Goal: Task Accomplishment & Management: Manage account settings

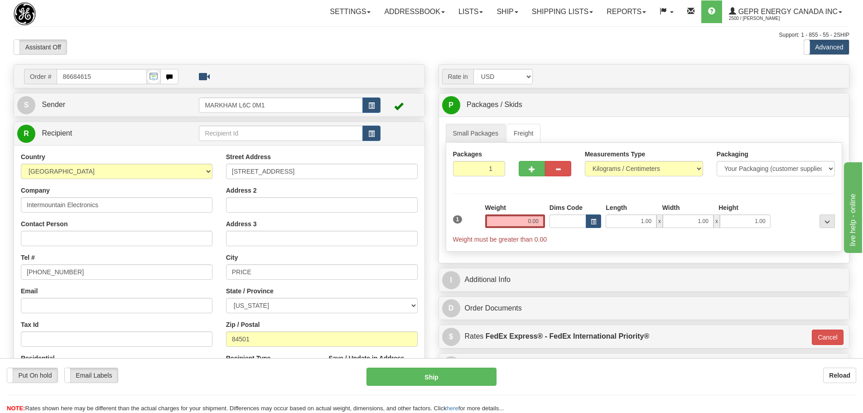
click at [185, 25] on div "Toggle navigation Settings Shipping Preferences Fields Preferences New" at bounding box center [431, 255] width 863 height 511
click at [146, 241] on input "Contact Person" at bounding box center [117, 238] width 192 height 15
paste input "Robert Cox"
type input "Robert Cox"
click at [118, 276] on input "(779)7960565" at bounding box center [117, 271] width 192 height 15
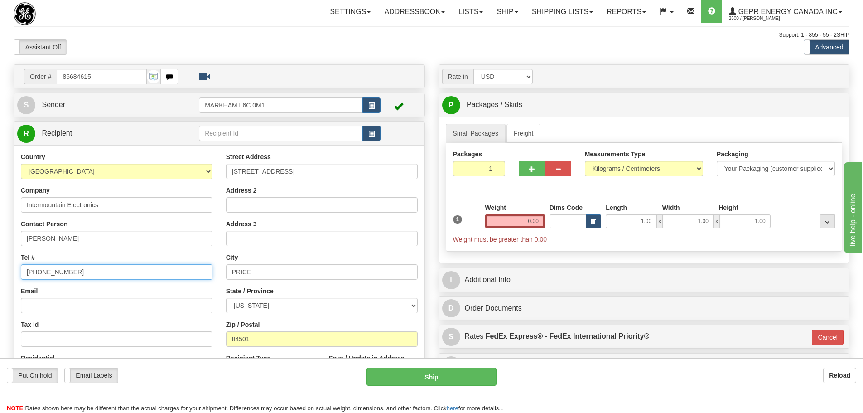
drag, startPoint x: 63, startPoint y: 273, endPoint x: 0, endPoint y: 281, distance: 63.1
click at [0, 281] on div "Toggle navigation Settings Shipping Preferences Fields Preferences New" at bounding box center [431, 255] width 863 height 511
paste input "435-637-7160"
type input "435-637-7160"
click at [165, 253] on div "Tel # 435-637-7160" at bounding box center [117, 266] width 192 height 27
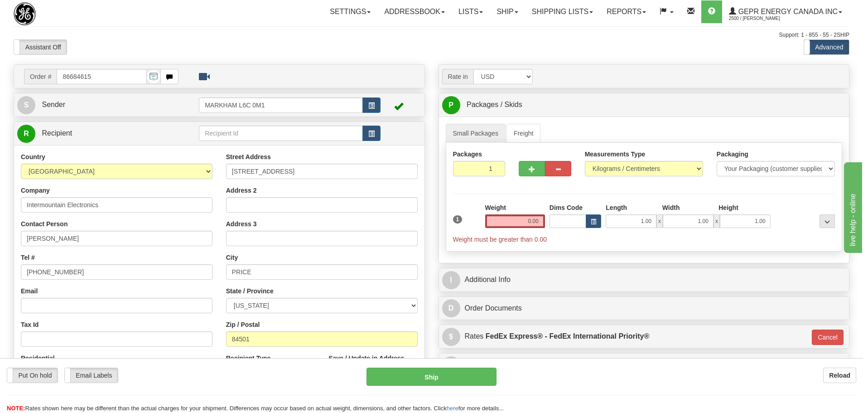
click at [430, 57] on div "Toggle navigation Settings Shipping Preferences Fields Preferences New" at bounding box center [431, 255] width 863 height 511
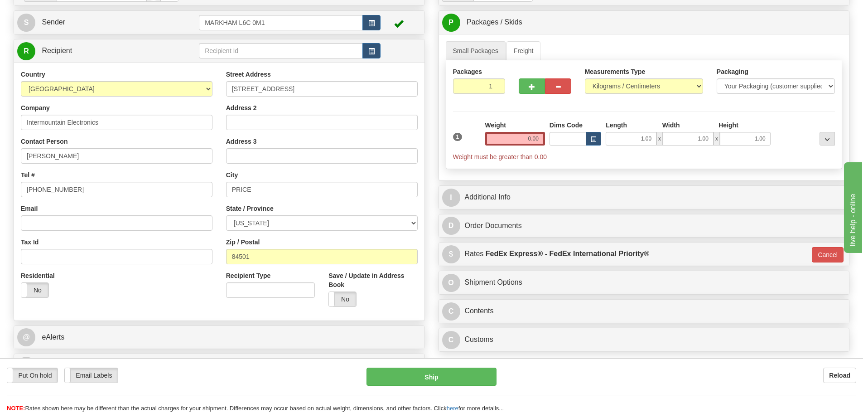
scroll to position [91, 0]
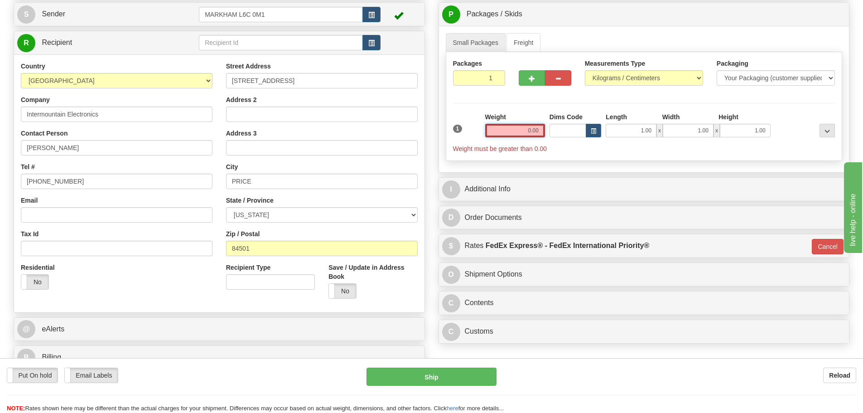
click at [530, 130] on input "0.00" at bounding box center [515, 131] width 60 height 14
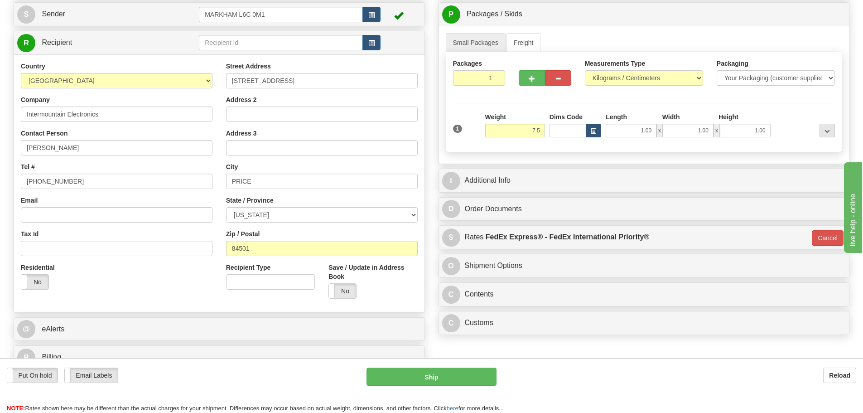
click at [512, 114] on div "Weight 7.5" at bounding box center [515, 124] width 60 height 25
type input "7.50"
type input "01"
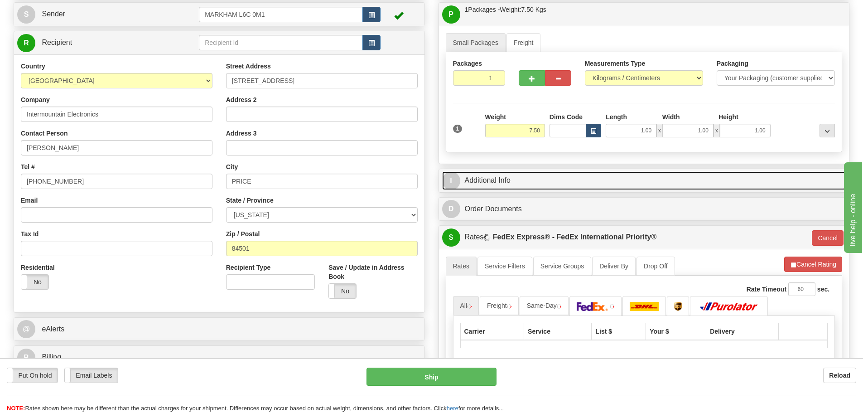
click at [493, 187] on link "I Additional Info" at bounding box center [644, 180] width 404 height 19
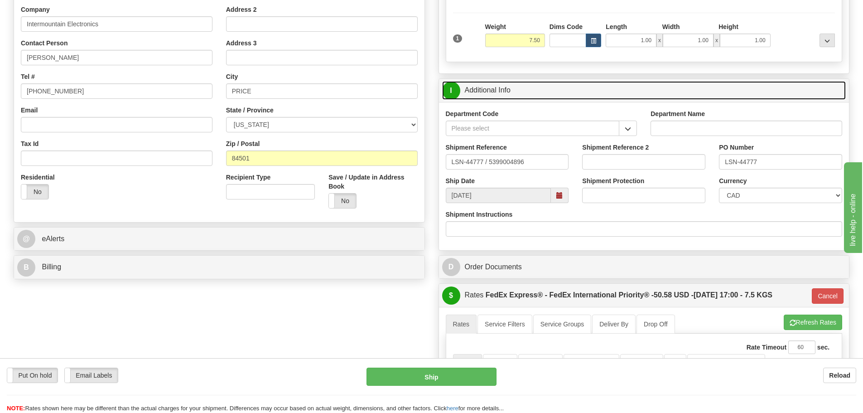
scroll to position [181, 0]
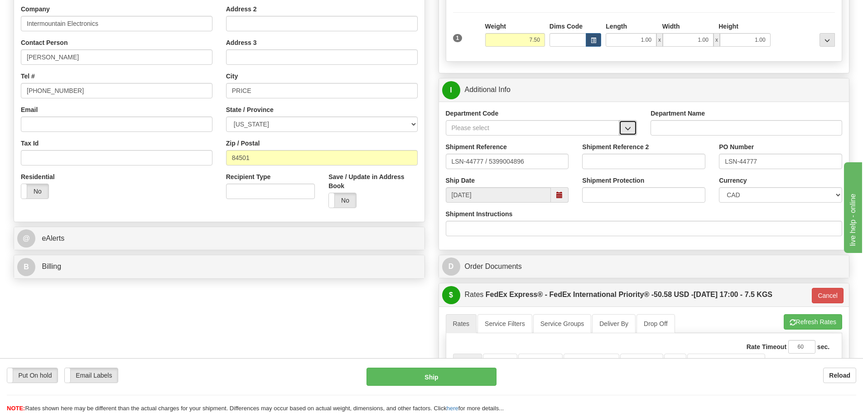
click at [633, 128] on button "button" at bounding box center [628, 127] width 18 height 15
click at [601, 139] on div "SER" at bounding box center [530, 142] width 165 height 10
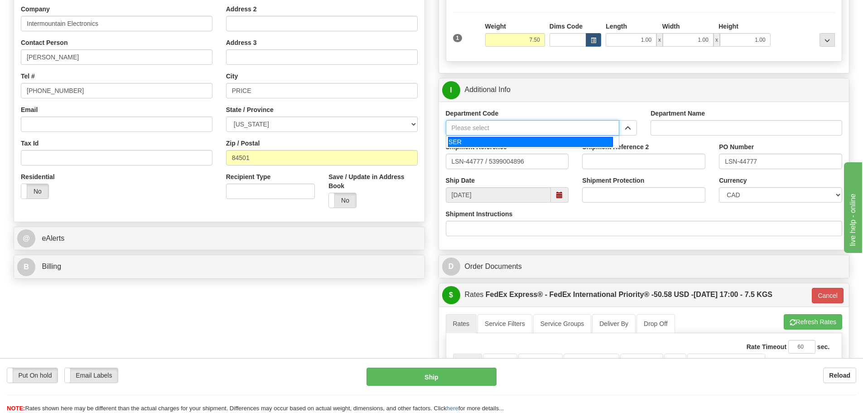
type input "SER"
type input "SERVICE DEPARTMENT"
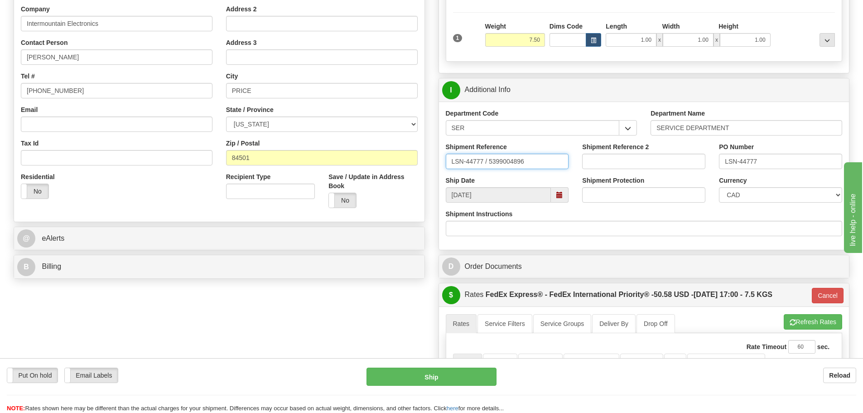
click at [489, 166] on input "LSN-44777 / 5399004896" at bounding box center [507, 161] width 123 height 15
type input "LSN-44777 RMA 5399004896"
click at [720, 194] on select "CAD USD EUR ZAR RON ANG ARN AUD AUS AWG BBD BFR BGN BHD BMD BND BRC BRL CHP CKZ…" at bounding box center [780, 194] width 123 height 15
click at [719, 187] on select "CAD USD EUR ZAR RON ANG ARN AUD AUS AWG BBD BFR BGN BHD BMD BND BRC BRL CHP CKZ…" at bounding box center [780, 194] width 123 height 15
click at [748, 192] on select "CAD USD EUR ZAR RON ANG ARN AUD AUS AWG BBD BFR BGN BHD BMD BND BRC BRL CHP CKZ…" at bounding box center [780, 194] width 123 height 15
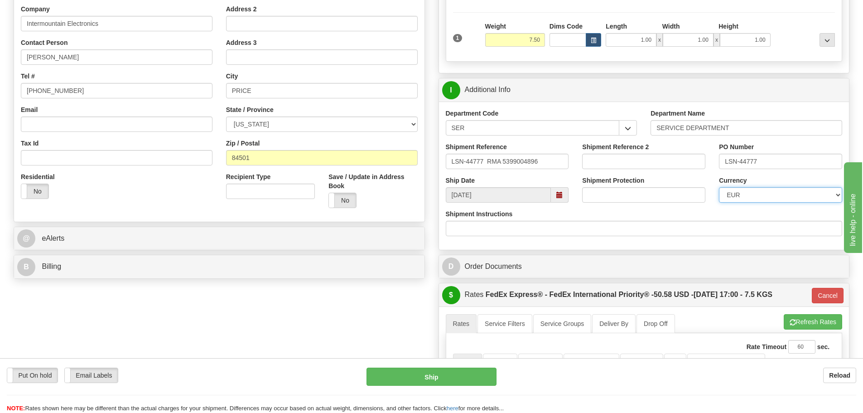
click at [719, 187] on select "CAD USD EUR ZAR RON ANG ARN AUD AUS AWG BBD BFR BGN BHD BMD BND BRC BRL CHP CKZ…" at bounding box center [780, 194] width 123 height 15
click at [752, 194] on select "CAD USD EUR ZAR RON ANG ARN AUD AUS AWG BBD BFR BGN BHD BMD BND BRC BRL CHP CKZ…" at bounding box center [780, 194] width 123 height 15
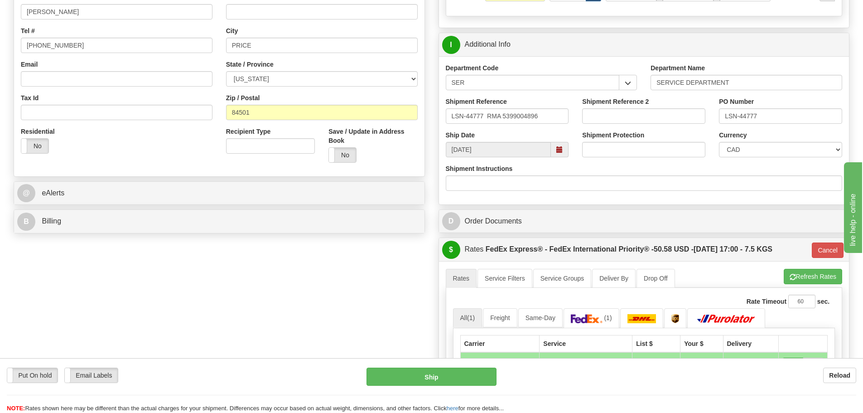
click at [791, 155] on div "Currency CAD USD EUR ZAR RON ANG ARN AUD AUS AWG BBD BFR BGN BHD BMD BND BRC BR…" at bounding box center [781, 148] width 137 height 34
click at [788, 150] on select "CAD USD EUR ZAR RON ANG ARN AUD AUS AWG BBD BFR BGN BHD BMD BND BRC BRL CHP CKZ…" at bounding box center [780, 149] width 123 height 15
select select "1"
click at [719, 142] on select "CAD USD EUR ZAR RON ANG ARN AUD AUS AWG BBD BFR BGN BHD BMD BND BRC BRL CHP CKZ…" at bounding box center [780, 149] width 123 height 15
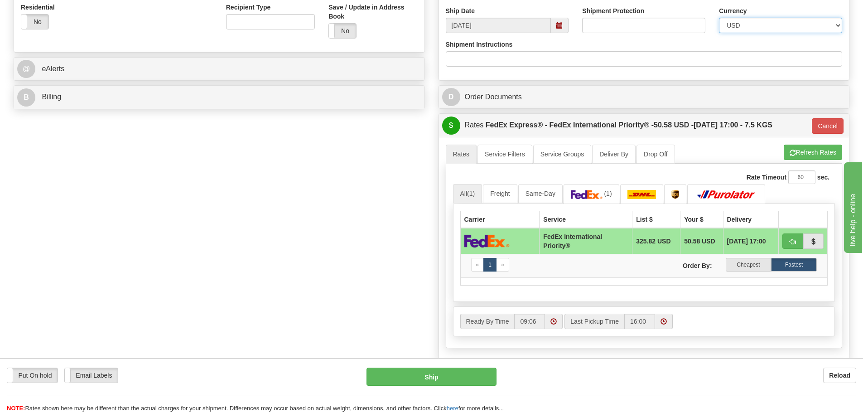
scroll to position [363, 0]
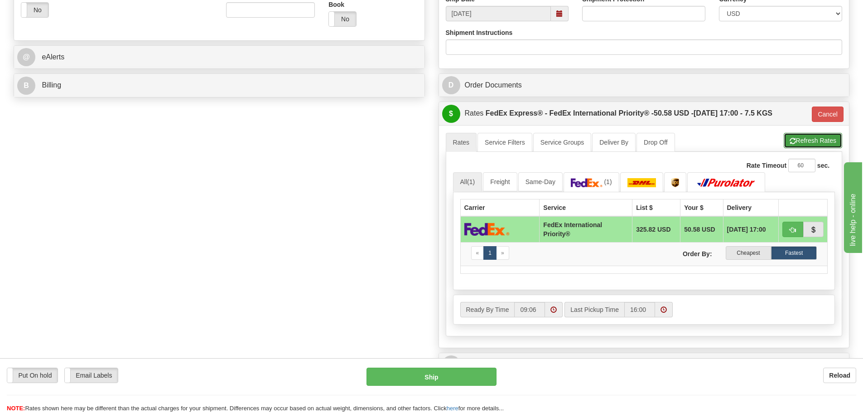
click at [807, 145] on button "Refresh Rates" at bounding box center [813, 140] width 58 height 15
type input "01"
click at [579, 188] on link "(1)" at bounding box center [592, 181] width 56 height 19
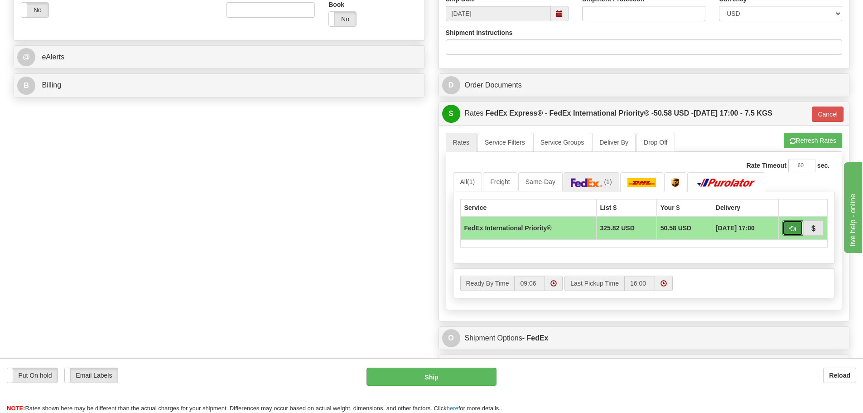
click at [790, 228] on span "button" at bounding box center [793, 229] width 6 height 6
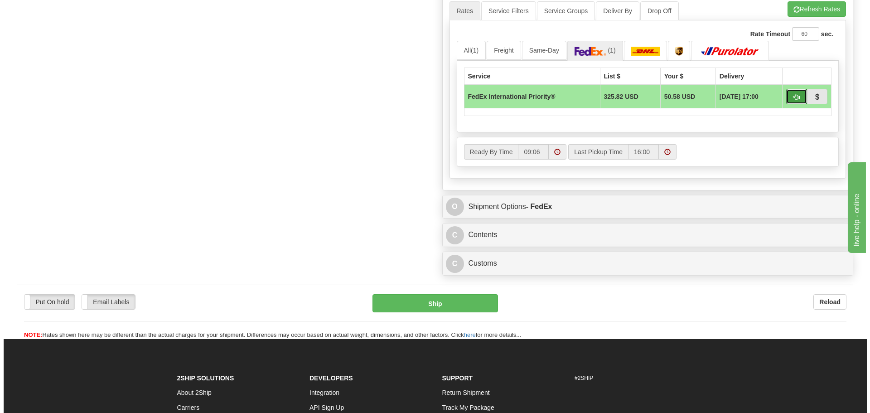
scroll to position [499, 0]
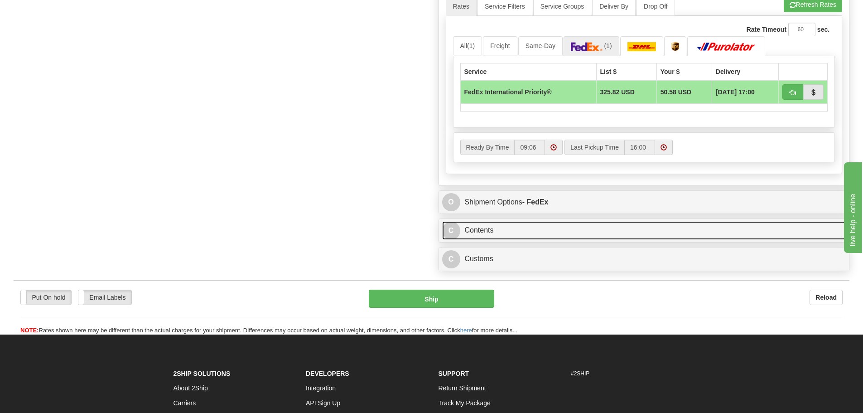
click at [508, 224] on link "C Contents" at bounding box center [644, 230] width 404 height 19
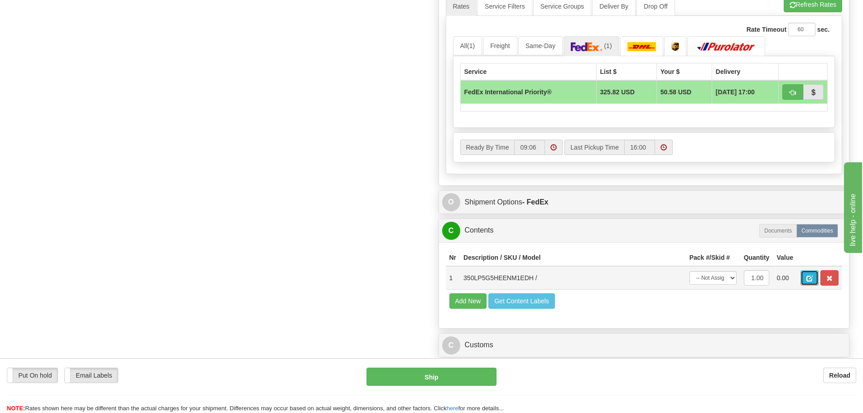
click at [818, 280] on button "button" at bounding box center [810, 277] width 18 height 15
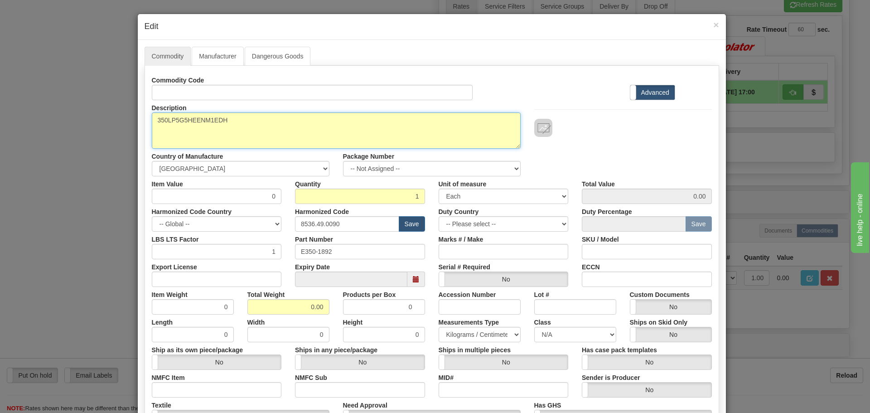
drag, startPoint x: 186, startPoint y: 121, endPoint x: 120, endPoint y: 122, distance: 66.6
click at [120, 122] on div "× Edit Commodity Manufacturer Dangerous Goods Commodity Code Standard Advanced …" at bounding box center [435, 206] width 870 height 413
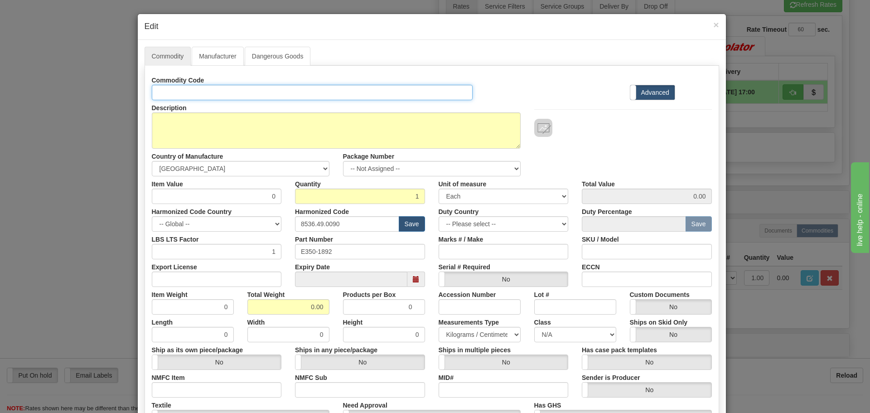
click at [201, 97] on input "Id" at bounding box center [312, 92] width 321 height 15
paste input "350LP5G5HEENM1EDH"
type input "350LP5G5HEENM1EDH"
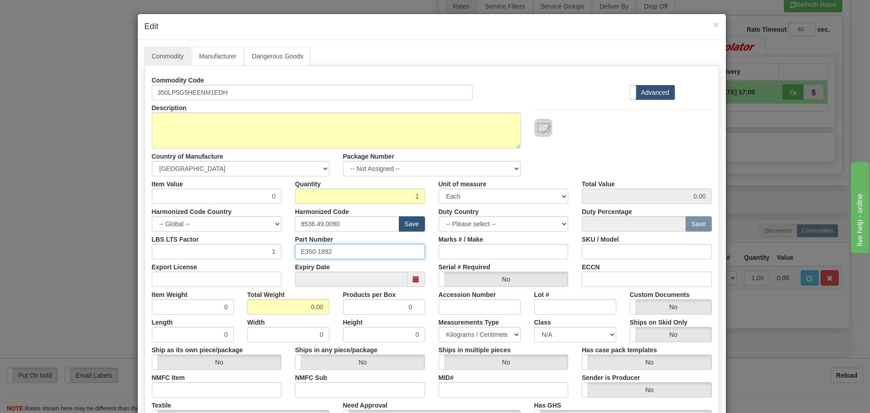
drag, startPoint x: 344, startPoint y: 255, endPoint x: 286, endPoint y: 252, distance: 58.5
click at [288, 252] on div "Part Number E350-1892" at bounding box center [360, 246] width 144 height 28
paste input "350LP5G5HEENM1EDH"
type input "350LP5G5HEENM1EDH"
click at [363, 228] on input "8536.49.0090" at bounding box center [347, 223] width 104 height 15
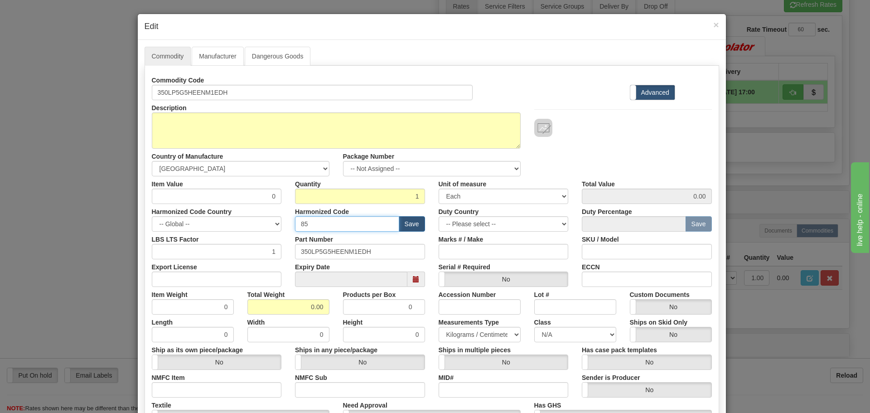
type input "8"
click at [358, 225] on input "text" at bounding box center [347, 223] width 104 height 15
type input "8537.10.9070"
drag, startPoint x: 252, startPoint y: 190, endPoint x: 275, endPoint y: 189, distance: 22.7
click at [275, 189] on input "0" at bounding box center [217, 196] width 130 height 15
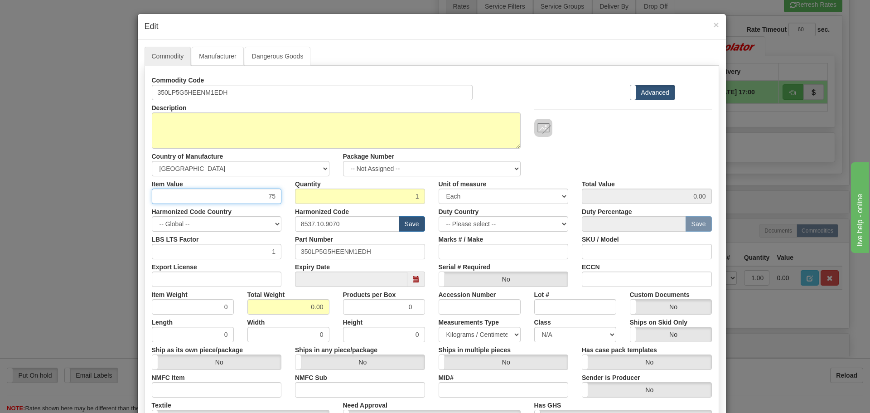
type input "75"
type input "75.00"
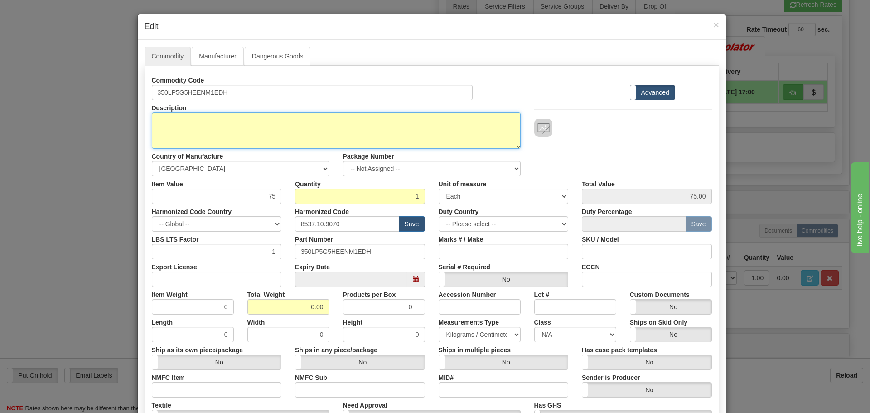
click at [338, 124] on textarea "350LP5G5HEENM1EDH" at bounding box center [336, 130] width 369 height 36
paste textarea "350 - Feeder Protection Relay"
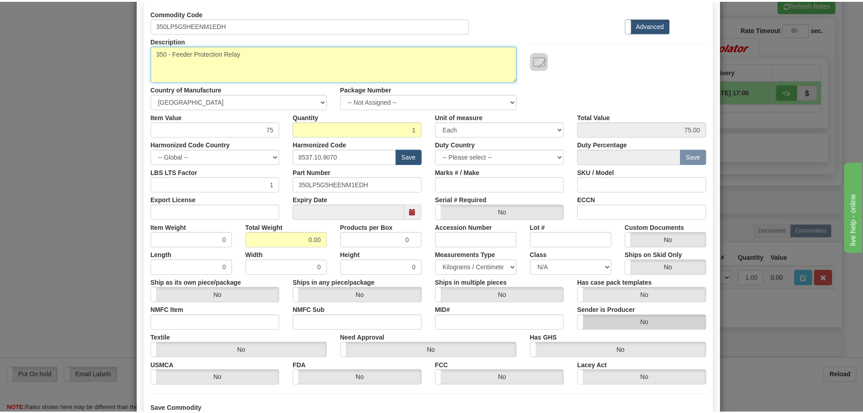
scroll to position [147, 0]
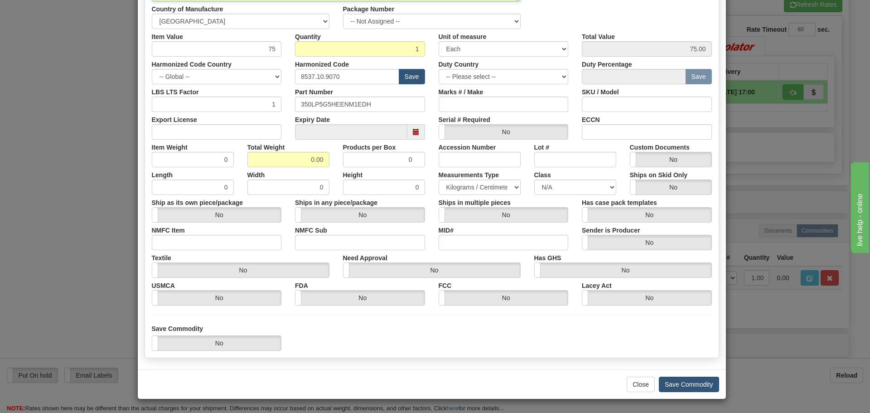
type textarea "350 - Feeder Protection Relay"
click at [692, 378] on button "Save Commodity" at bounding box center [689, 384] width 60 height 15
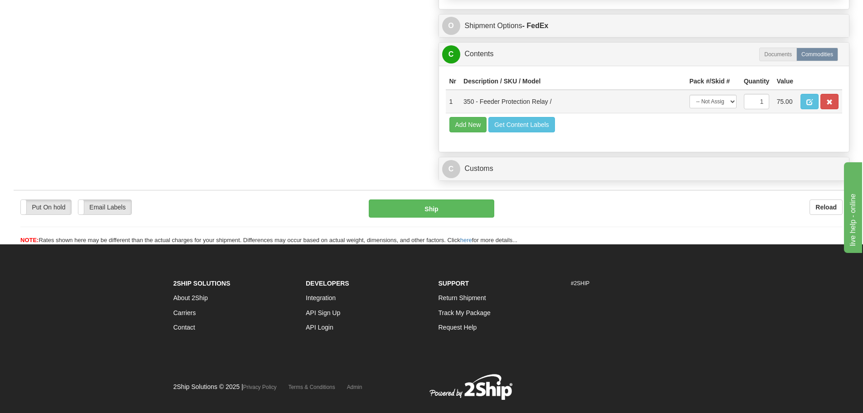
scroll to position [680, 0]
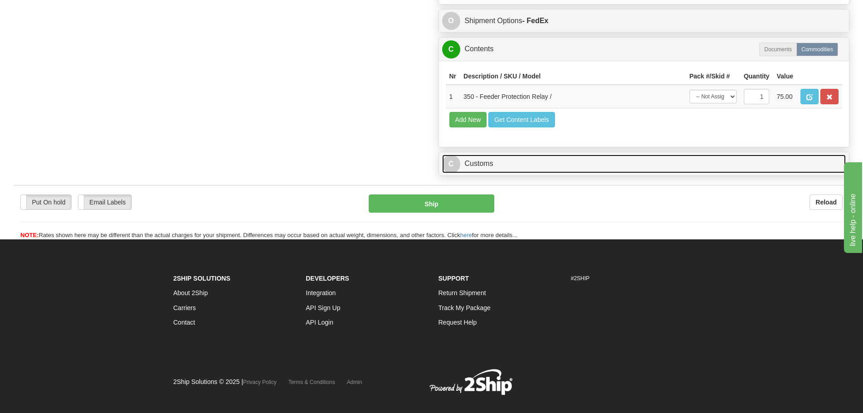
click at [512, 170] on link "C Customs" at bounding box center [644, 164] width 404 height 19
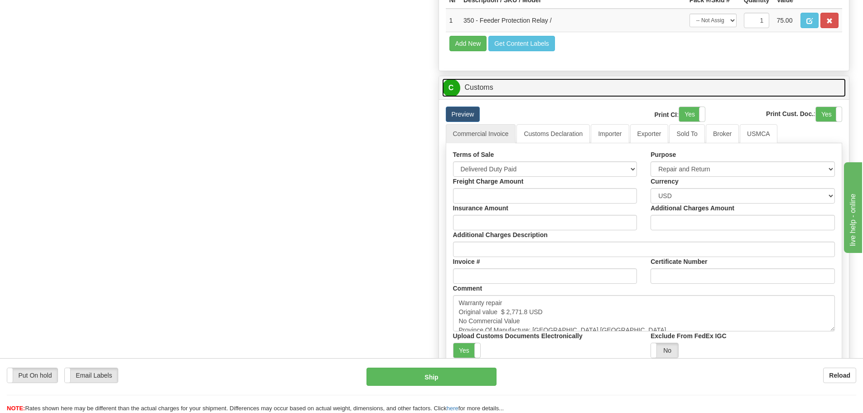
scroll to position [861, 0]
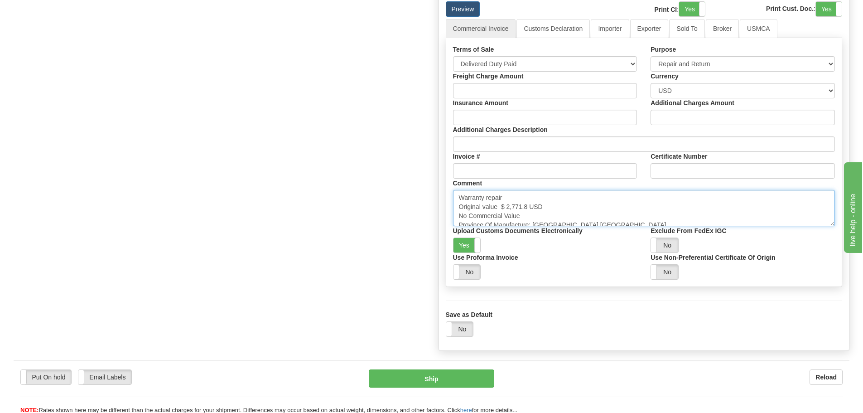
click at [565, 225] on textarea "Warranty repair Original value $ 2,771.8 USD No Commercial Value Province Of Ma…" at bounding box center [644, 208] width 383 height 36
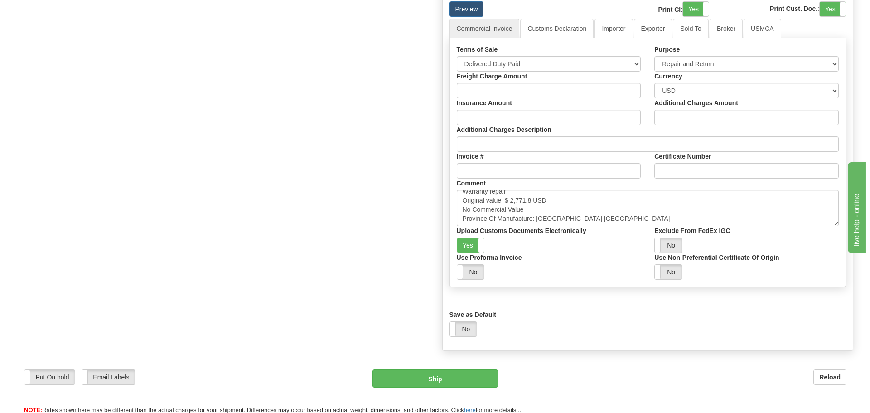
scroll to position [906, 0]
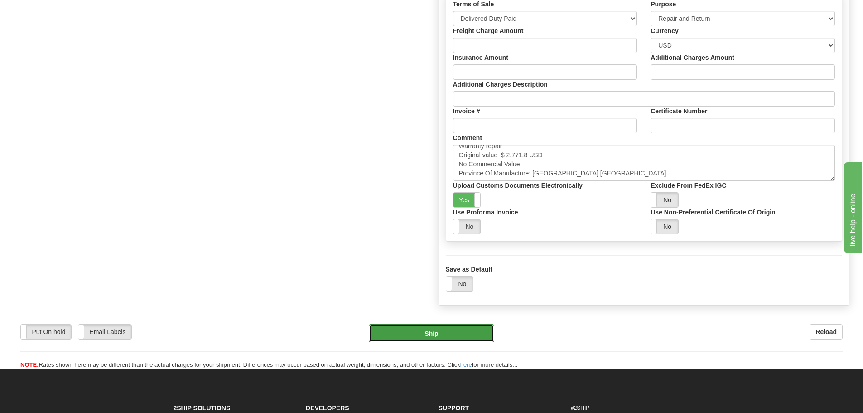
click at [393, 339] on button "Ship" at bounding box center [432, 333] width 126 height 18
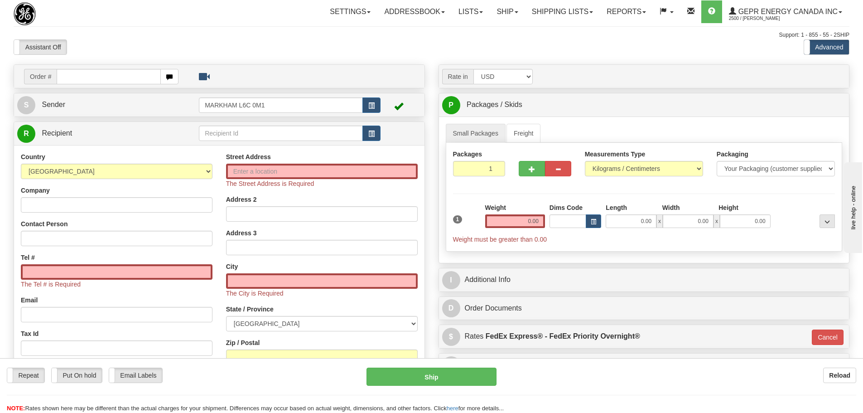
click at [233, 29] on div "Toggle navigation Settings Shipping Preferences Fields Preferences New" at bounding box center [431, 264] width 863 height 529
click at [248, 33] on div "Support: 1 - 855 - 55 - 2SHIP" at bounding box center [432, 35] width 836 height 8
click at [87, 78] on input "text" at bounding box center [109, 76] width 104 height 15
paste input "86684661"
type input "86684661"
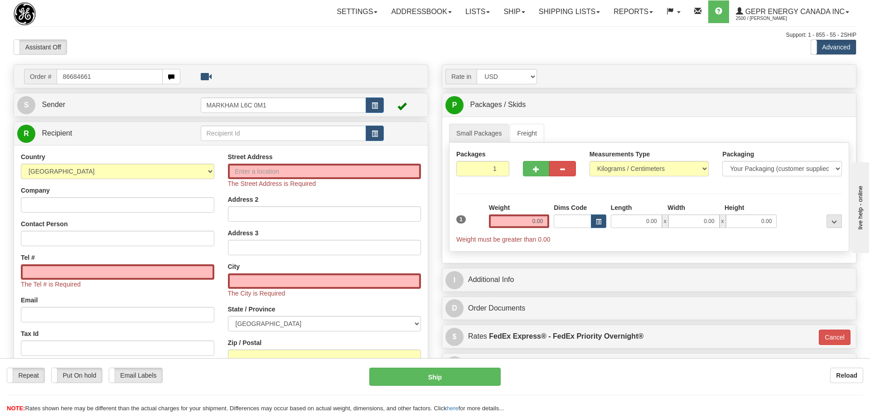
click at [112, 51] on body "Training Course Close Toggle navigation Settings Shipping Preferences New Recip…" at bounding box center [435, 206] width 870 height 413
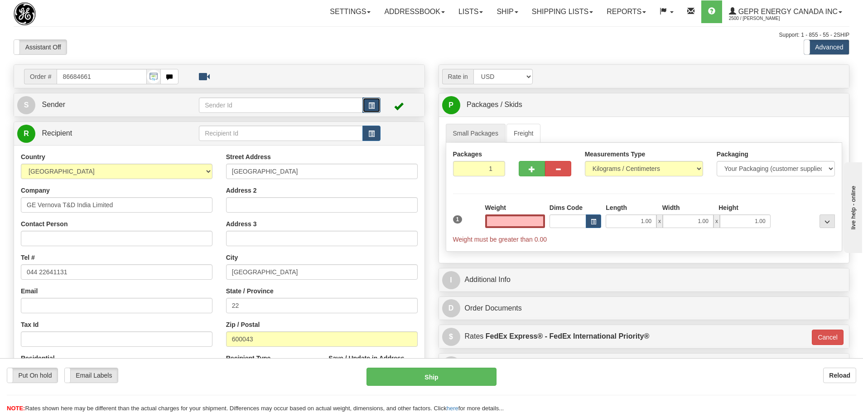
type input "0.00"
click at [380, 105] on button "button" at bounding box center [372, 104] width 18 height 15
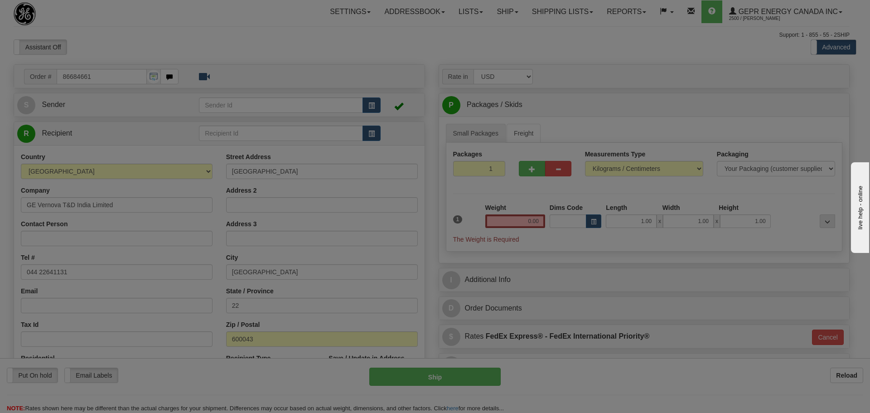
click at [0, 0] on tbody at bounding box center [0, 0] width 0 height 0
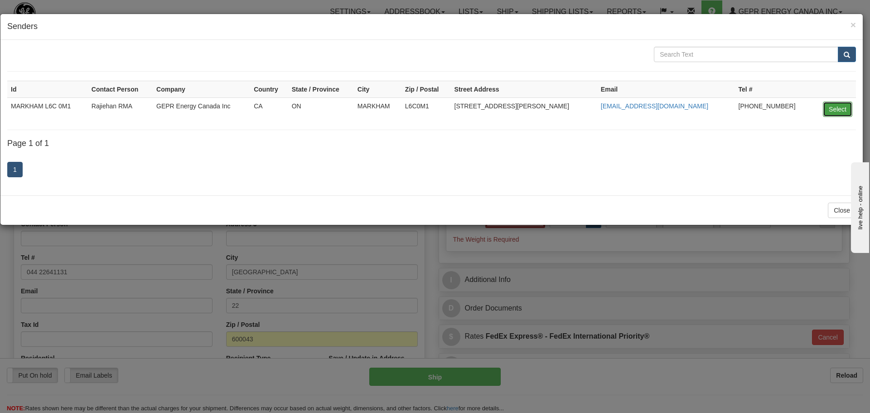
click at [837, 105] on button "Select" at bounding box center [837, 109] width 29 height 15
type input "MARKHAM L6C 0M1"
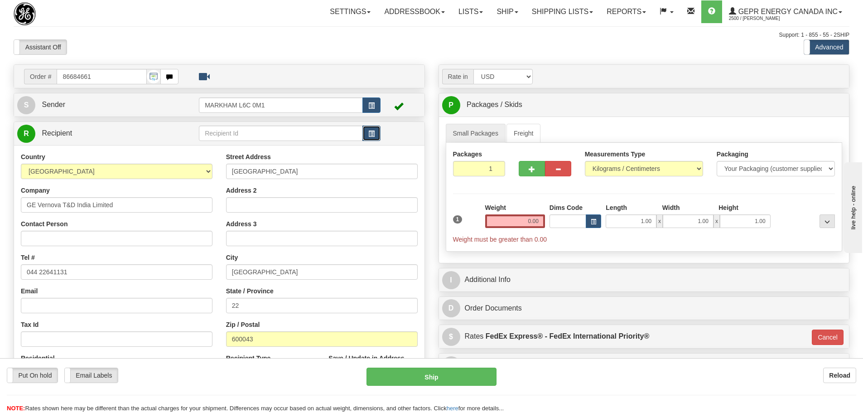
click at [375, 136] on span "button" at bounding box center [371, 134] width 6 height 6
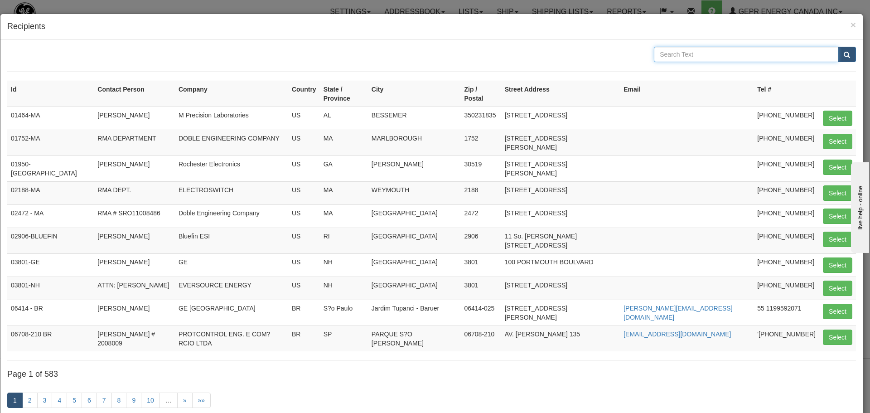
click at [730, 57] on input "text" at bounding box center [746, 54] width 184 height 15
type input "Udayakumar"
click at [844, 52] on span "submit" at bounding box center [847, 55] width 6 height 6
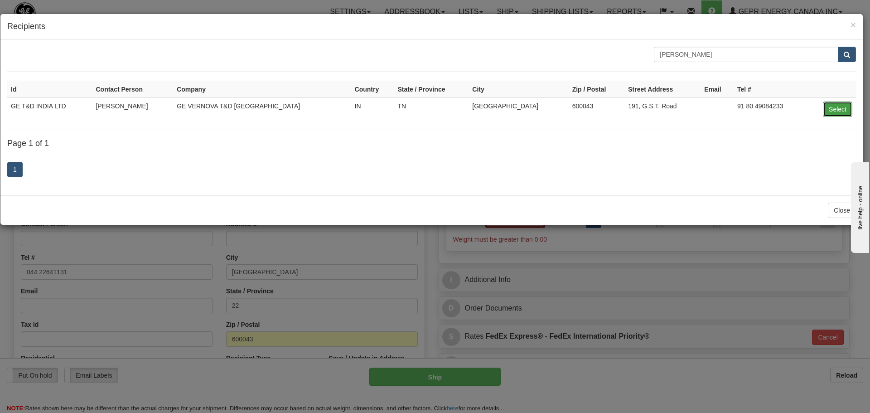
click at [826, 111] on button "Select" at bounding box center [837, 109] width 29 height 15
type input "GE T&D INDIA LTD"
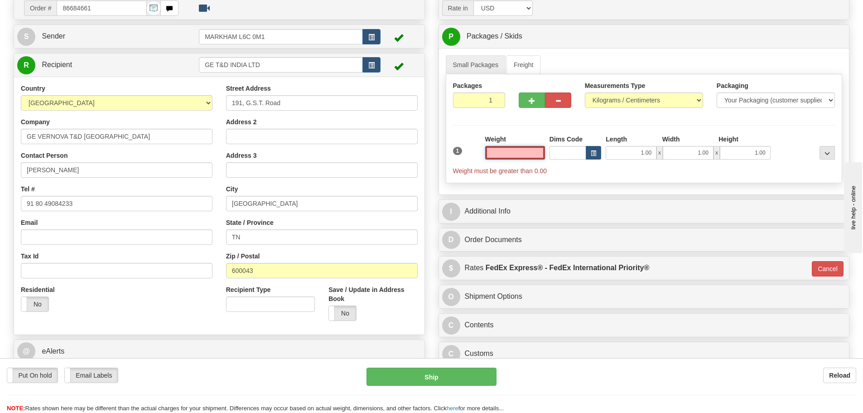
scroll to position [91, 0]
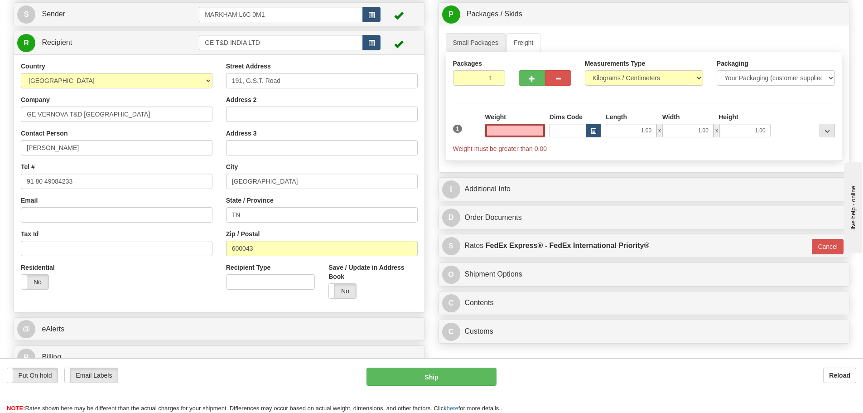
type input "0.00"
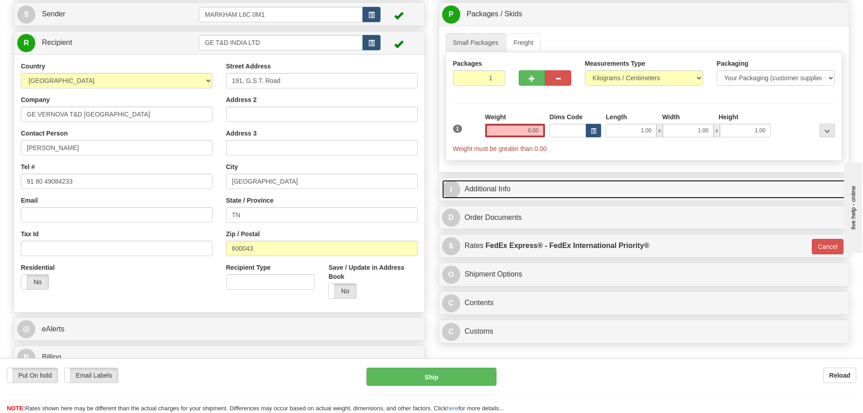
click at [607, 190] on link "I Additional Info" at bounding box center [644, 189] width 404 height 19
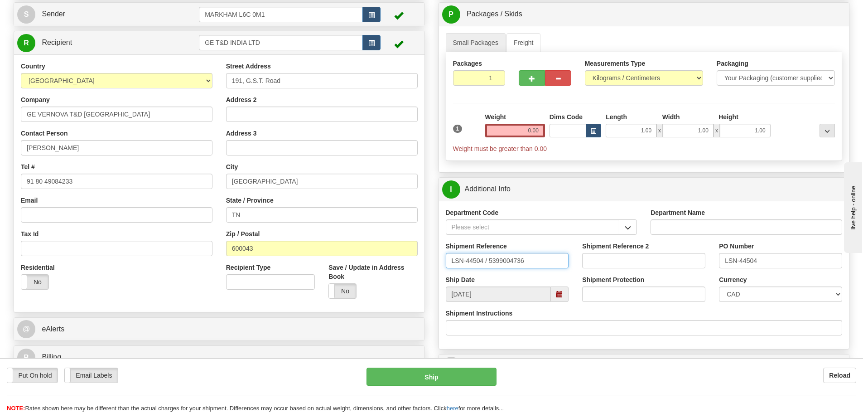
click at [487, 263] on input "LSN-44504 / 5399004736" at bounding box center [507, 260] width 123 height 15
click at [505, 257] on input "LSN-44504 RMA 5399004736" at bounding box center [507, 260] width 123 height 15
click at [504, 258] on input "LSN-44504 RMA 5399004736" at bounding box center [507, 260] width 123 height 15
drag, startPoint x: 528, startPoint y: 263, endPoint x: 435, endPoint y: 275, distance: 94.6
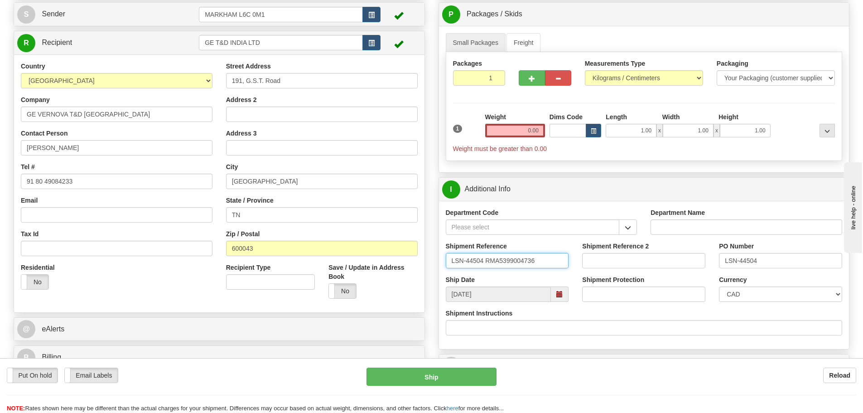
click at [435, 275] on div "Rate in Account Currency ARN AWG AUD AUS BHD BBD BFR BMD BRC BRL GBP UKL BND BG…" at bounding box center [644, 235] width 425 height 522
type input "LSN-44504 RMA5399004736"
click at [485, 268] on div "Shipment Reference LSN-44504 RMA5399004736" at bounding box center [507, 259] width 137 height 34
drag, startPoint x: 483, startPoint y: 261, endPoint x: 402, endPoint y: 253, distance: 81.1
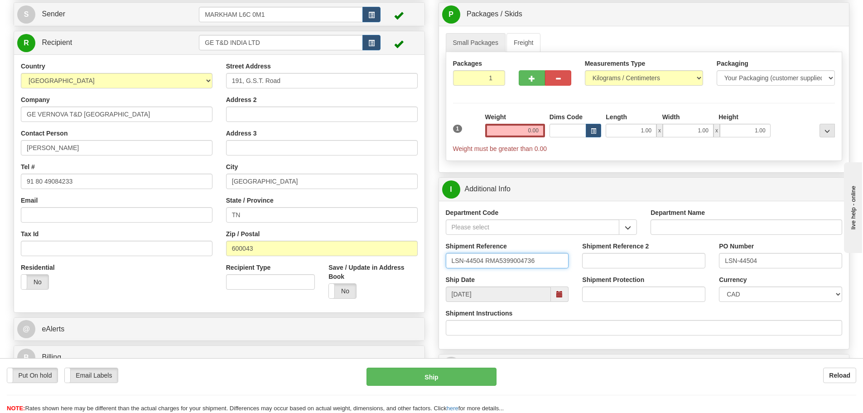
click at [547, 257] on input "LSN-44504 RMA5399004736" at bounding box center [507, 260] width 123 height 15
drag, startPoint x: 547, startPoint y: 262, endPoint x: 382, endPoint y: 246, distance: 165.8
click at [42, 285] on label "No" at bounding box center [34, 282] width 27 height 15
click at [50, 291] on div "Residential Yes No" at bounding box center [48, 280] width 68 height 34
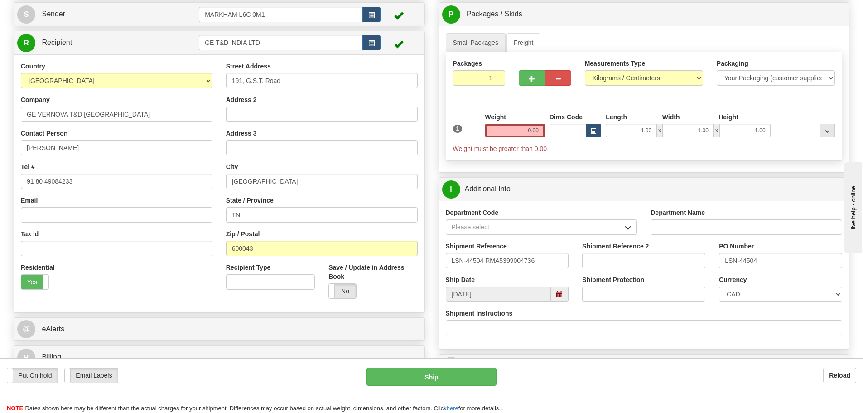
click at [48, 289] on div "Yes No" at bounding box center [48, 281] width 55 height 15
click at [44, 288] on span at bounding box center [49, 282] width 12 height 15
click at [177, 278] on div "Residential Yes No" at bounding box center [116, 280] width 205 height 34
click at [623, 232] on button "button" at bounding box center [628, 226] width 18 height 15
click at [581, 240] on div "SER" at bounding box center [530, 241] width 165 height 10
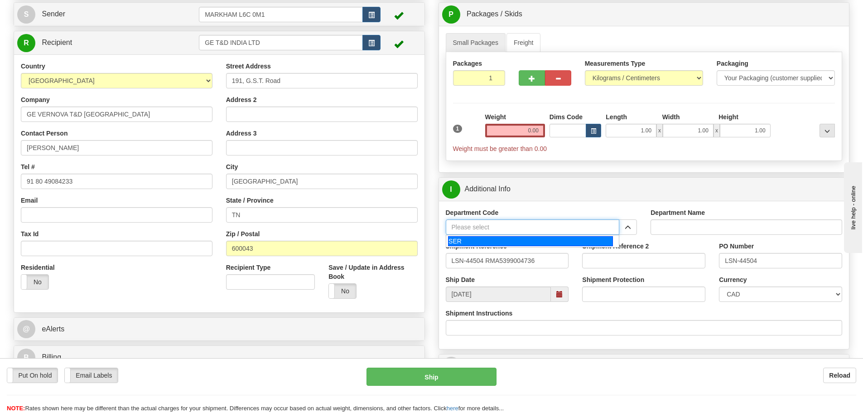
type input "SER"
type input "SERVICE DEPARTMENT"
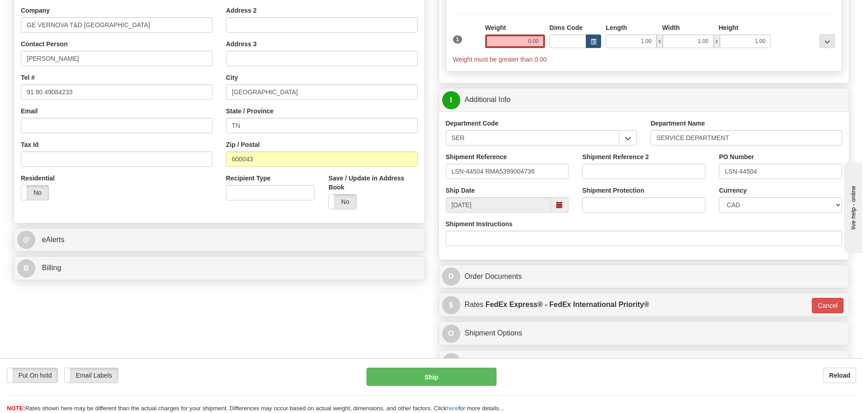
scroll to position [181, 0]
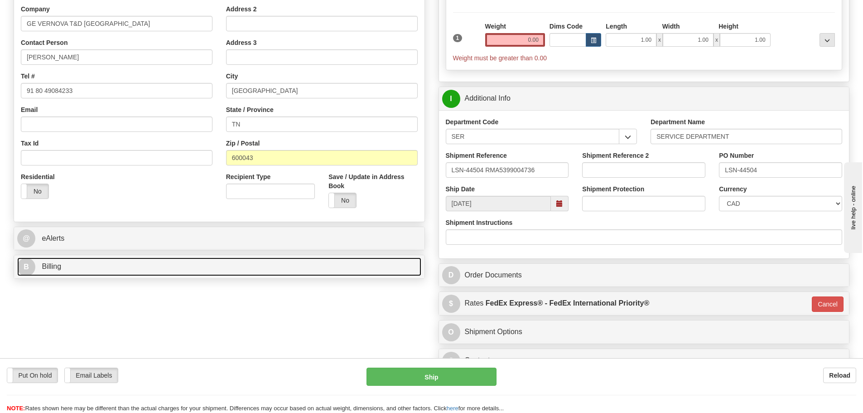
click at [213, 263] on link "B Billing" at bounding box center [219, 266] width 404 height 19
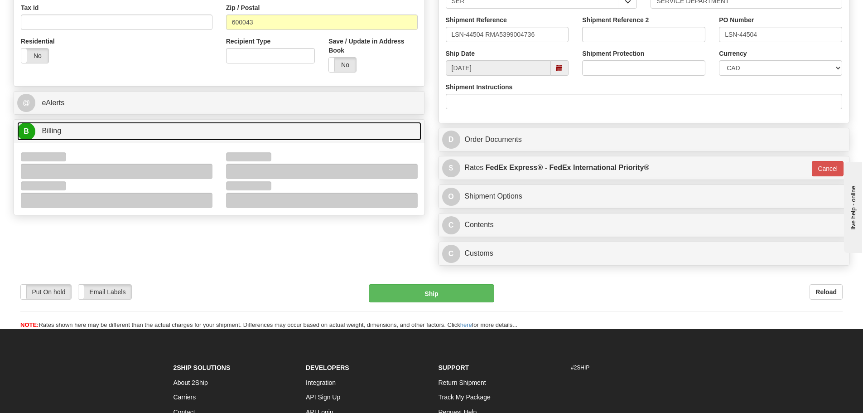
scroll to position [317, 0]
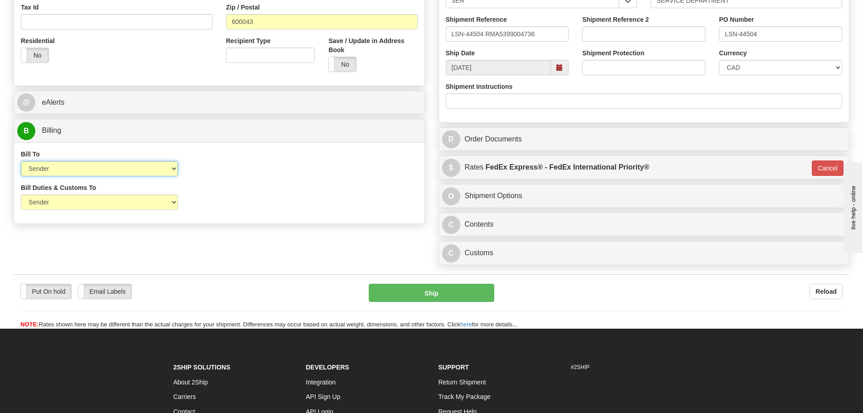
click at [115, 171] on select "Sender Recipient Third Party Collect" at bounding box center [99, 168] width 157 height 15
select select "2"
click at [21, 161] on select "Sender Recipient Third Party Collect" at bounding box center [99, 168] width 157 height 15
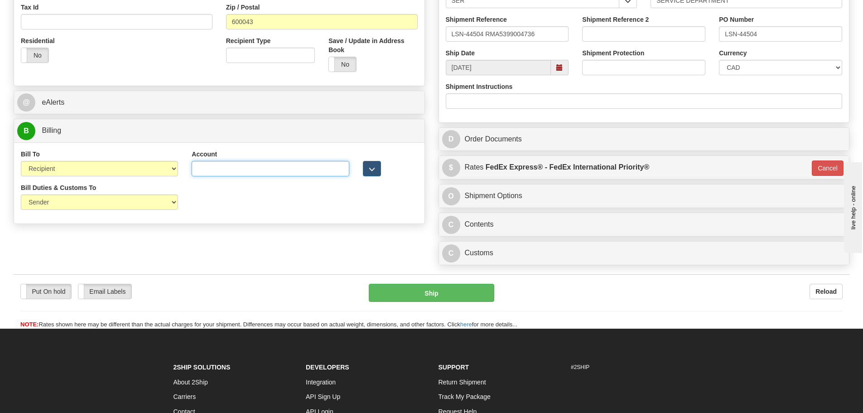
click at [218, 172] on input "Account" at bounding box center [270, 168] width 157 height 15
paste input "968305827"
type input "968305827"
click at [151, 201] on select "Sender Recipient Third Party" at bounding box center [99, 201] width 157 height 15
select select "2"
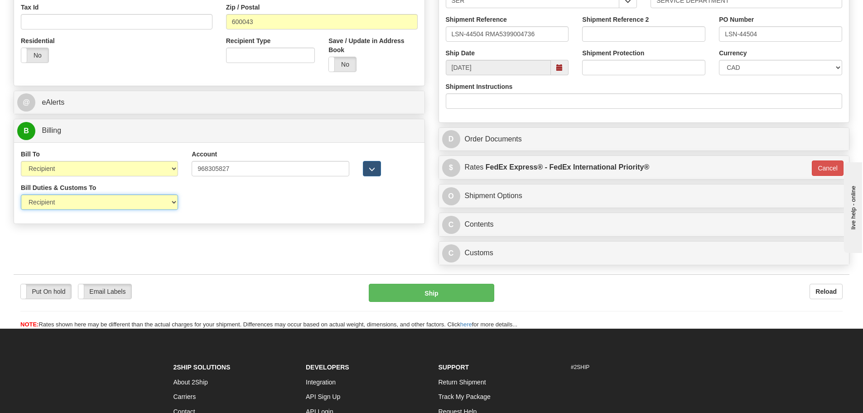
click at [21, 194] on select "Sender Recipient Third Party" at bounding box center [99, 201] width 157 height 15
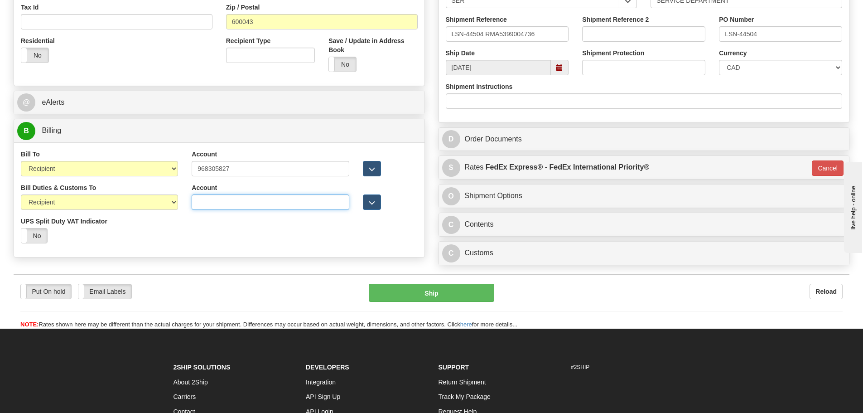
click at [224, 201] on input "Account" at bounding box center [270, 201] width 157 height 15
paste input "968305827"
type input "968305827"
click at [228, 233] on div "Bill Duties & Customs To Sender Recipient Third Party UPS Split Duty VAT Indica…" at bounding box center [219, 216] width 411 height 67
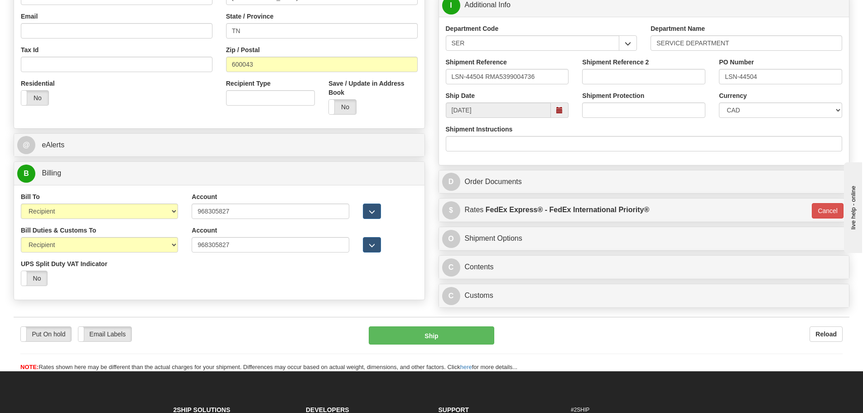
scroll to position [227, 0]
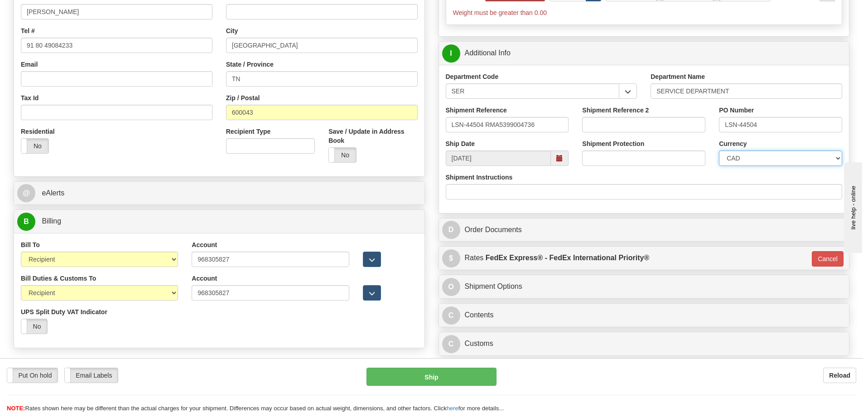
click at [763, 165] on select "CAD USD EUR ZAR RON ANG ARN AUD AUS AWG BBD BFR BGN BHD BMD BND BRC BRL CHP CKZ…" at bounding box center [780, 157] width 123 height 15
select select "1"
click at [719, 150] on select "CAD USD EUR ZAR RON ANG ARN AUD AUS AWG BBD BFR BGN BHD BMD BND BRC BRL CHP CKZ…" at bounding box center [780, 157] width 123 height 15
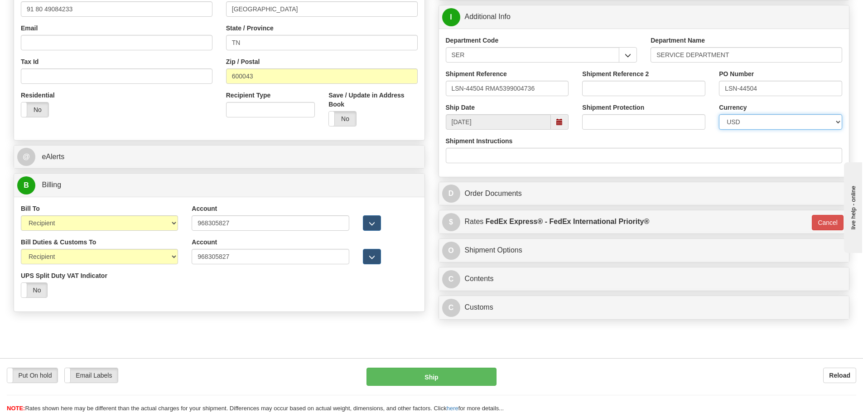
scroll to position [317, 0]
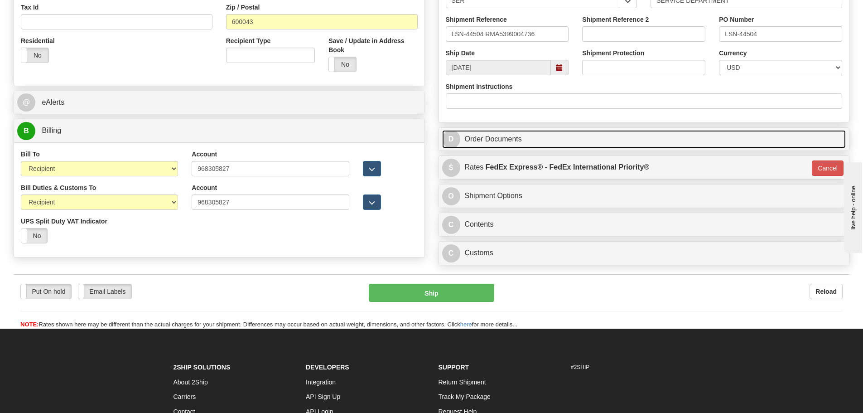
click at [562, 141] on link "D Order Documents" at bounding box center [644, 139] width 404 height 19
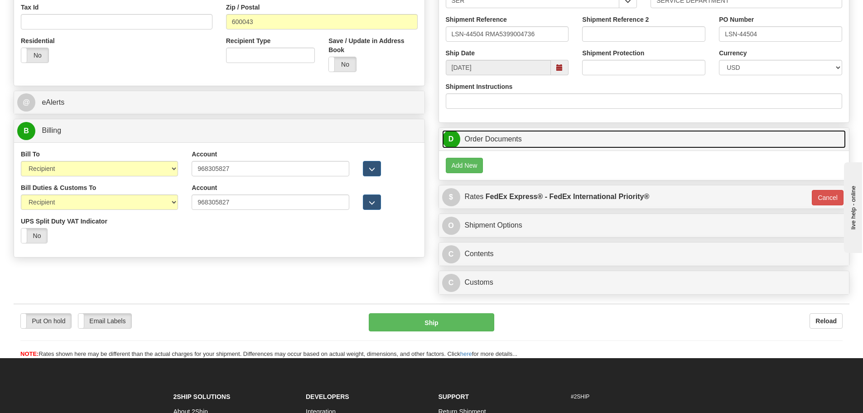
click at [562, 141] on link "D Order Documents" at bounding box center [644, 139] width 404 height 19
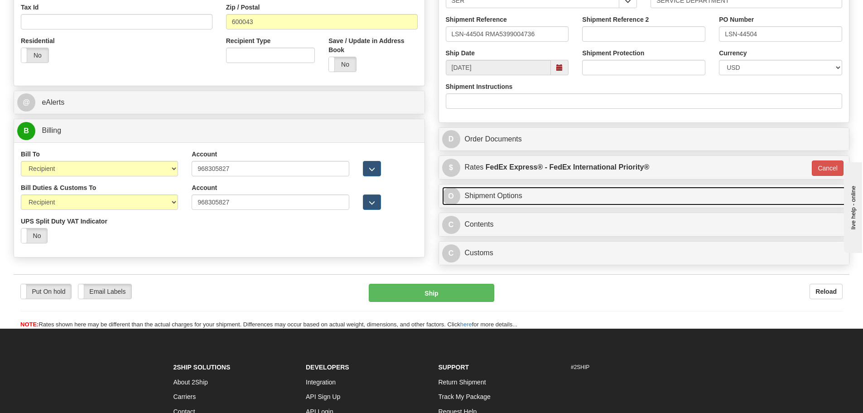
click at [535, 197] on link "O Shipment Options" at bounding box center [644, 196] width 404 height 19
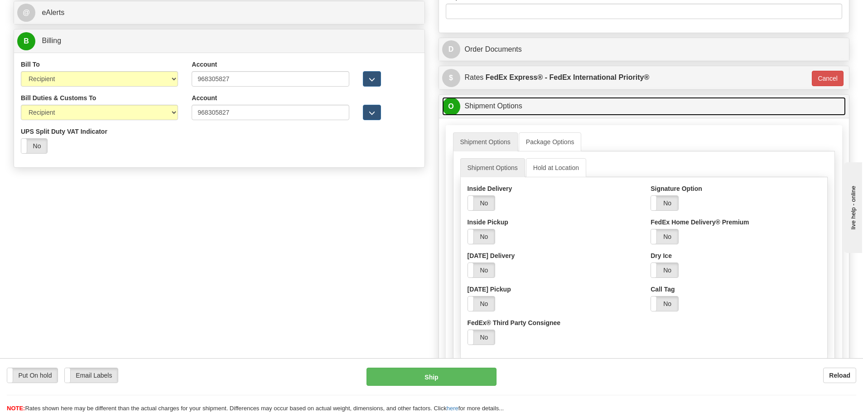
scroll to position [408, 0]
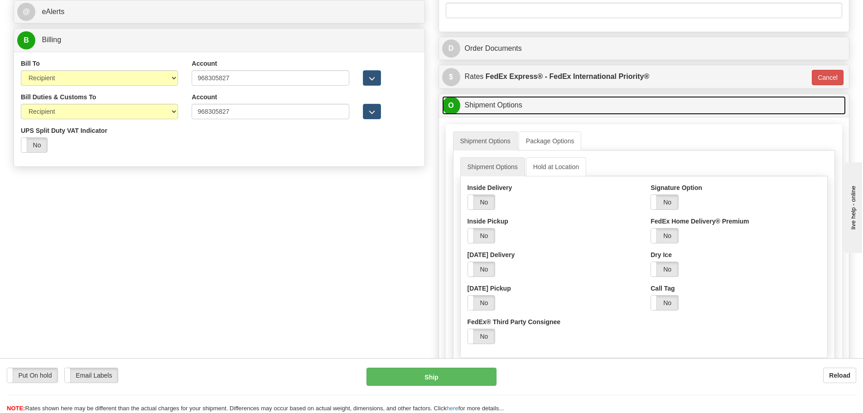
click at [545, 110] on link "O Shipment Options" at bounding box center [644, 105] width 404 height 19
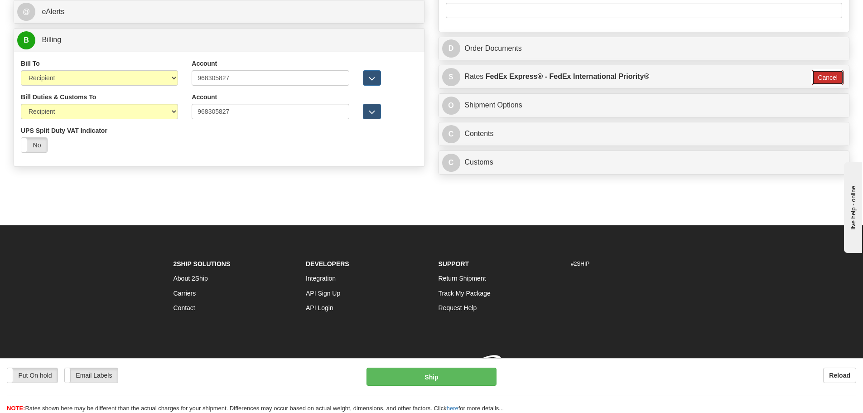
click at [829, 77] on button "Cancel" at bounding box center [828, 77] width 32 height 15
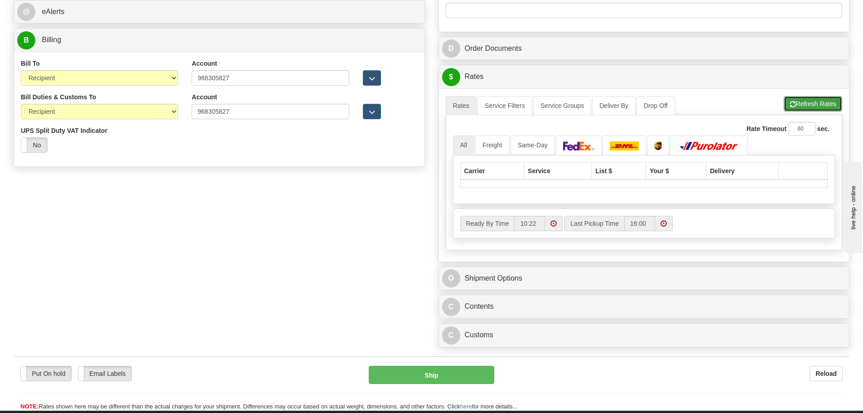
click at [800, 104] on button "Refresh Rates" at bounding box center [813, 103] width 58 height 15
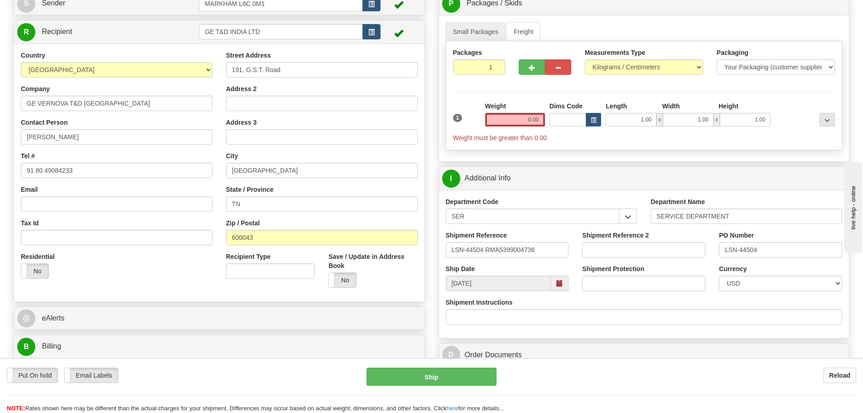
scroll to position [91, 0]
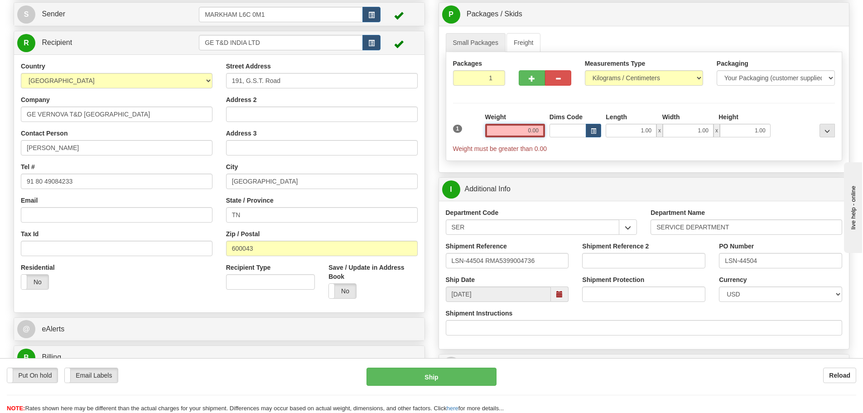
click at [502, 127] on input "0.00" at bounding box center [515, 131] width 60 height 14
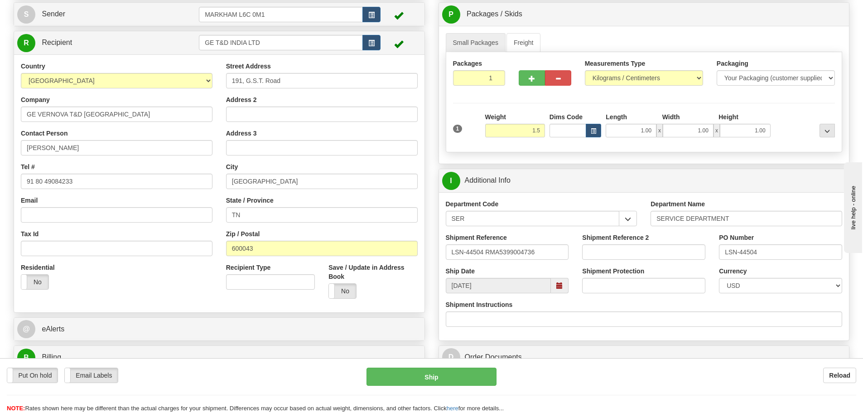
type input "1.50"
click at [507, 107] on div "Packages 1 1 Measurements Type" at bounding box center [644, 102] width 397 height 100
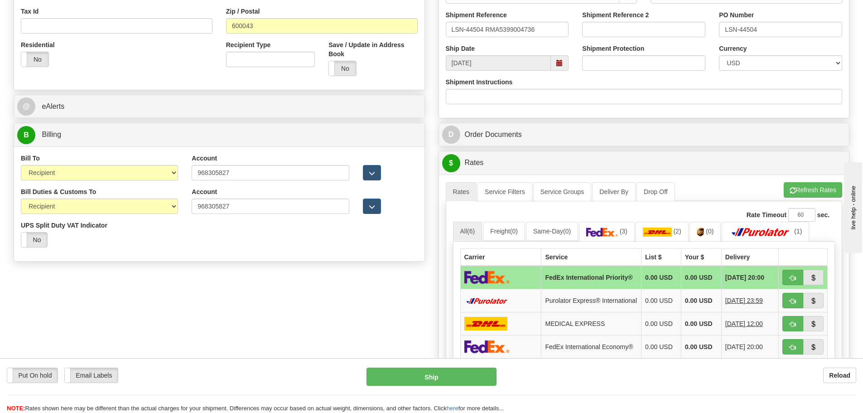
scroll to position [317, 0]
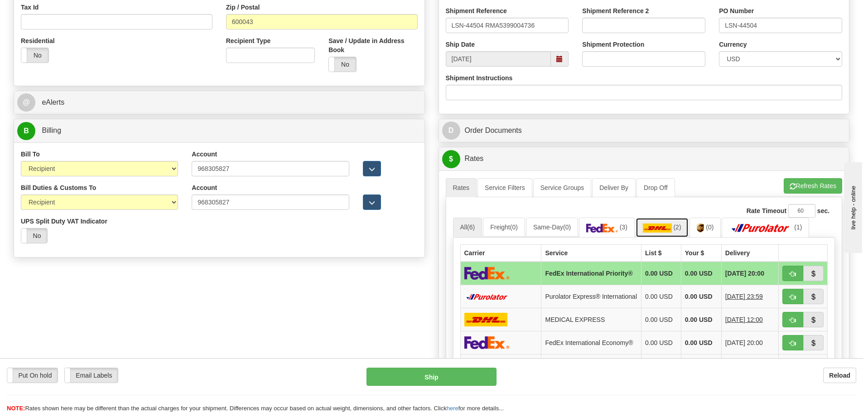
click at [659, 233] on link "(2)" at bounding box center [662, 227] width 53 height 19
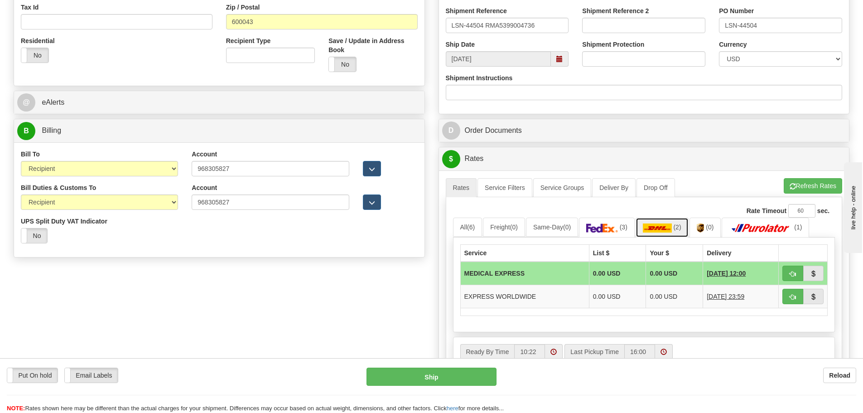
click at [664, 227] on img at bounding box center [657, 227] width 29 height 9
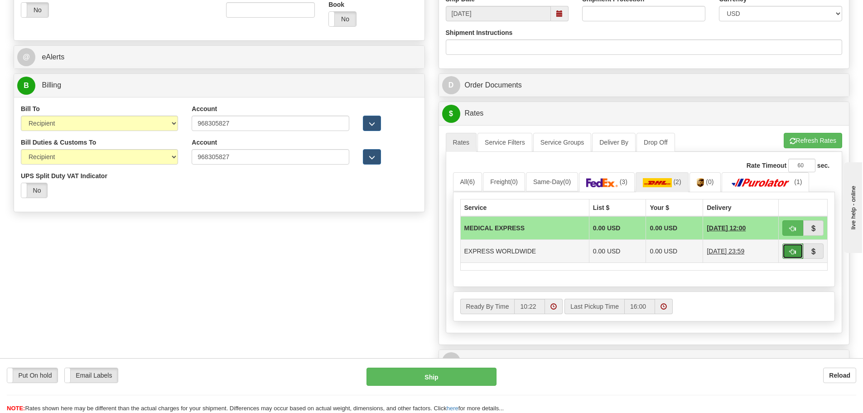
click at [788, 255] on button "button" at bounding box center [793, 250] width 21 height 15
type input "P"
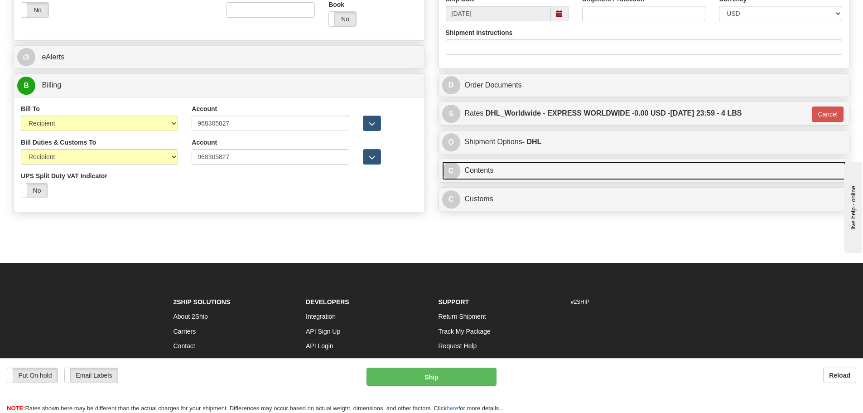
click at [579, 170] on link "C Contents" at bounding box center [644, 170] width 404 height 19
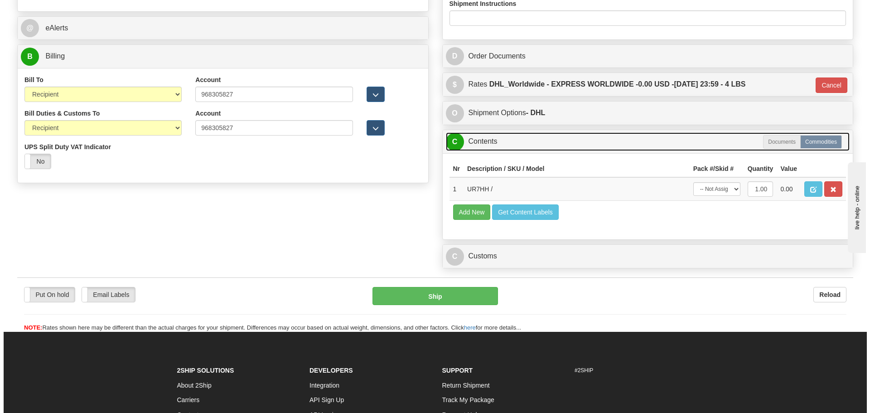
scroll to position [408, 0]
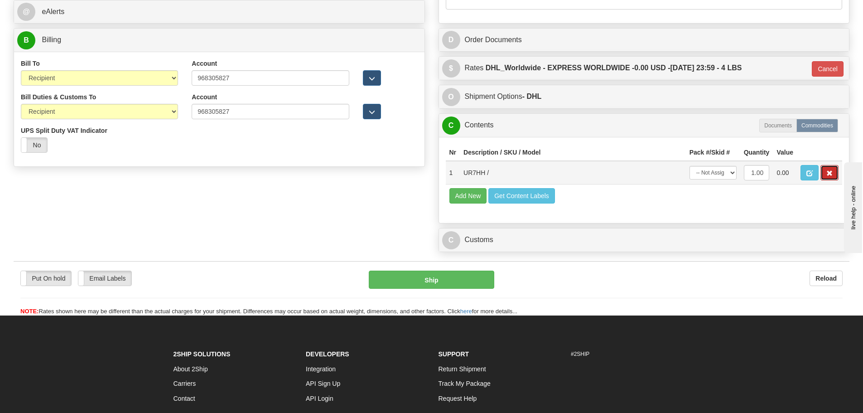
click at [831, 175] on span "button" at bounding box center [830, 173] width 6 height 6
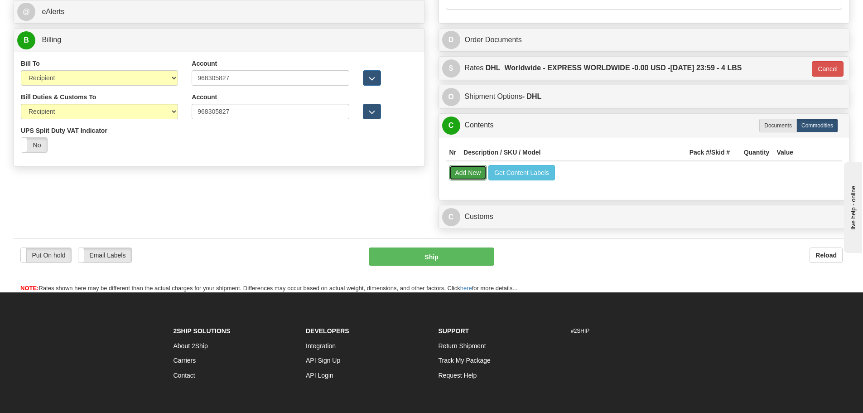
click at [475, 175] on button "Add New" at bounding box center [469, 172] width 38 height 15
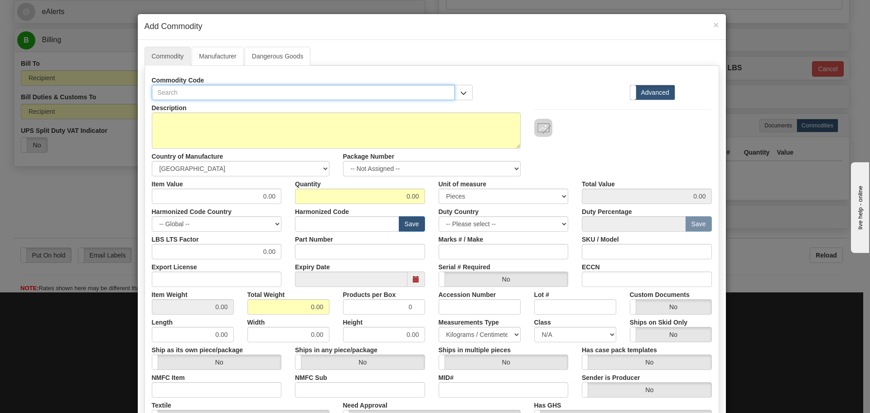
click at [199, 89] on input "text" at bounding box center [304, 92] width 304 height 15
paste input "UR7HH"
type input "UR7HH"
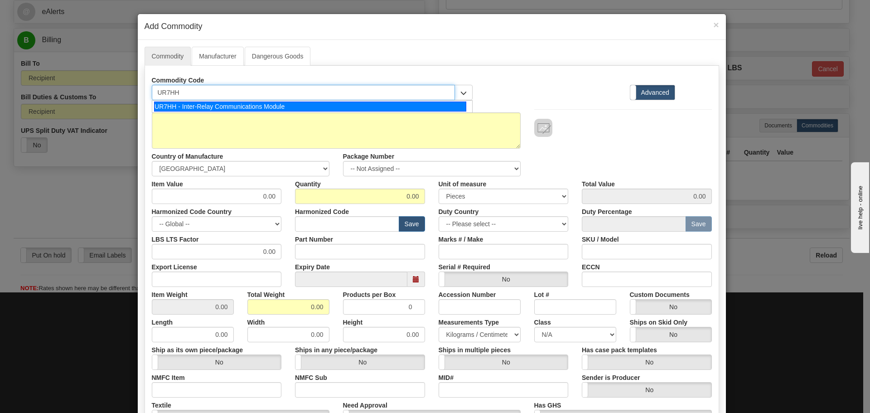
click at [213, 103] on div "UR7HH - Inter-Relay Communications Module" at bounding box center [310, 107] width 312 height 10
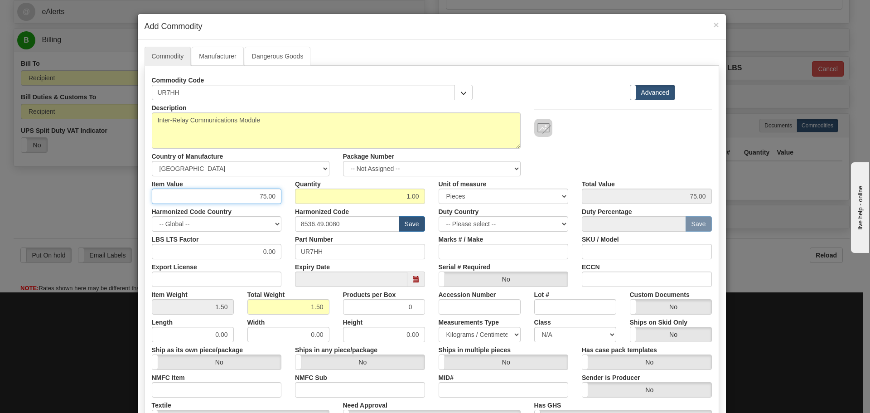
drag, startPoint x: 255, startPoint y: 196, endPoint x: 279, endPoint y: 198, distance: 24.1
click at [279, 198] on div "Item Value 75.00" at bounding box center [217, 190] width 144 height 28
click at [248, 194] on input "75.00" at bounding box center [217, 196] width 130 height 15
drag, startPoint x: 267, startPoint y: 198, endPoint x: 287, endPoint y: 198, distance: 20.8
click at [287, 198] on div "Item Value 75.00 Quantity 1.00 Unit of measure 3 Thousand Square Inches Adjustm…" at bounding box center [432, 190] width 574 height 28
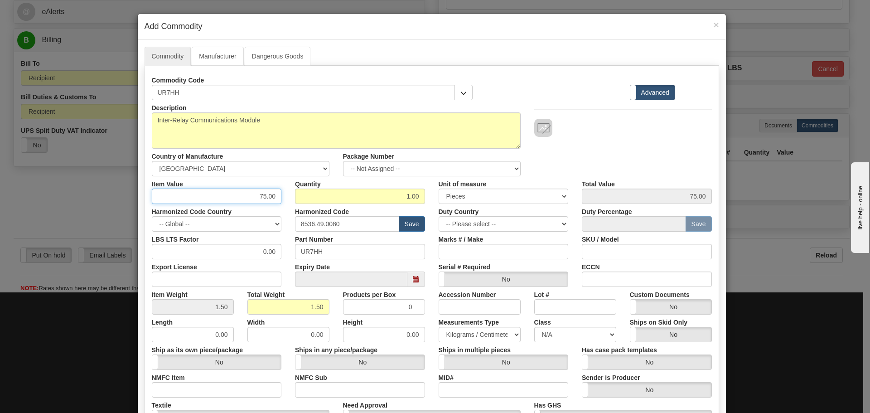
paste input "436.62"
type input "436.62"
drag, startPoint x: 422, startPoint y: 204, endPoint x: 428, endPoint y: 204, distance: 6.3
click at [428, 204] on div "Description Inter-Relay Communications Module Country of Manufacture -- Unknown…" at bounding box center [432, 299] width 560 height 399
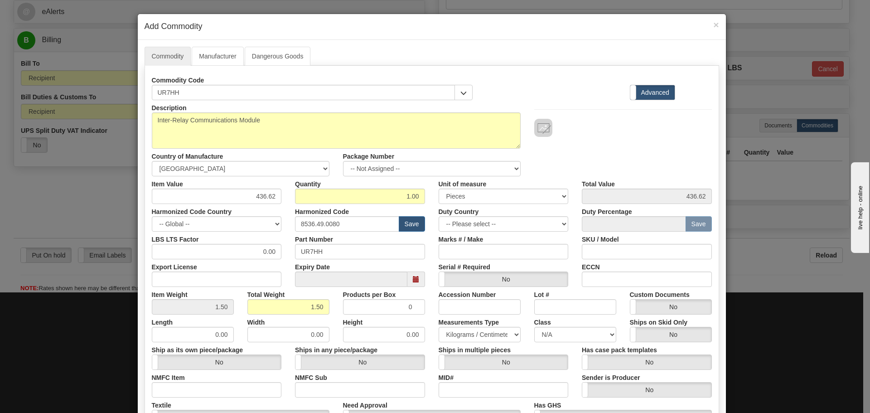
click at [439, 238] on label "Marks # / Make" at bounding box center [461, 238] width 45 height 12
click at [439, 244] on input "Marks # / Make" at bounding box center [504, 251] width 130 height 15
click at [422, 238] on div "Part Number UR7HH" at bounding box center [360, 246] width 144 height 28
drag, startPoint x: 359, startPoint y: 222, endPoint x: 265, endPoint y: 233, distance: 94.6
click at [265, 233] on div "Description Inter-Relay Communications Module Country of Manufacture -- Unknown…" at bounding box center [432, 299] width 560 height 399
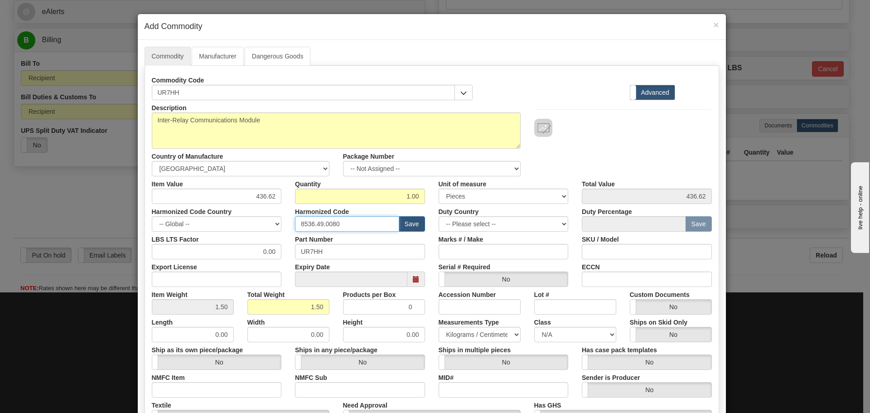
paste input "8 90 0"
type input "8538 90 00"
click at [288, 228] on div "Harmonized Code 8538 90 00 Save" at bounding box center [360, 218] width 144 height 28
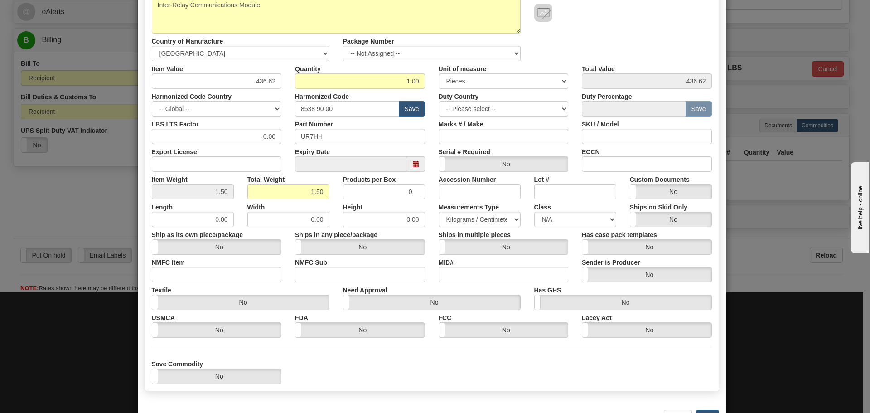
scroll to position [136, 0]
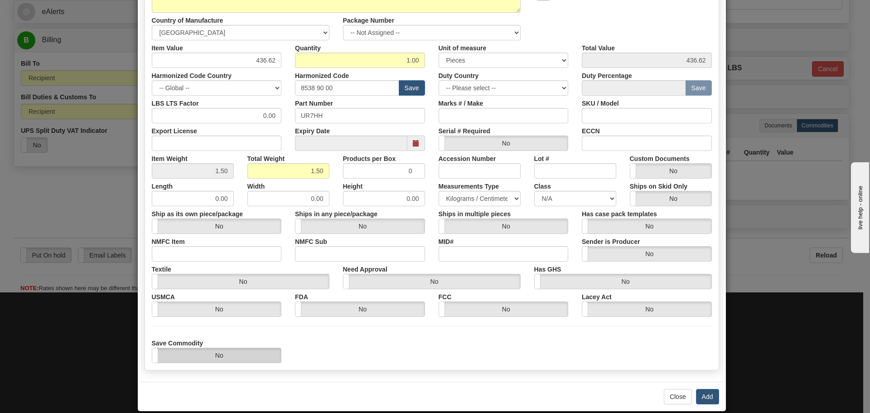
click at [245, 359] on label "No" at bounding box center [216, 355] width 129 height 15
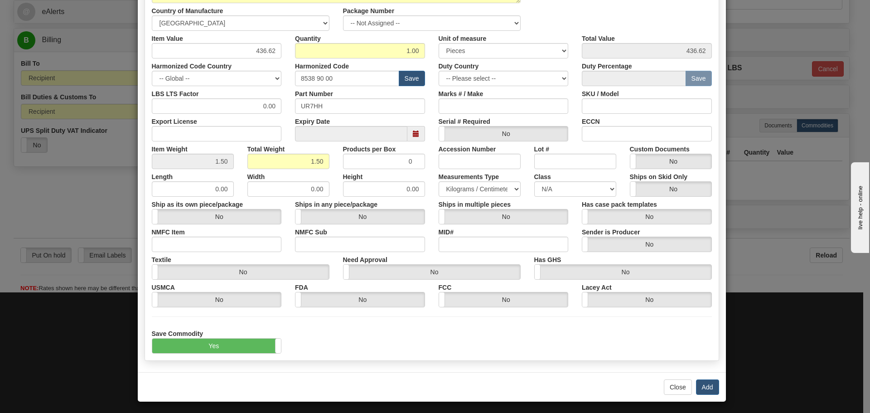
scroll to position [148, 0]
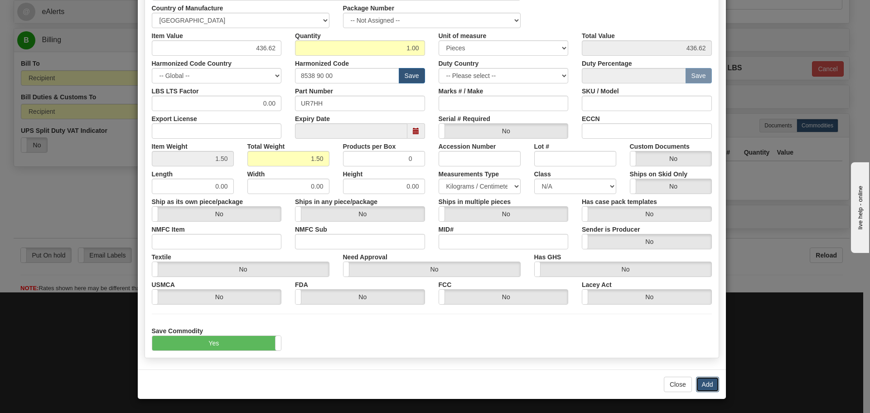
click at [703, 383] on button "Add" at bounding box center [707, 384] width 23 height 15
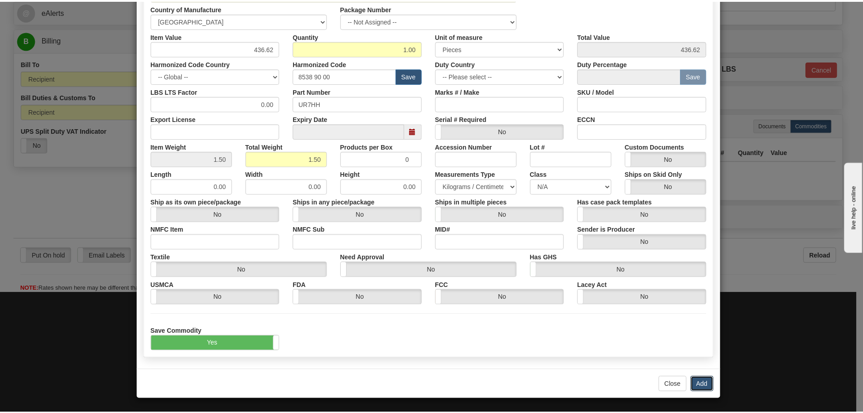
scroll to position [0, 0]
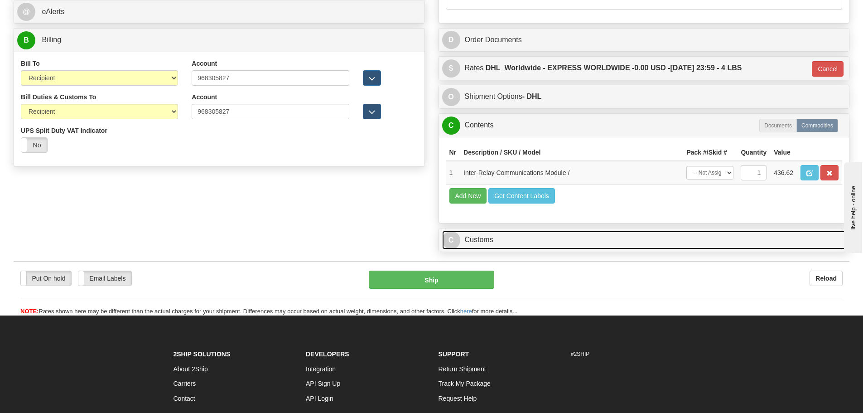
click at [507, 237] on link "C Customs" at bounding box center [644, 240] width 404 height 19
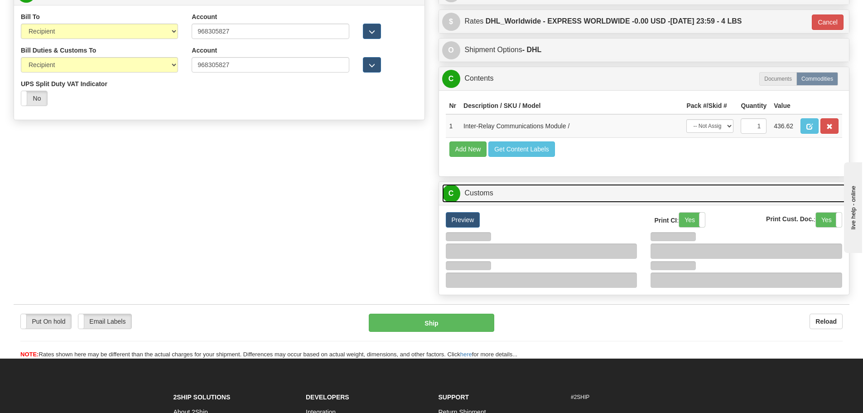
scroll to position [499, 0]
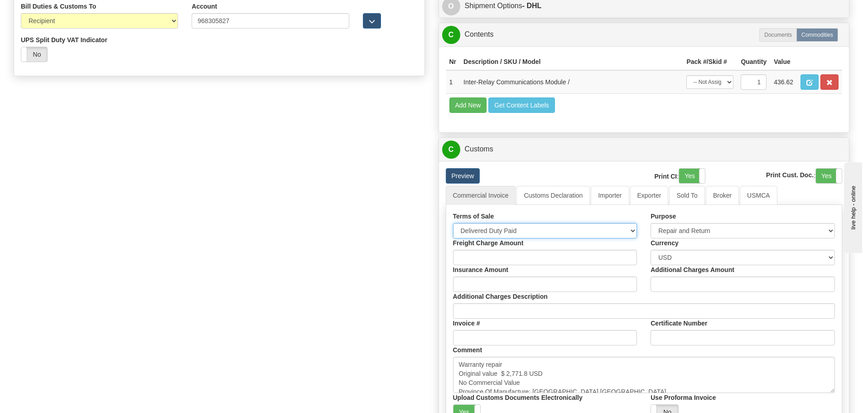
click at [619, 231] on select "Free Carrier Free On Board Ex Works Delivered Duty Unpaid Delivered Duty Paid C…" at bounding box center [545, 230] width 184 height 15
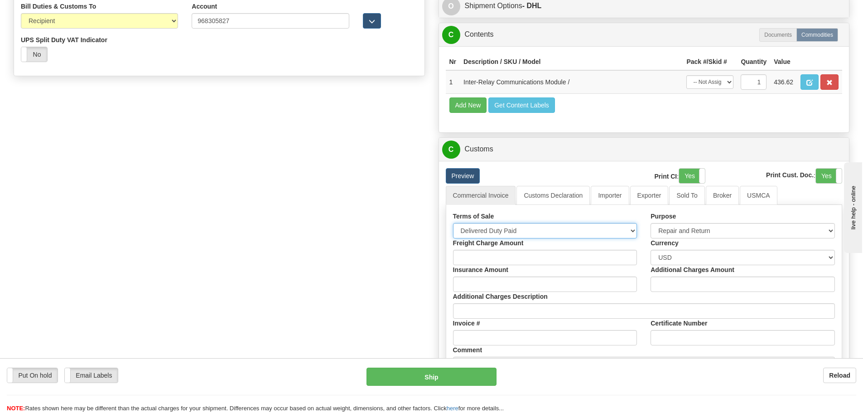
select select "7"
click at [453, 223] on select "Free Carrier Free On Board Ex Works Delivered Duty Unpaid Delivered Duty Paid C…" at bounding box center [545, 230] width 184 height 15
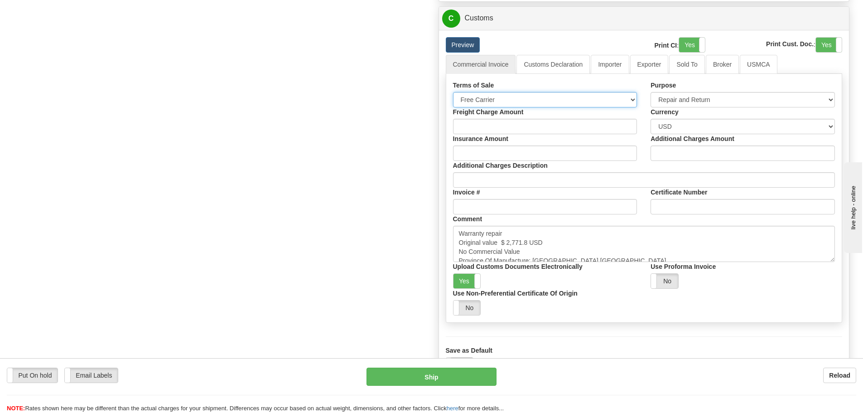
scroll to position [635, 0]
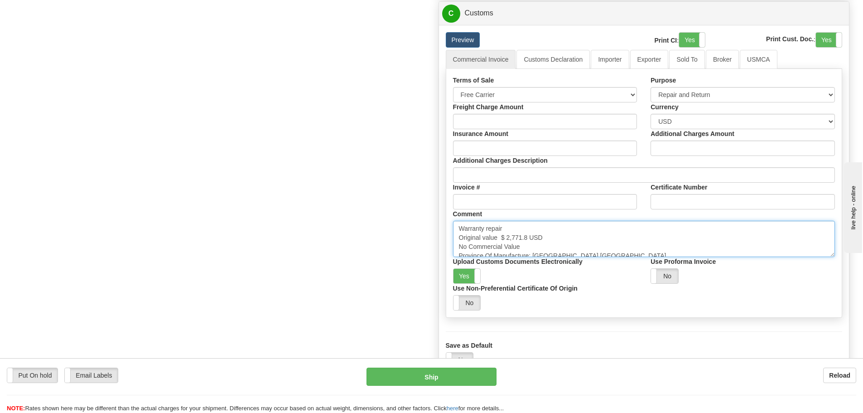
click at [611, 243] on textarea "Warranty repair Original value $ 2,771.8 USD No Commercial Value Province Of Ma…" at bounding box center [644, 239] width 383 height 36
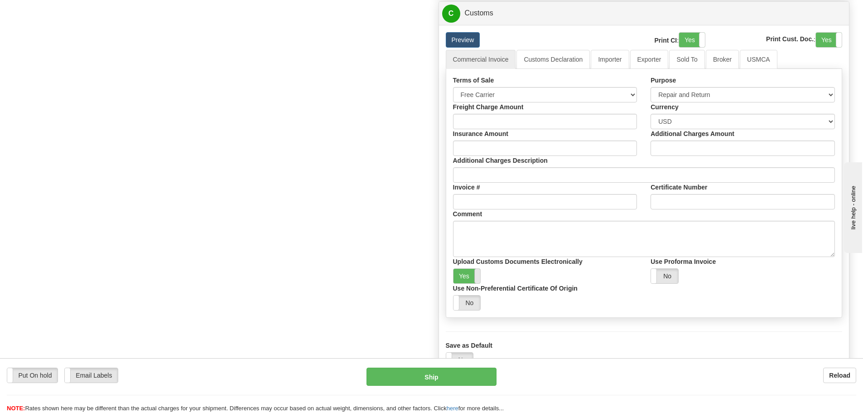
click at [475, 270] on span at bounding box center [481, 276] width 12 height 15
click at [626, 63] on link "Importer" at bounding box center [610, 59] width 38 height 19
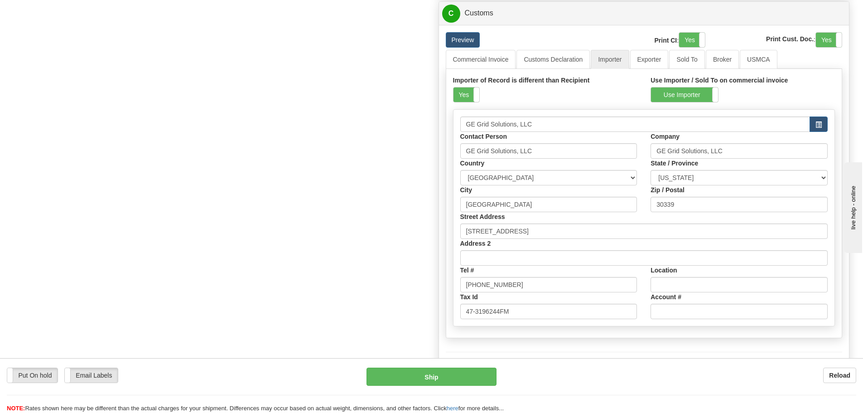
click at [448, 97] on div "Importer of Record is different than Recipient Yes No" at bounding box center [545, 93] width 198 height 34
click at [465, 98] on label "Yes" at bounding box center [467, 94] width 26 height 15
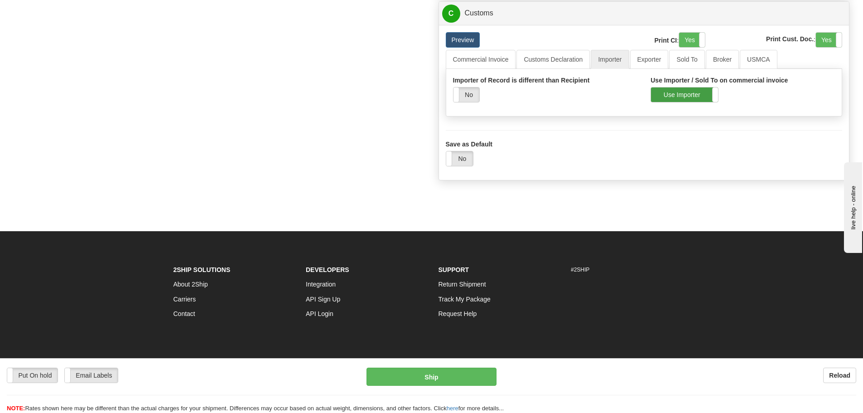
click at [679, 98] on label "Use Importer" at bounding box center [684, 94] width 67 height 15
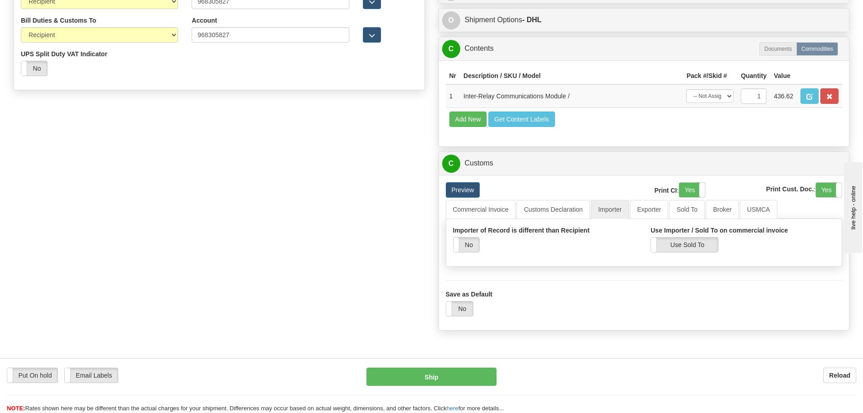
scroll to position [453, 0]
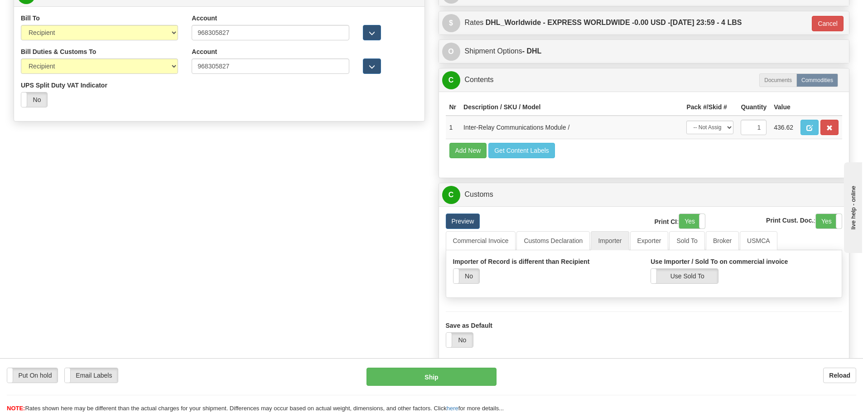
click at [45, 383] on div "Put On hold Put On hold Email Labels Email Labels Edit Reload Ship" at bounding box center [431, 377] width 863 height 18
click at [45, 379] on label "Put On hold" at bounding box center [32, 375] width 50 height 15
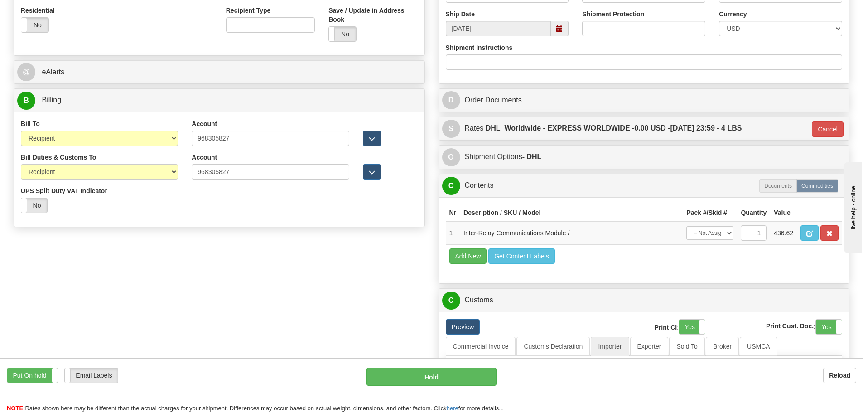
scroll to position [317, 0]
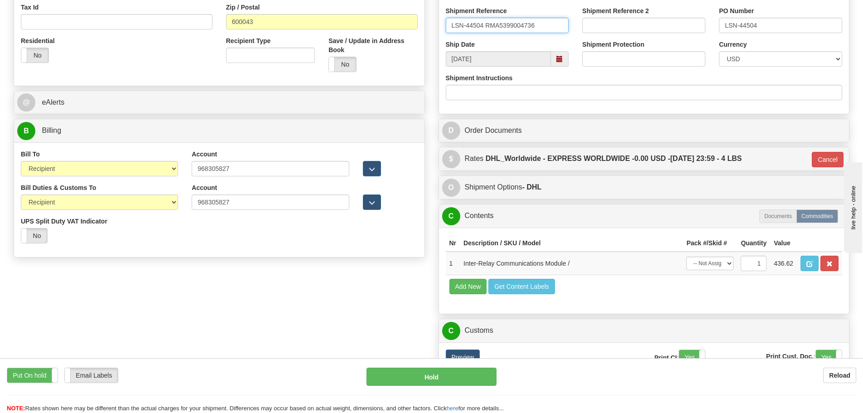
drag, startPoint x: 542, startPoint y: 28, endPoint x: 449, endPoint y: 32, distance: 93.5
click at [449, 32] on input "LSN-44504 RMA5399004736" at bounding box center [507, 25] width 123 height 15
click at [527, 31] on input "LSN-44504 RMA5399004736" at bounding box center [507, 25] width 123 height 15
click at [545, 26] on input "LSN-44504 RMA5399004736" at bounding box center [507, 25] width 123 height 15
drag, startPoint x: 545, startPoint y: 26, endPoint x: 402, endPoint y: 19, distance: 143.4
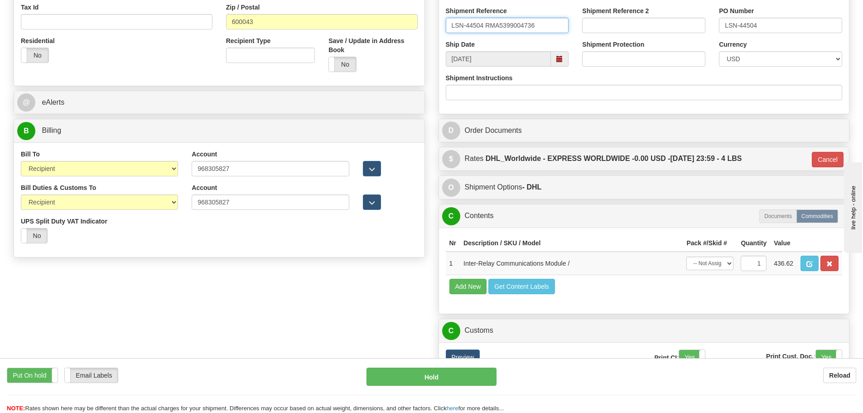
click at [552, 14] on div "Shipment Reference LSN-44504 RMA5399004736" at bounding box center [507, 19] width 123 height 27
drag, startPoint x: 548, startPoint y: 24, endPoint x: 359, endPoint y: 27, distance: 189.9
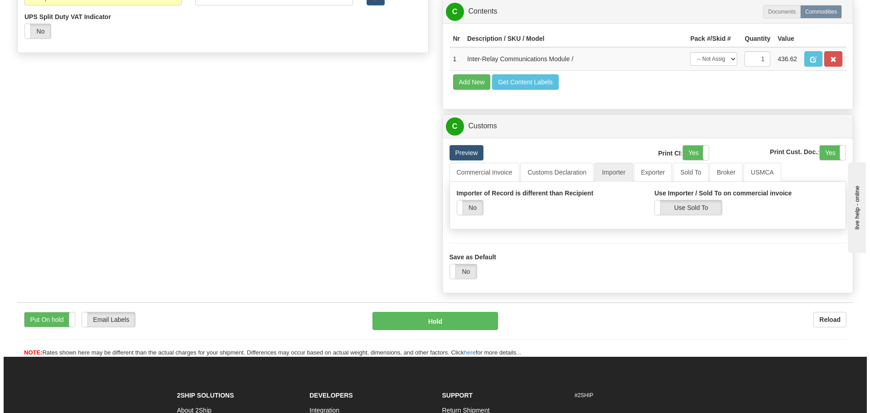
scroll to position [589, 0]
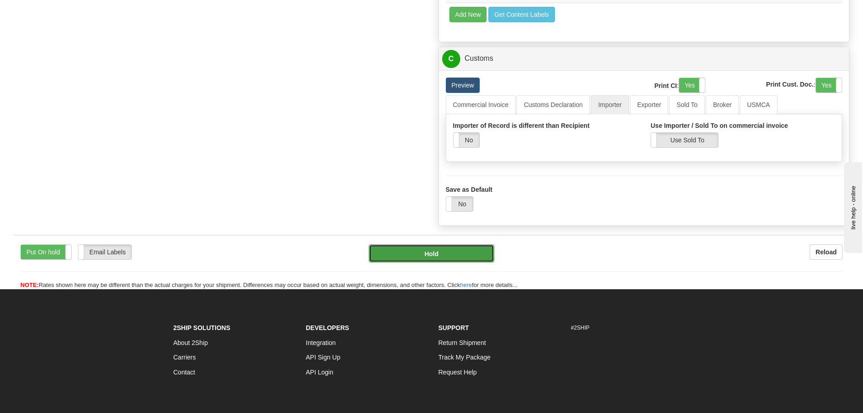
click at [433, 248] on button "Hold" at bounding box center [432, 253] width 126 height 18
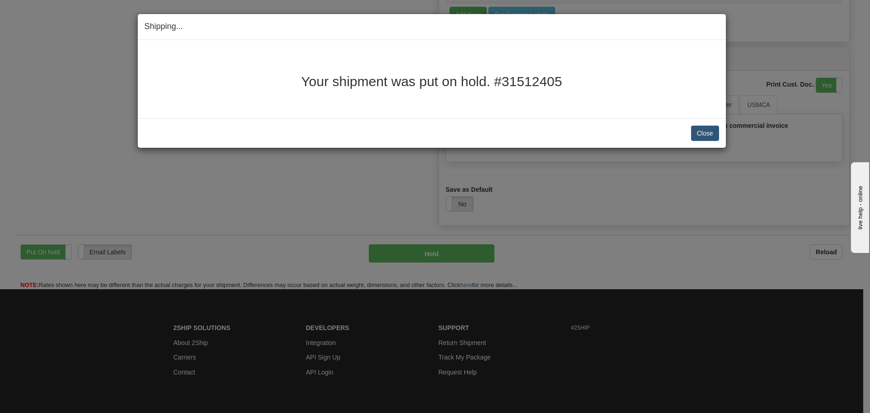
click at [558, 78] on h2 "Your shipment was put on hold. #31512405" at bounding box center [432, 81] width 575 height 15
drag, startPoint x: 558, startPoint y: 78, endPoint x: 316, endPoint y: 79, distance: 242.5
click at [316, 79] on h2 "Your shipment was put on hold. #31512405" at bounding box center [432, 81] width 575 height 15
copy h2 "Your shipment was put on hold. #31512405"
click at [713, 138] on button "Close" at bounding box center [705, 133] width 28 height 15
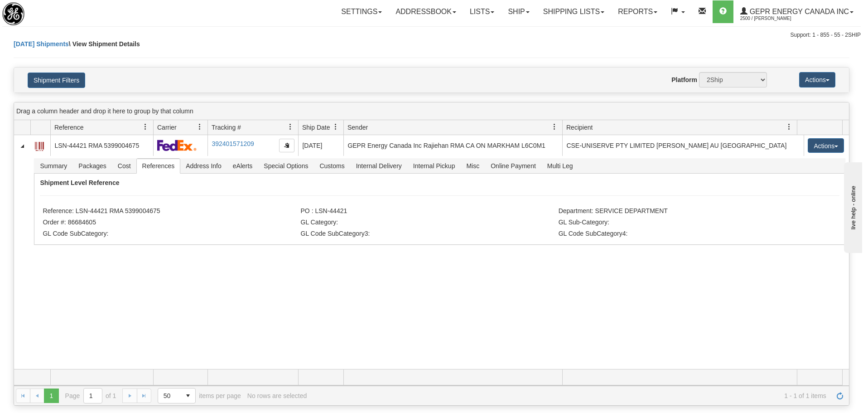
click at [361, 325] on div "31509327 2500 LSN-44421 RMA 5399004675 392401571209 08/22/2025 08/22/2025 09:06…" at bounding box center [431, 252] width 835 height 234
click at [263, 55] on div "Today Shipments \ View Shipment Details" at bounding box center [432, 53] width 836 height 28
click at [267, 34] on div "Support: 1 - 855 - 55 - 2SHIP" at bounding box center [431, 35] width 859 height 8
click at [184, 47] on div "Today Shipments \ View Shipment Details" at bounding box center [432, 53] width 836 height 28
click at [301, 45] on div "Today Shipments \ View Shipment Details" at bounding box center [432, 53] width 836 height 28
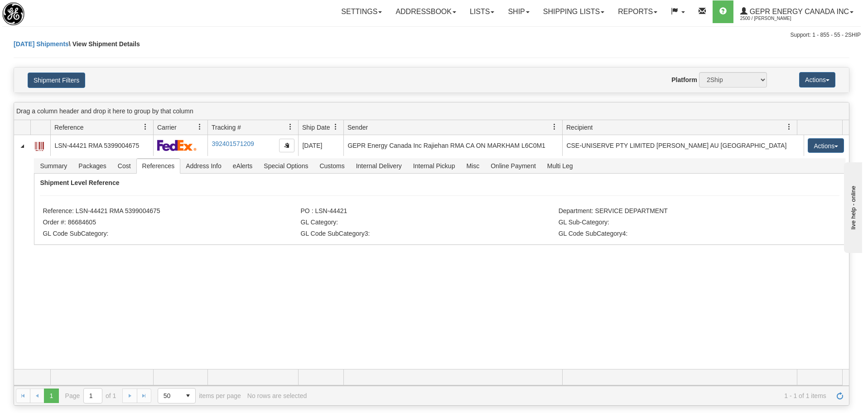
click at [354, 48] on div "Today Shipments \ View Shipment Details" at bounding box center [432, 53] width 836 height 28
click at [426, 49] on div "Today Shipments \ View Shipment Details" at bounding box center [432, 53] width 836 height 28
click at [399, 37] on div "Support: 1 - 855 - 55 - 2SHIP" at bounding box center [431, 35] width 859 height 8
click at [324, 47] on div "Today Shipments \ View Shipment Details" at bounding box center [432, 53] width 836 height 28
click at [338, 315] on div "31509327 2500 LSN-44421 RMA 5399004675 392401571209 08/22/2025 08/22/2025 09:06…" at bounding box center [431, 252] width 835 height 234
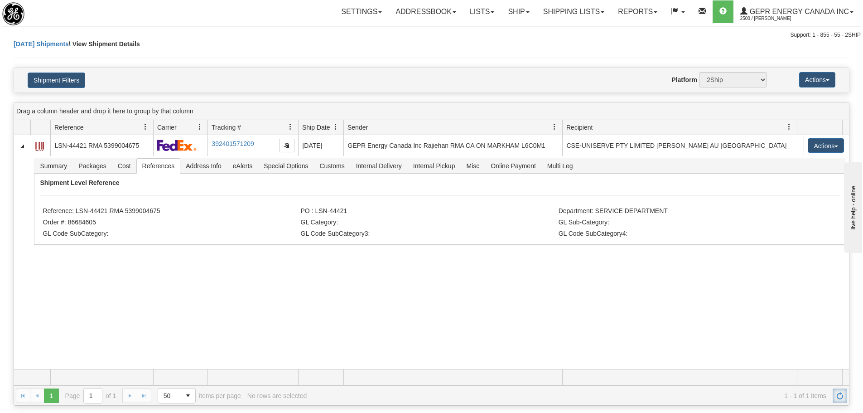
click at [837, 394] on span "Refresh" at bounding box center [840, 395] width 7 height 7
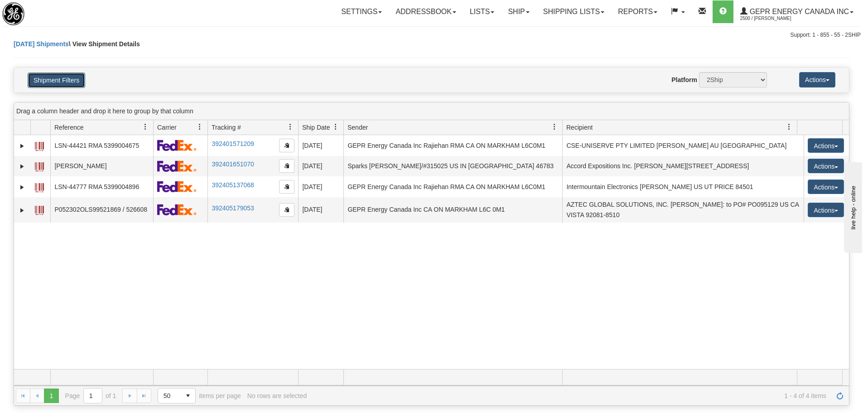
click at [74, 76] on button "Shipment Filters" at bounding box center [57, 80] width 58 height 15
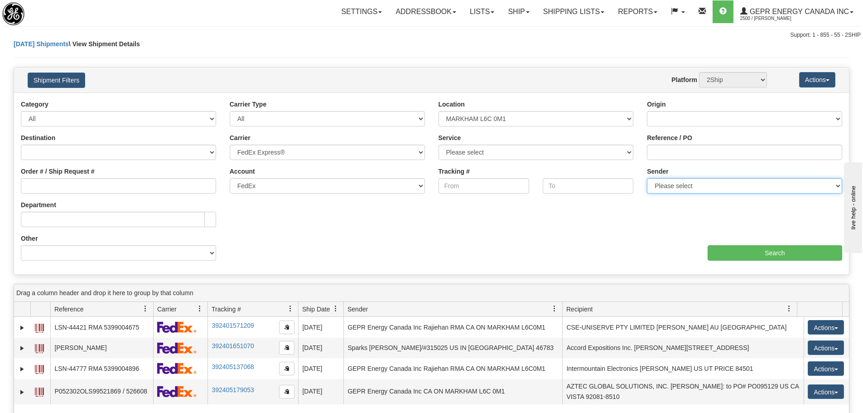
click at [657, 184] on select "Please select GEPR Energy Canada Inc , Rajiehan RMA, (CA)" at bounding box center [744, 185] width 195 height 15
select select "206864"
click at [647, 178] on select "Please select GEPR Energy Canada Inc , Rajiehan RMA, (CA)" at bounding box center [744, 185] width 195 height 15
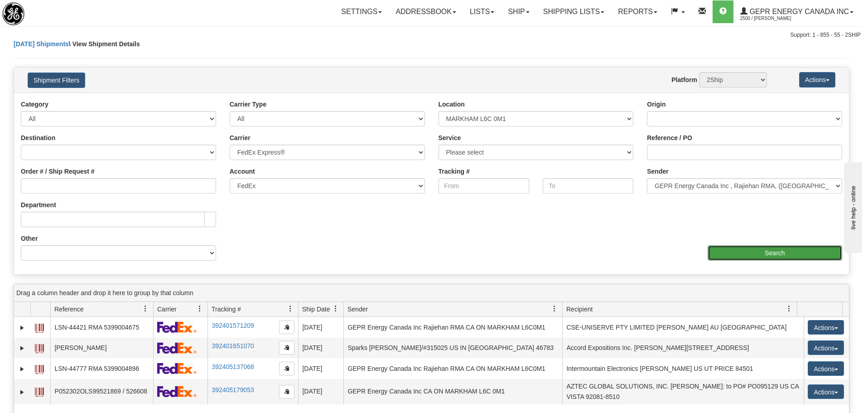
click at [747, 253] on input "Search" at bounding box center [775, 252] width 135 height 15
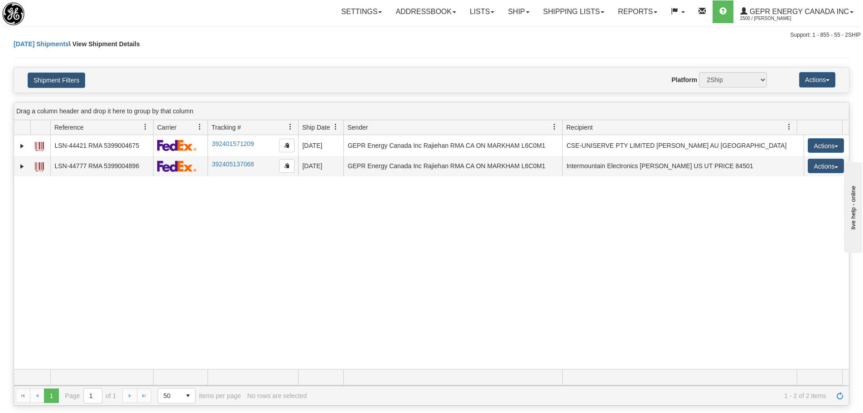
drag, startPoint x: 176, startPoint y: 208, endPoint x: 158, endPoint y: 206, distance: 18.6
click at [175, 208] on div "31509327 2500 LSN-44421 RMA 5399004675 392401571209 08/22/2025 08/22/2025 09:06…" at bounding box center [431, 252] width 835 height 234
click at [158, 221] on div "31509327 2500 LSN-44421 RMA 5399004675 392401571209 08/22/2025 08/22/2025 09:06…" at bounding box center [431, 252] width 835 height 234
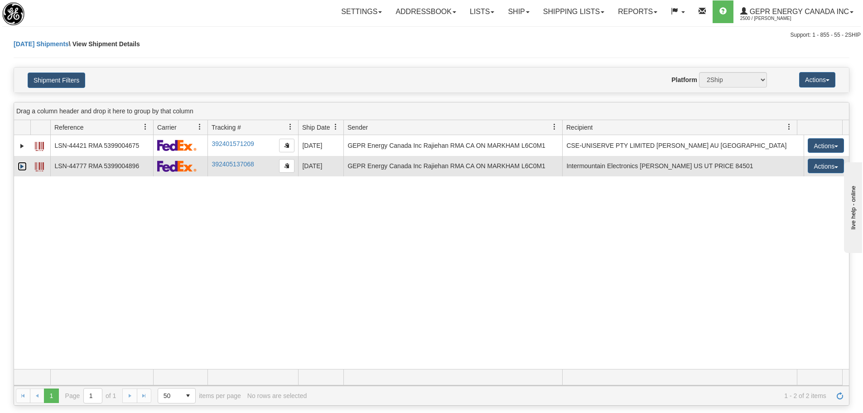
click at [23, 166] on link "Expand" at bounding box center [22, 166] width 9 height 9
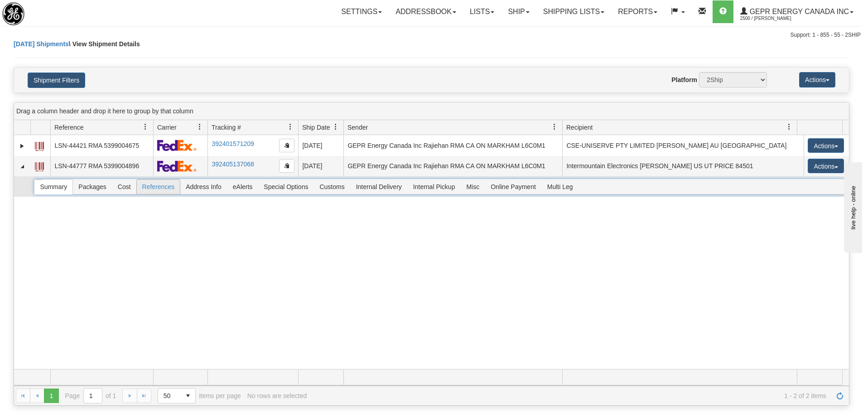
click at [152, 181] on span "References" at bounding box center [159, 186] width 44 height 15
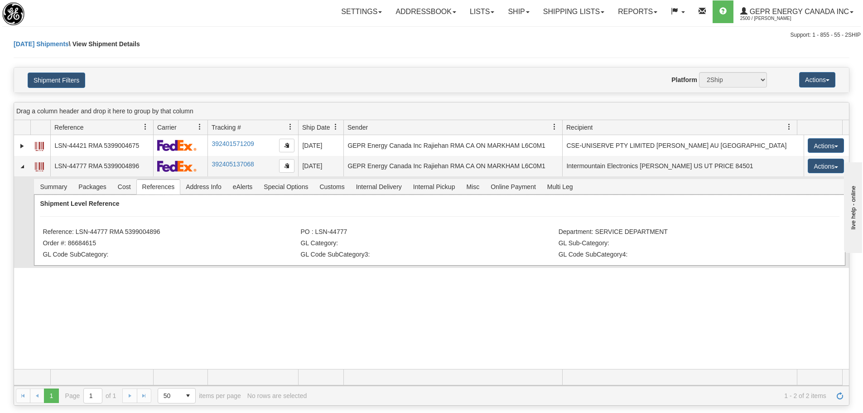
drag, startPoint x: 161, startPoint y: 234, endPoint x: 76, endPoint y: 233, distance: 85.7
click at [76, 233] on li "Reference: LSN-44777 RMA 5399004896" at bounding box center [171, 232] width 256 height 9
copy li "LSN-44777 RMA 5399004896"
click at [167, 51] on div "Today Shipments \ View Shipment Details" at bounding box center [432, 53] width 836 height 28
click at [252, 54] on div "Today Shipments \ View Shipment Details" at bounding box center [432, 53] width 836 height 28
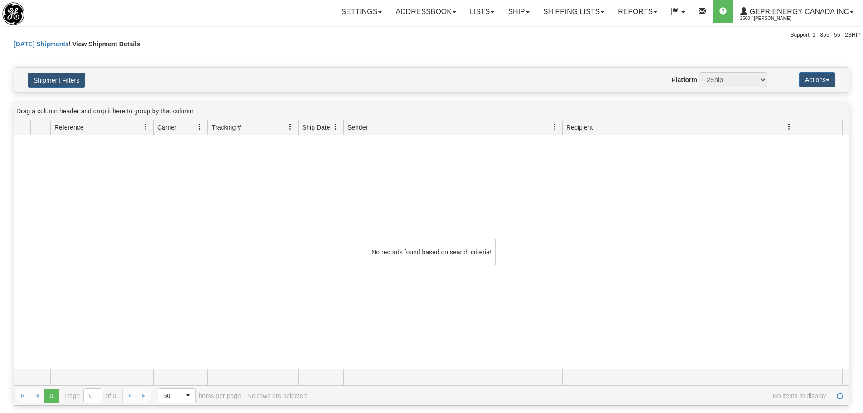
click at [259, 21] on div "Settings Shipping Preferences Fields Preferences New Store Connections Addressb…" at bounding box center [507, 11] width 708 height 23
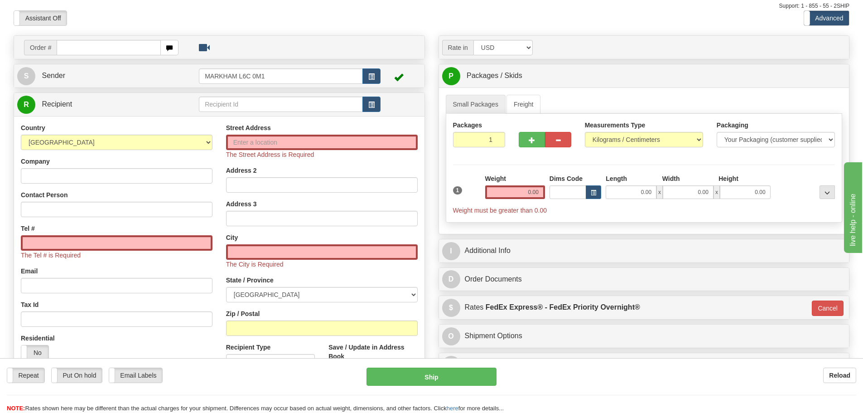
scroll to position [45, 0]
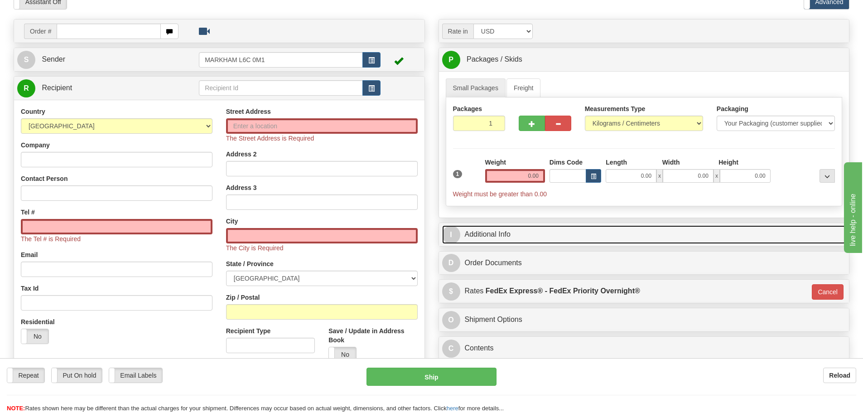
click at [508, 234] on link "I Additional Info" at bounding box center [644, 234] width 404 height 19
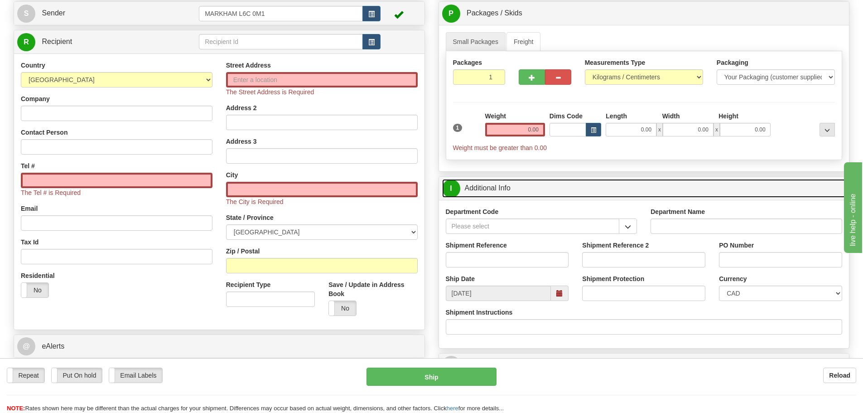
scroll to position [136, 0]
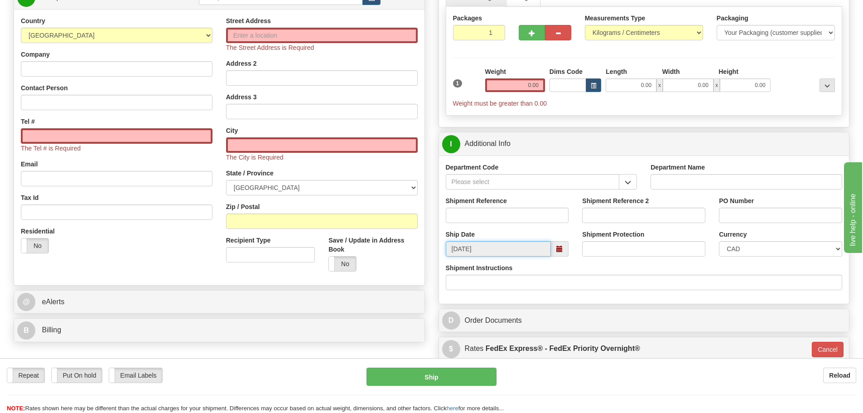
drag, startPoint x: 490, startPoint y: 252, endPoint x: 427, endPoint y: 253, distance: 63.0
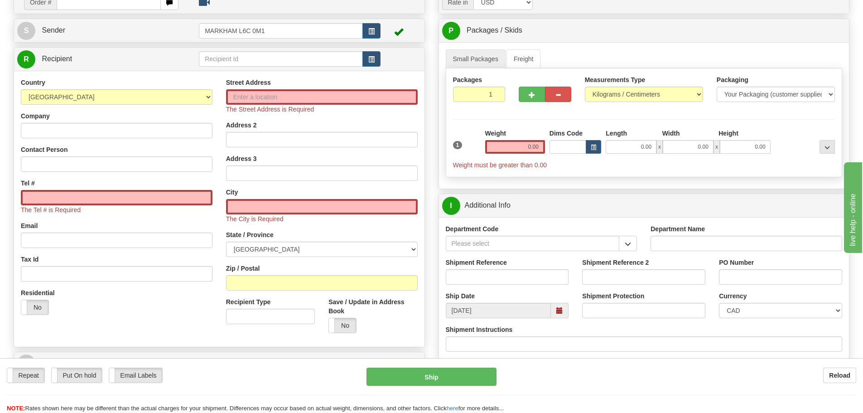
scroll to position [0, 0]
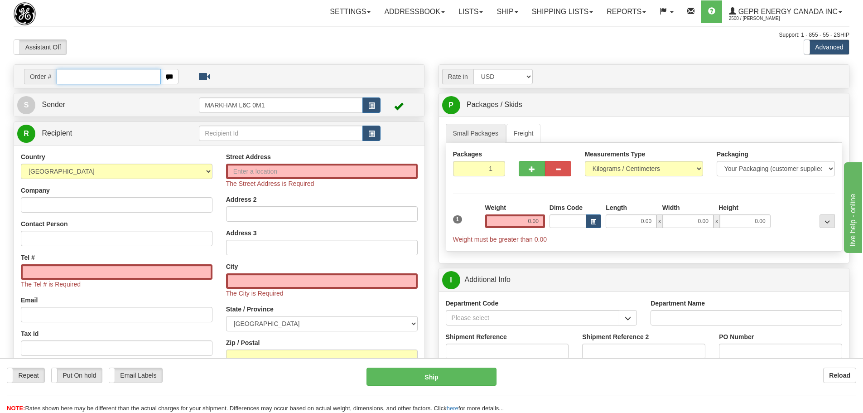
click at [117, 78] on input "text" at bounding box center [109, 76] width 104 height 15
paste input "86684686"
type input "86684686"
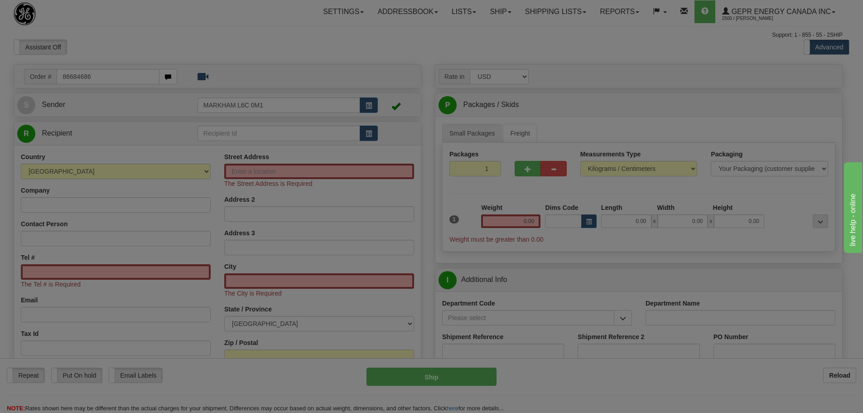
click at [131, 35] on body "Training Course Close Toggle navigation Settings Shipping Preferences New Recip…" at bounding box center [431, 206] width 863 height 413
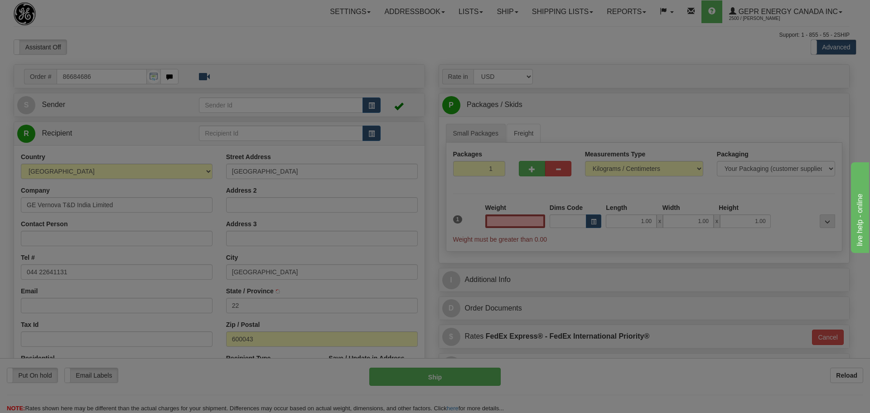
type input "0.00"
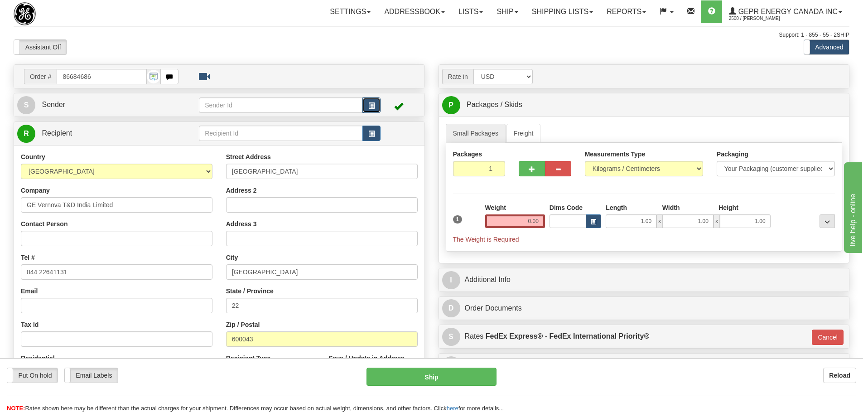
click at [379, 103] on button "button" at bounding box center [372, 104] width 18 height 15
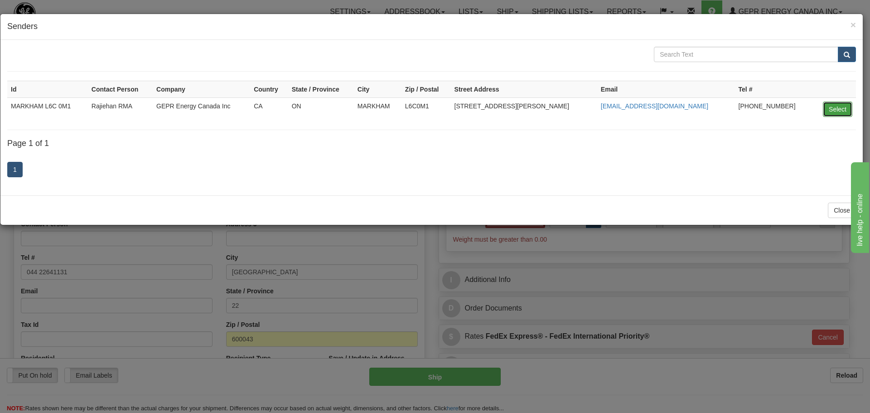
click at [826, 109] on button "Select" at bounding box center [837, 109] width 29 height 15
type input "MARKHAM L6C 0M1"
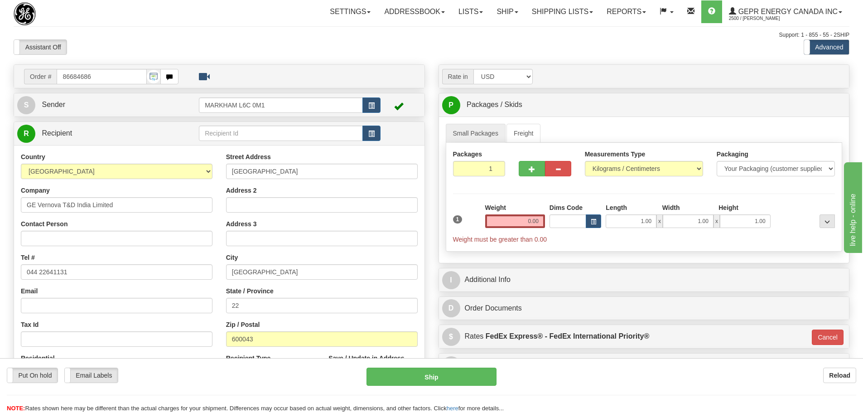
click at [534, 53] on div "Assistant On Assistant Off Do a return Do a return Previous Next Standard Advan…" at bounding box center [432, 46] width 850 height 15
click at [375, 126] on button "button" at bounding box center [372, 133] width 18 height 15
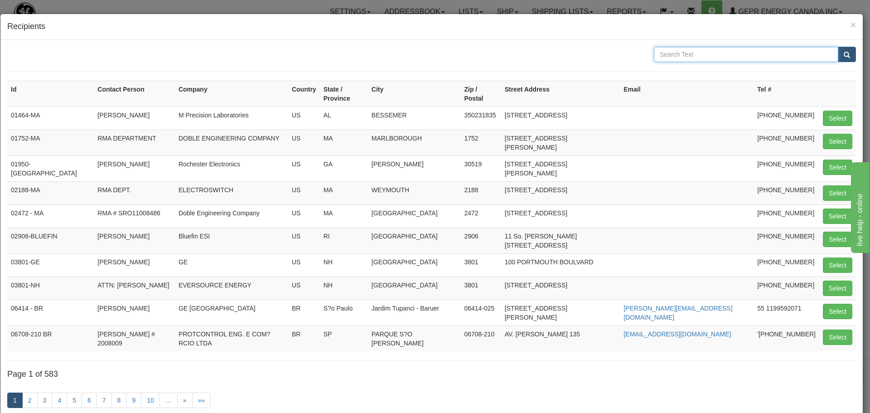
click at [739, 57] on input "text" at bounding box center [746, 54] width 184 height 15
type input "Udayakumar"
click at [844, 55] on span "submit" at bounding box center [847, 55] width 6 height 6
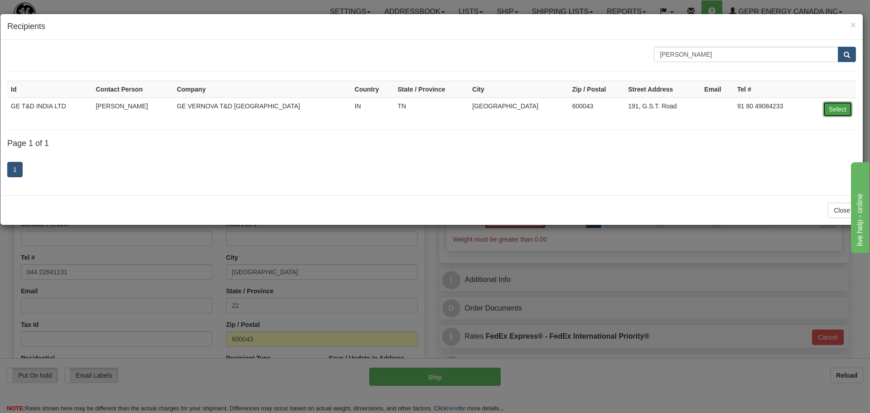
click at [829, 108] on button "Select" at bounding box center [837, 109] width 29 height 15
type input "GE T&D INDIA LTD"
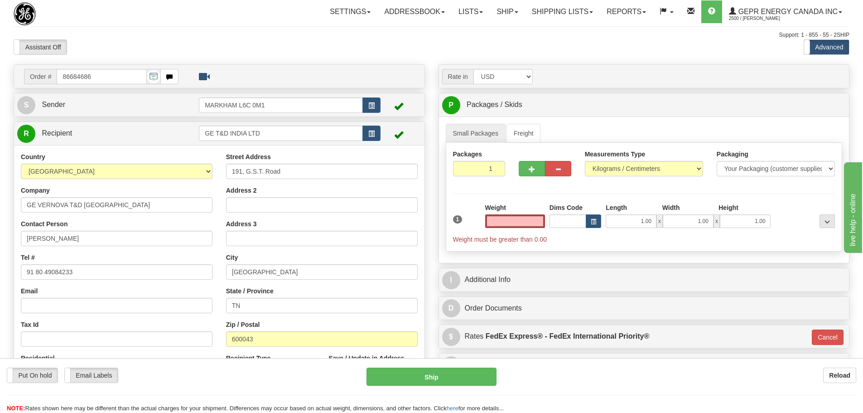
type input "0.00"
click at [508, 47] on div "Assistant On Assistant Off Do a return Do a return Previous Next Standard Advan…" at bounding box center [432, 46] width 850 height 15
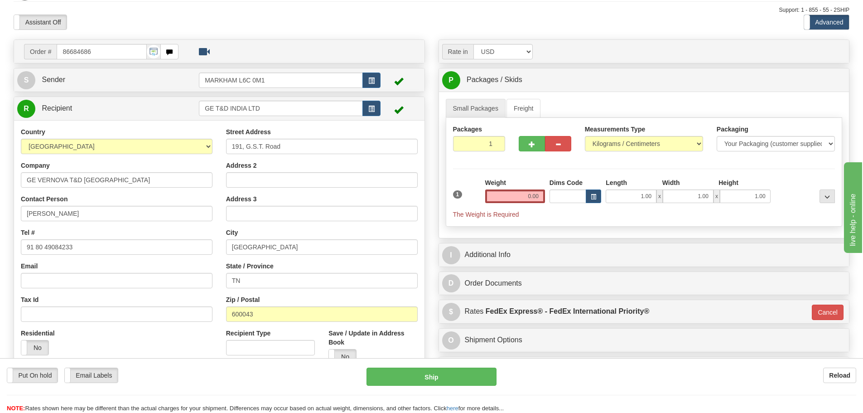
scroll to position [136, 0]
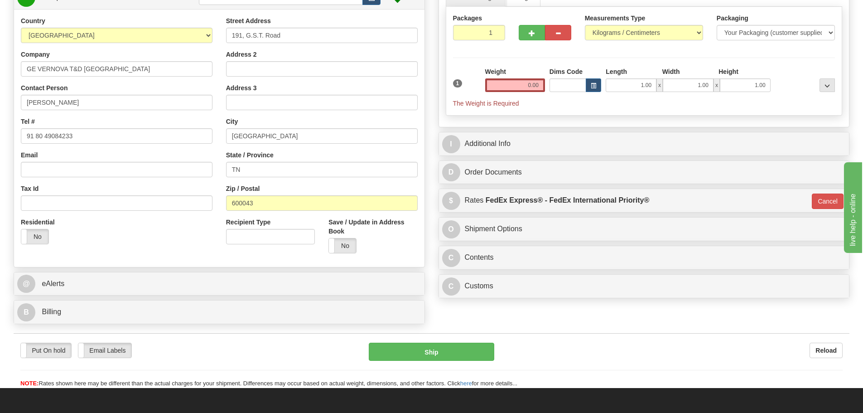
click at [513, 132] on div "I Additional Info" at bounding box center [644, 143] width 411 height 23
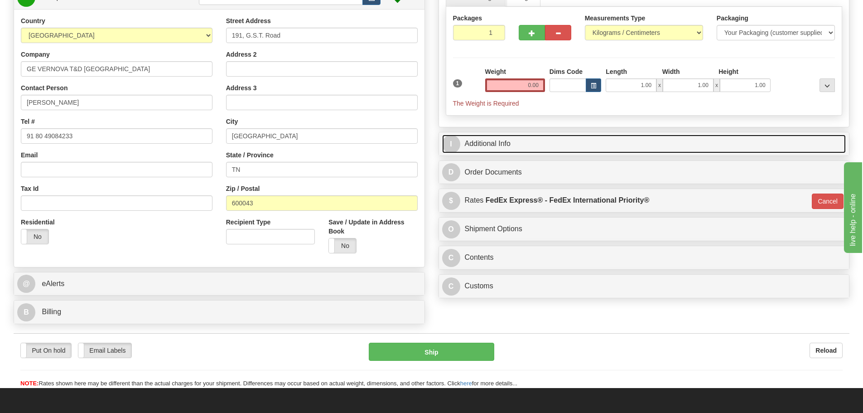
click at [513, 140] on link "I Additional Info" at bounding box center [644, 144] width 404 height 19
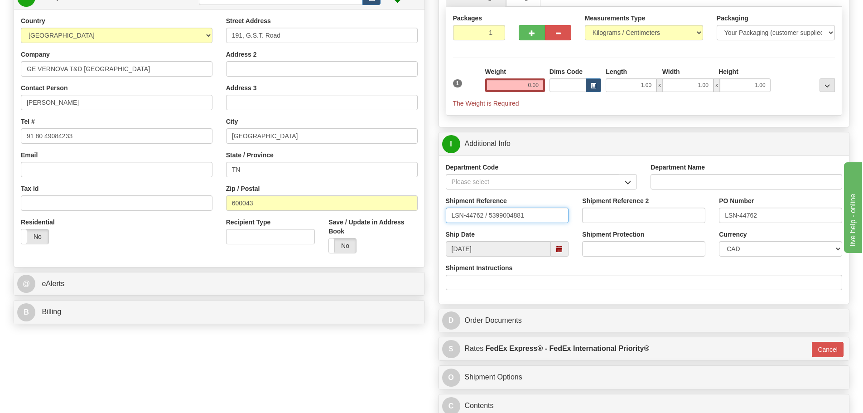
click at [484, 218] on input "LSN-44762 / 5399004881" at bounding box center [507, 215] width 123 height 15
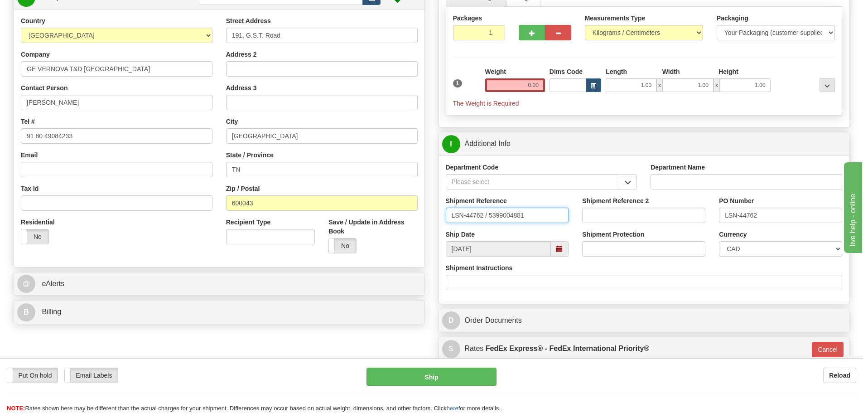
click at [486, 212] on input "LSN-44762 / 5399004881" at bounding box center [507, 215] width 123 height 15
drag, startPoint x: 486, startPoint y: 212, endPoint x: 488, endPoint y: 217, distance: 5.2
click at [488, 217] on input "LSN-44762 / 5399004881" at bounding box center [507, 215] width 123 height 15
click at [507, 214] on input "LSN-44762 RMA 5399004881" at bounding box center [507, 215] width 123 height 15
click at [506, 214] on input "LSN-44762 RMA 5399004881" at bounding box center [507, 215] width 123 height 15
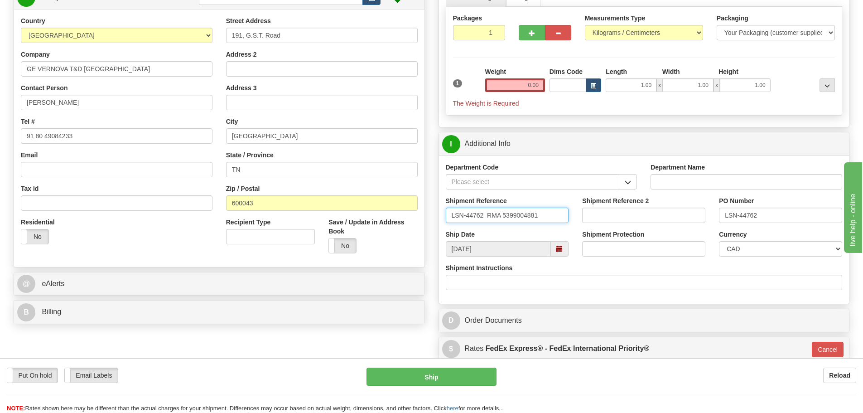
drag, startPoint x: 540, startPoint y: 215, endPoint x: 431, endPoint y: 223, distance: 109.5
type input "LSN-44762 RMA 5399004881"
click at [427, 213] on div "Order # 86684686 S" at bounding box center [219, 128] width 425 height 400
drag, startPoint x: 548, startPoint y: 214, endPoint x: 415, endPoint y: 222, distance: 133.5
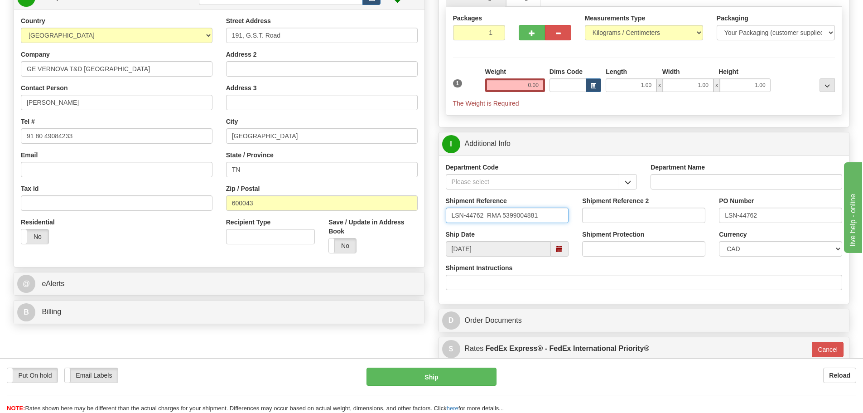
click at [540, 219] on input "LSN-44762 RMA 5399004881" at bounding box center [507, 215] width 123 height 15
drag, startPoint x: 514, startPoint y: 213, endPoint x: 428, endPoint y: 213, distance: 86.1
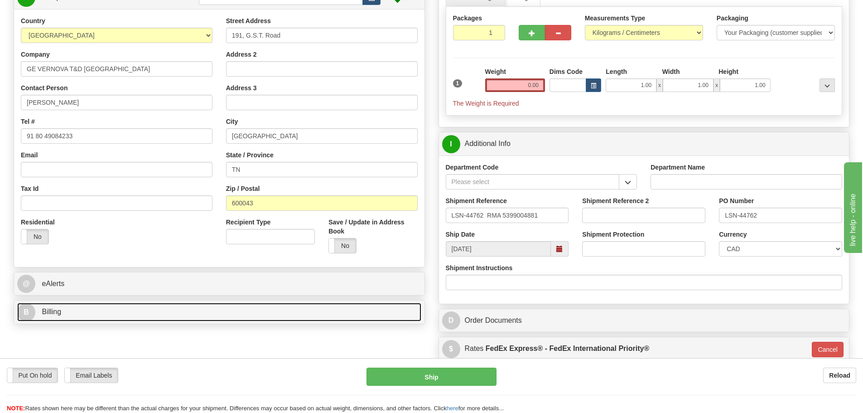
click at [228, 308] on link "B Billing" at bounding box center [219, 312] width 404 height 19
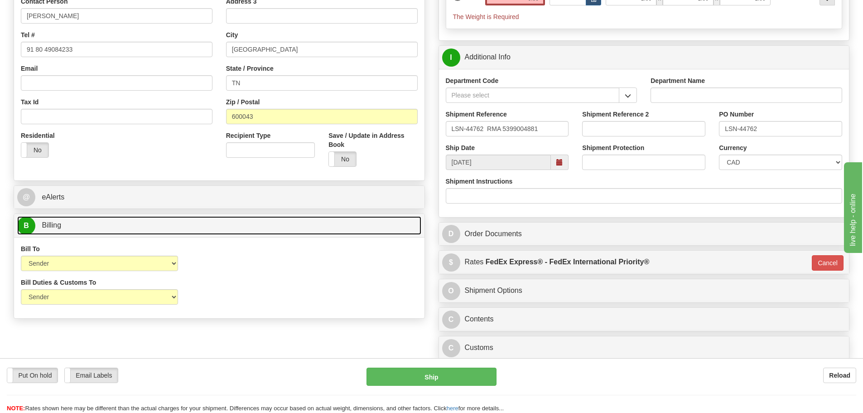
scroll to position [227, 0]
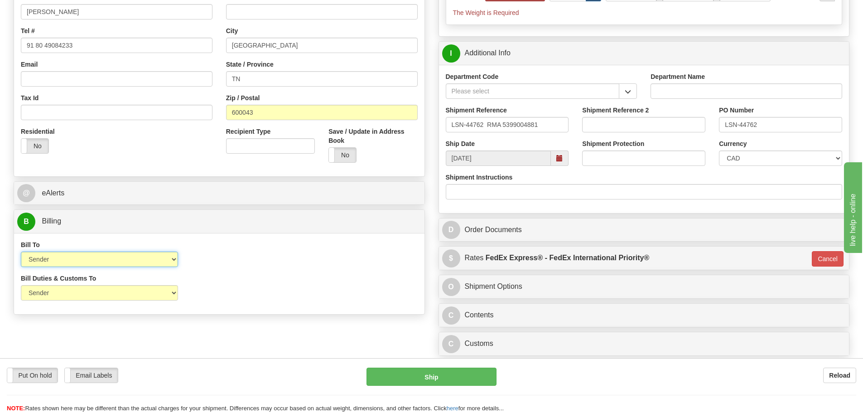
click at [162, 264] on select "Sender Recipient Third Party Collect" at bounding box center [99, 259] width 157 height 15
select select "2"
click at [21, 252] on select "Sender Recipient Third Party Collect" at bounding box center [99, 259] width 157 height 15
click at [241, 252] on div "Account" at bounding box center [270, 253] width 157 height 27
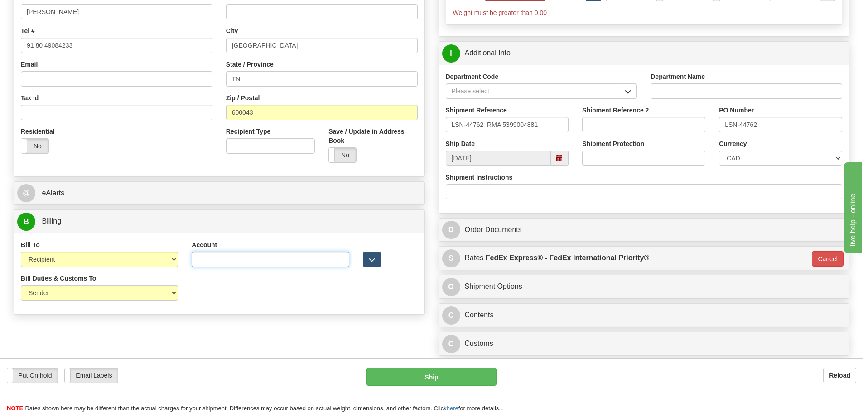
click at [236, 264] on input "Account" at bounding box center [270, 259] width 157 height 15
paste input "968305827"
type input "968305827"
drag, startPoint x: 210, startPoint y: 284, endPoint x: 162, endPoint y: 299, distance: 50.3
click at [176, 293] on div "Bill Duties & Customs To Sender Recipient Third Party UPS Split Duty VAT Indica…" at bounding box center [219, 291] width 411 height 34
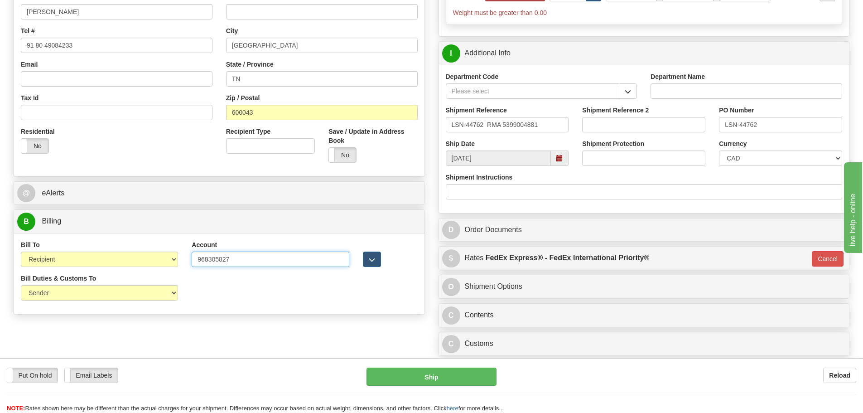
click at [246, 262] on input "968305827" at bounding box center [270, 259] width 157 height 15
click at [153, 295] on select "Sender Recipient Third Party" at bounding box center [99, 292] width 157 height 15
select select "2"
click at [21, 285] on select "Sender Recipient Third Party" at bounding box center [99, 292] width 157 height 15
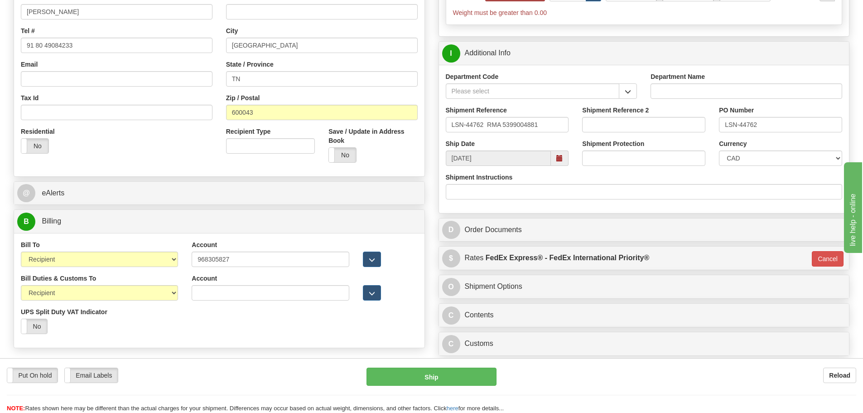
click at [224, 285] on div "Account" at bounding box center [270, 287] width 157 height 27
click at [224, 291] on input "Account" at bounding box center [270, 292] width 157 height 15
paste input "968305827"
type input "968305827"
click at [215, 310] on div "Bill Duties & Customs To Sender Recipient Third Party UPS Split Duty VAT Indica…" at bounding box center [219, 307] width 411 height 67
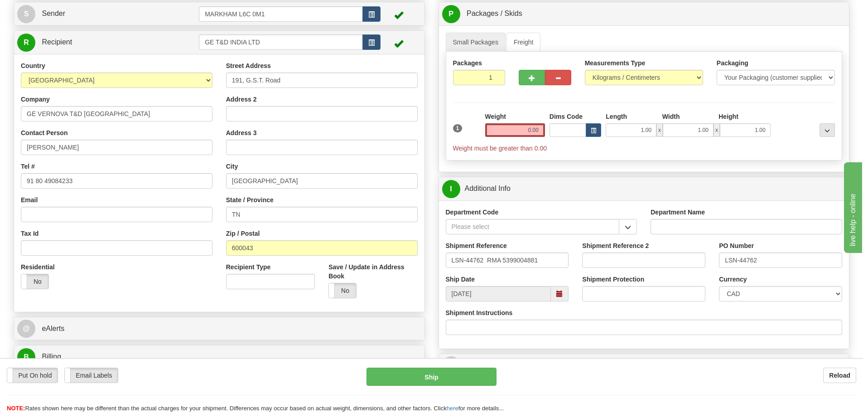
scroll to position [91, 0]
click at [504, 134] on input "0.00" at bounding box center [515, 131] width 60 height 14
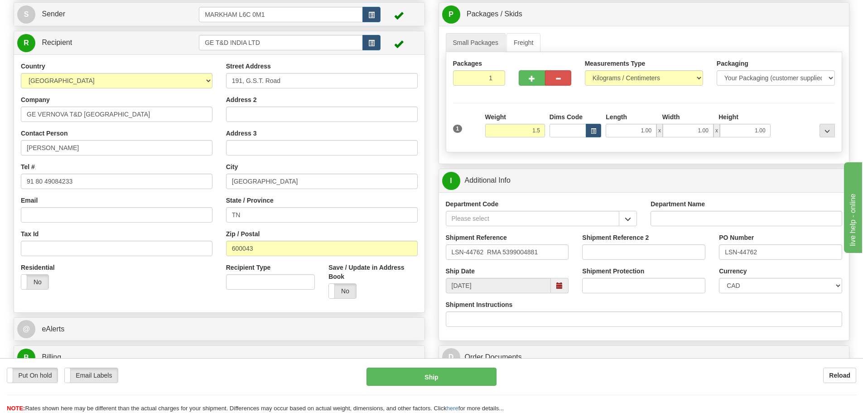
type input "1.50"
type input "01"
click at [518, 115] on div "Weight 1.50" at bounding box center [515, 124] width 60 height 25
click at [630, 216] on span "button" at bounding box center [628, 219] width 6 height 6
click at [586, 228] on div "SER" at bounding box center [530, 233] width 165 height 10
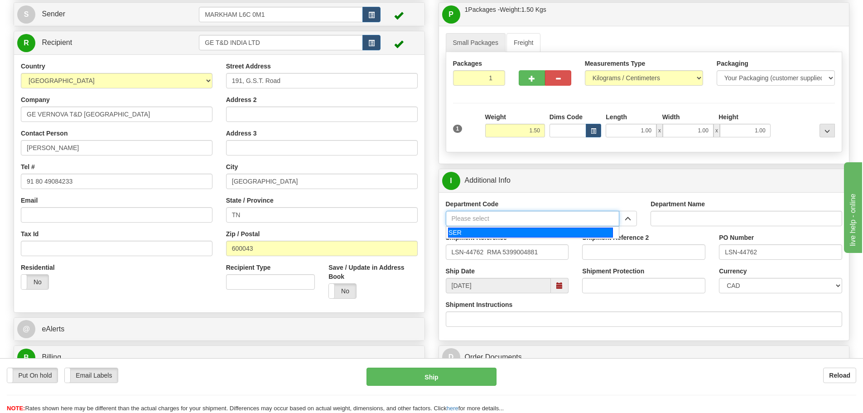
type input "SER"
type input "SERVICE DEPARTMENT"
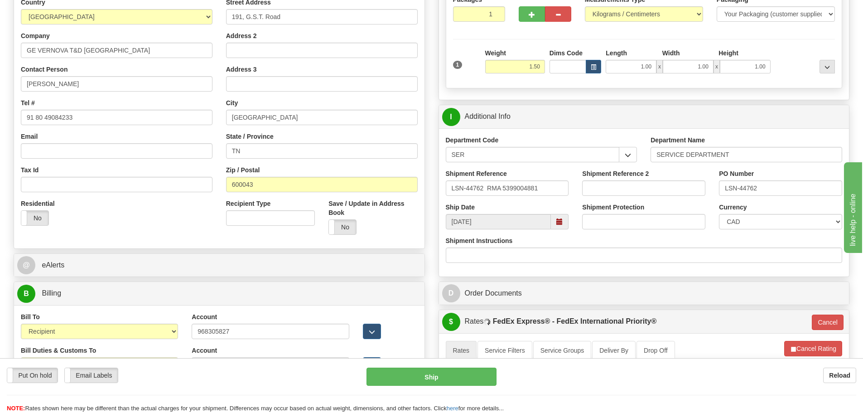
scroll to position [181, 0]
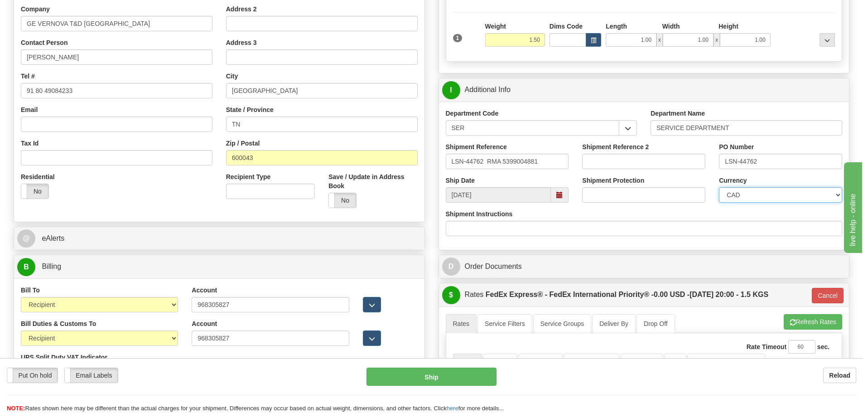
click at [738, 199] on select "CAD USD EUR ZAR RON ANG ARN AUD AUS AWG BBD BFR BGN BHD BMD BND BRC BRL CHP CKZ…" at bounding box center [780, 194] width 123 height 15
select select "1"
click at [719, 187] on select "CAD USD EUR ZAR RON ANG ARN AUD AUS AWG BBD BFR BGN BHD BMD BND BRC BRL CHP CKZ…" at bounding box center [780, 194] width 123 height 15
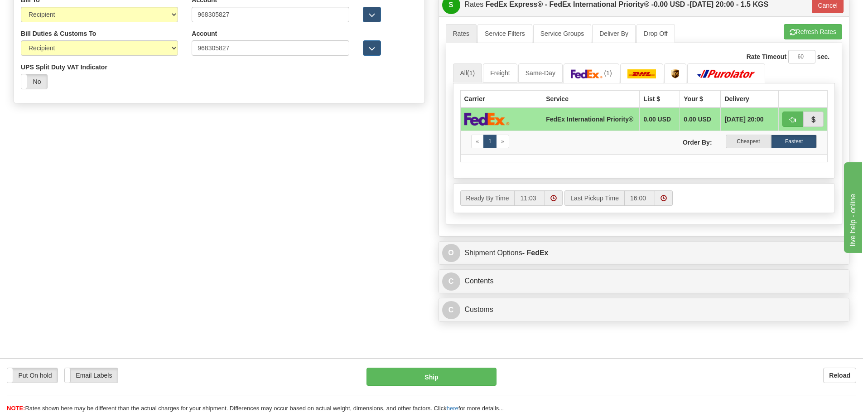
scroll to position [408, 0]
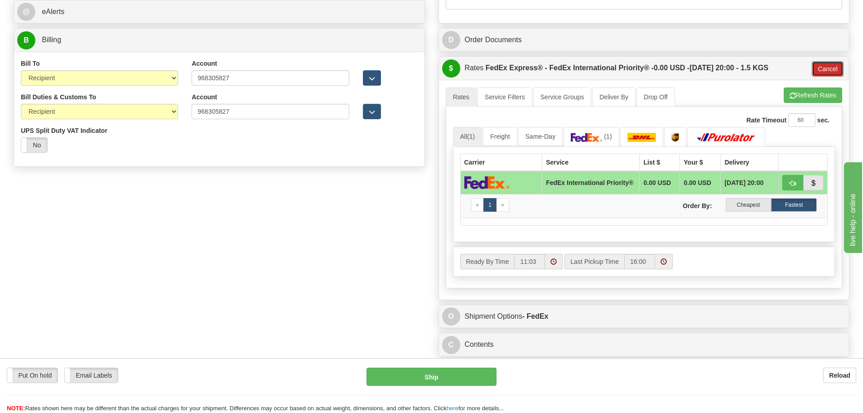
click at [833, 68] on button "Cancel" at bounding box center [828, 68] width 32 height 15
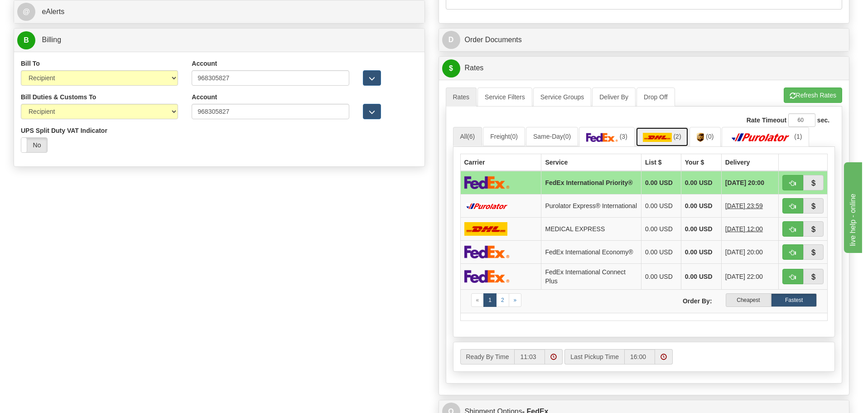
click at [681, 139] on span "(2)" at bounding box center [678, 136] width 8 height 7
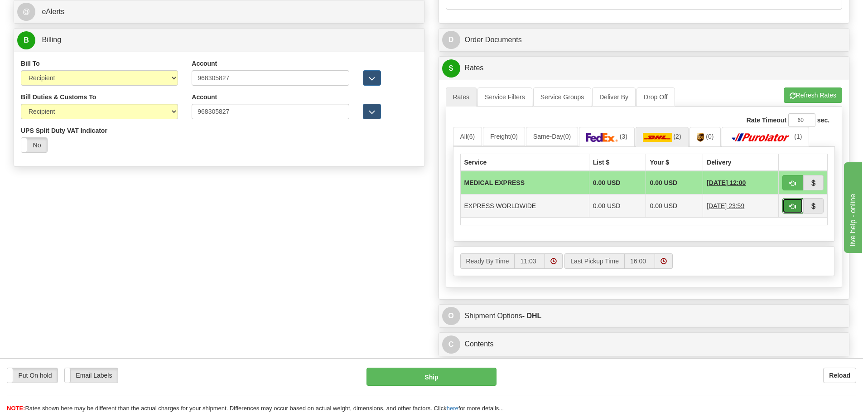
click at [794, 204] on span "button" at bounding box center [793, 207] width 6 height 6
type input "P"
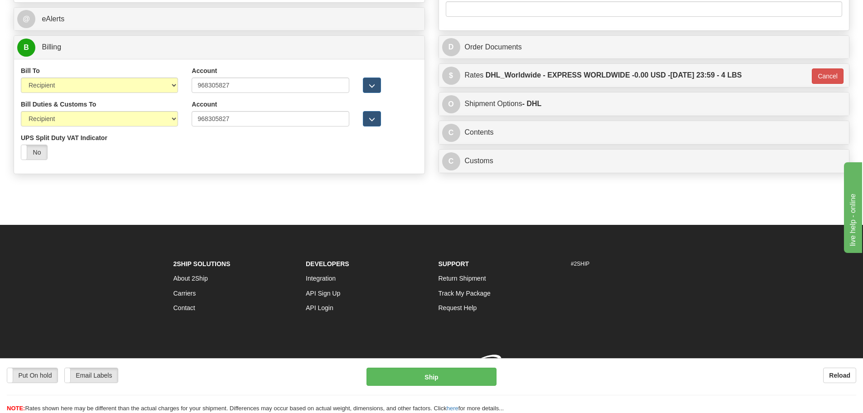
scroll to position [407, 0]
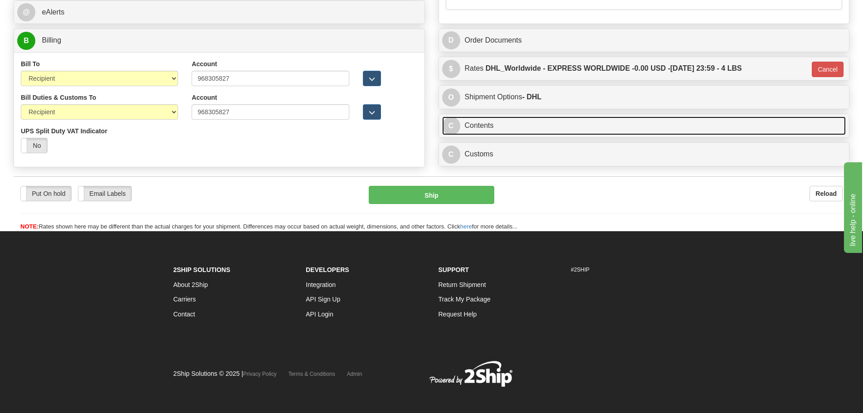
click at [481, 128] on link "C Contents" at bounding box center [644, 125] width 404 height 19
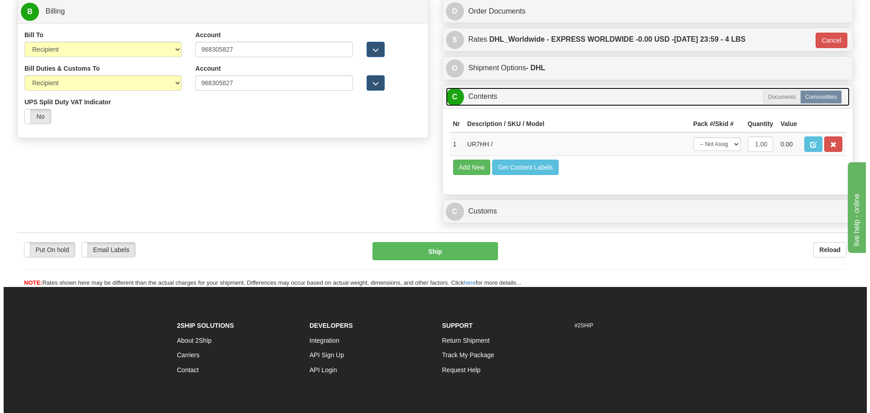
scroll to position [453, 0]
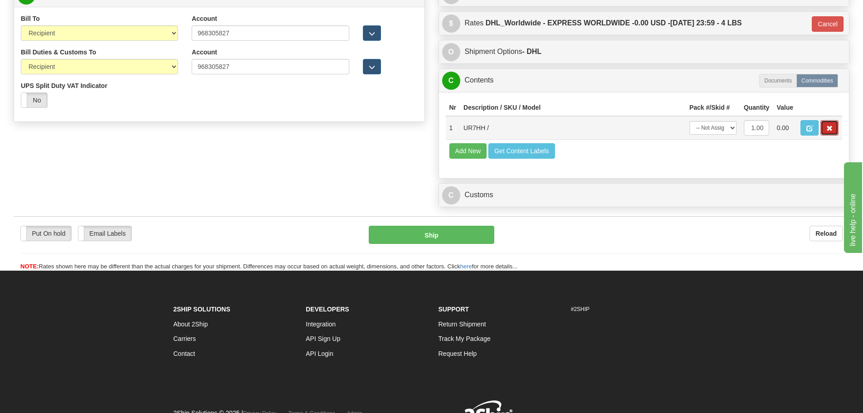
click at [832, 131] on button "button" at bounding box center [830, 127] width 18 height 15
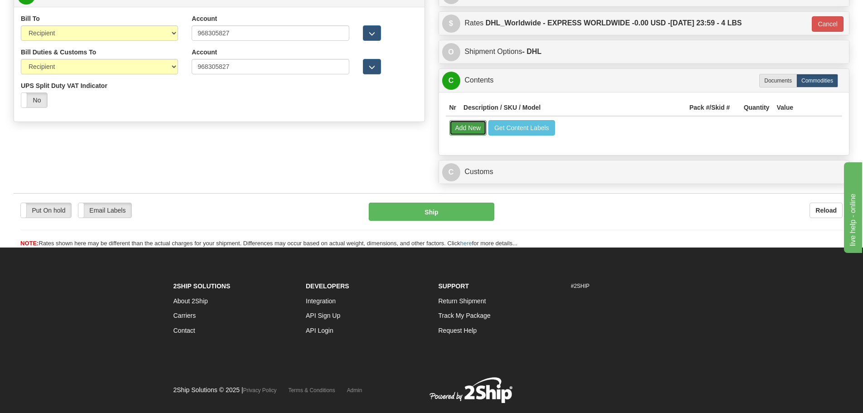
click at [470, 131] on button "Add New" at bounding box center [469, 127] width 38 height 15
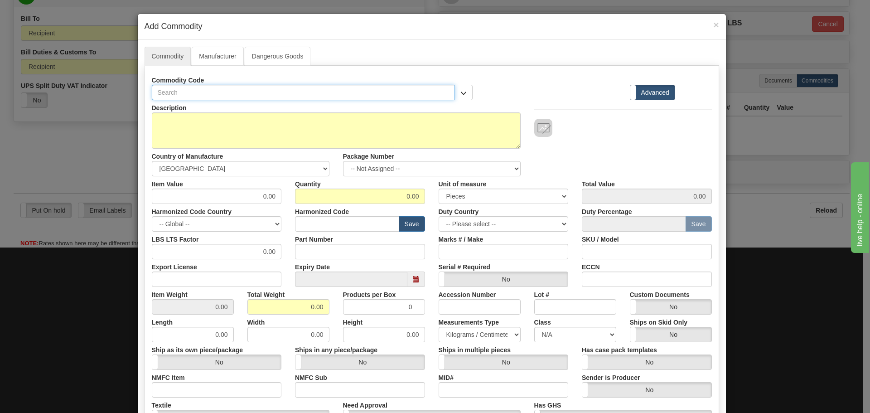
click at [247, 92] on input "text" at bounding box center [304, 92] width 304 height 15
paste input "UR7HH"
type input "UR7HH"
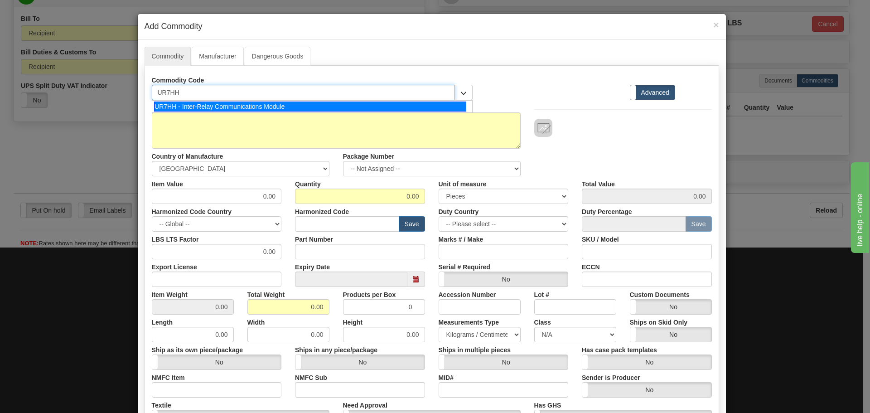
click at [247, 109] on div "UR7HH - Inter-Relay Communications Module" at bounding box center [310, 107] width 312 height 10
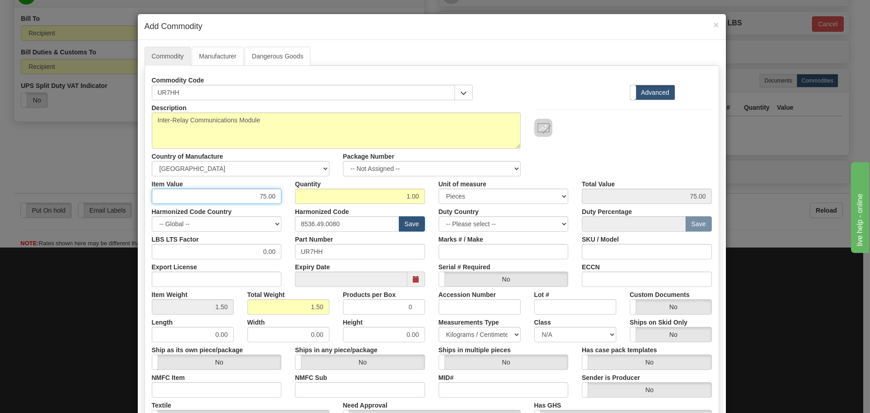
drag, startPoint x: 253, startPoint y: 196, endPoint x: 307, endPoint y: 192, distance: 54.1
click at [307, 192] on div "Item Value 75.00 Quantity 1.00 Unit of measure 3 Thousand Square Inches Adjustm…" at bounding box center [432, 190] width 574 height 28
paste input "436.62"
type input "436.62"
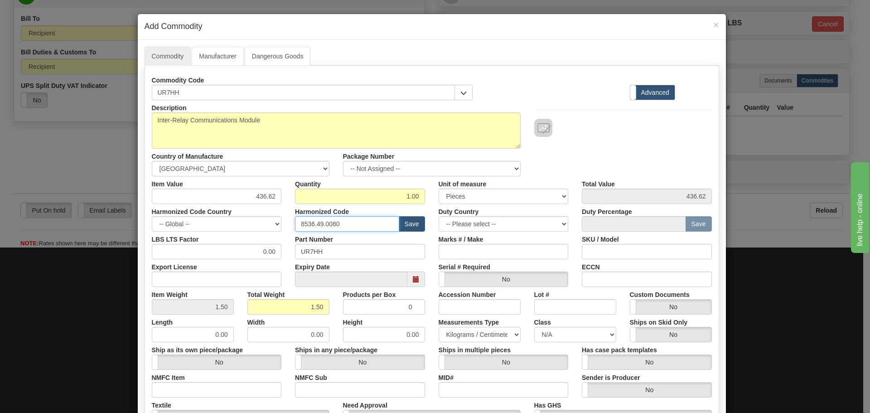
click at [358, 223] on input "8536.49.0080" at bounding box center [347, 223] width 104 height 15
drag, startPoint x: 339, startPoint y: 221, endPoint x: 171, endPoint y: 230, distance: 168.4
click at [171, 233] on div "Description Inter-Relay Communications Module Country of Manufacture -- Unknown…" at bounding box center [432, 299] width 560 height 399
paste input "8 90 0"
type input "8538 90 00"
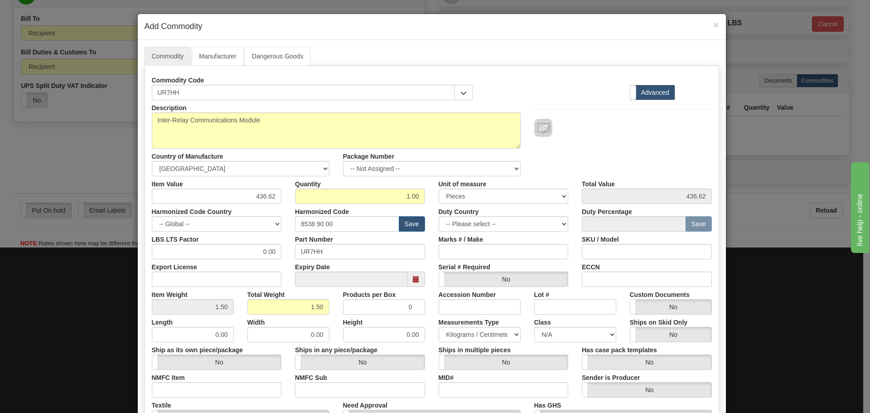
click at [281, 238] on div "LBS LTS Factor 0.00" at bounding box center [217, 246] width 144 height 28
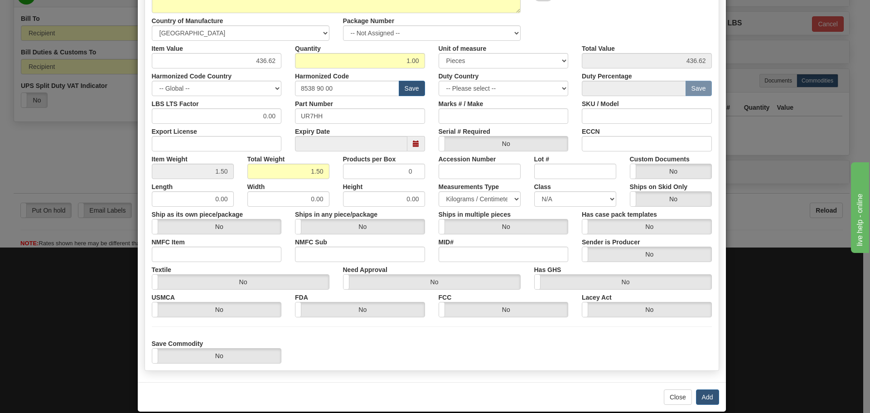
scroll to position [136, 0]
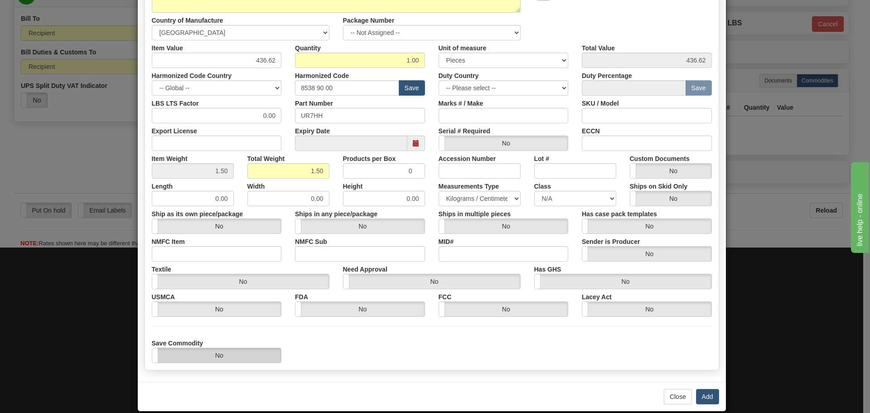
click at [241, 359] on label "No" at bounding box center [216, 355] width 129 height 15
click at [387, 350] on div "Save Commodity Yes No" at bounding box center [432, 349] width 574 height 28
click at [705, 392] on button "Add" at bounding box center [707, 396] width 23 height 15
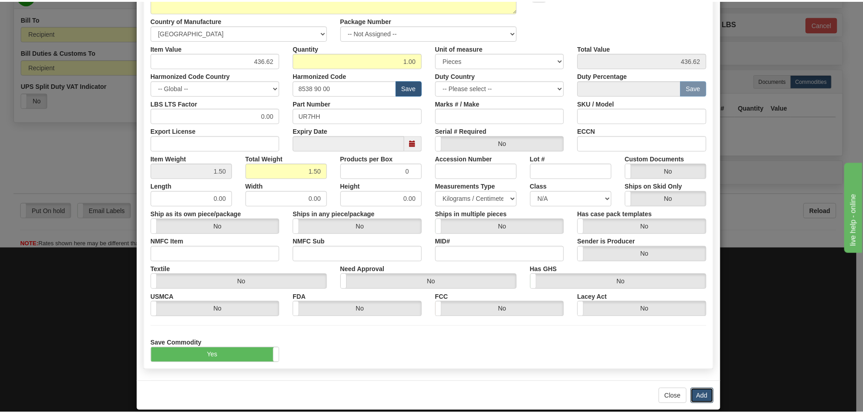
scroll to position [0, 0]
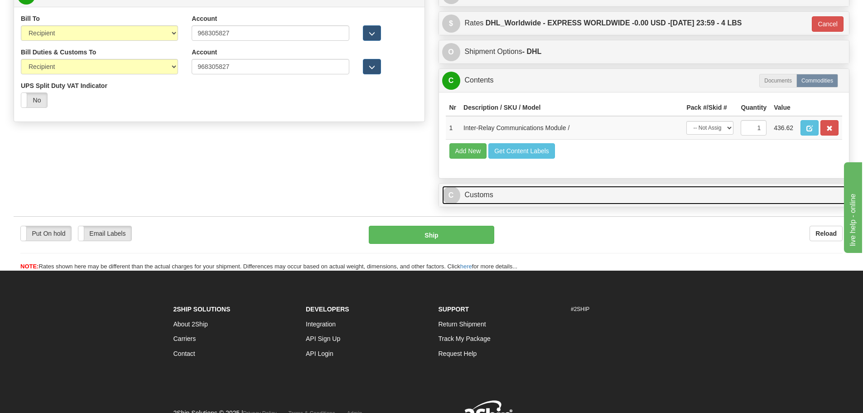
click at [567, 193] on link "C Customs" at bounding box center [644, 195] width 404 height 19
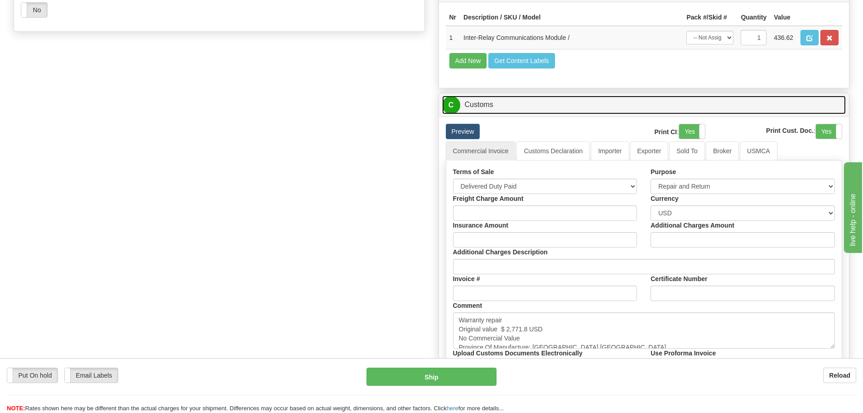
scroll to position [543, 0]
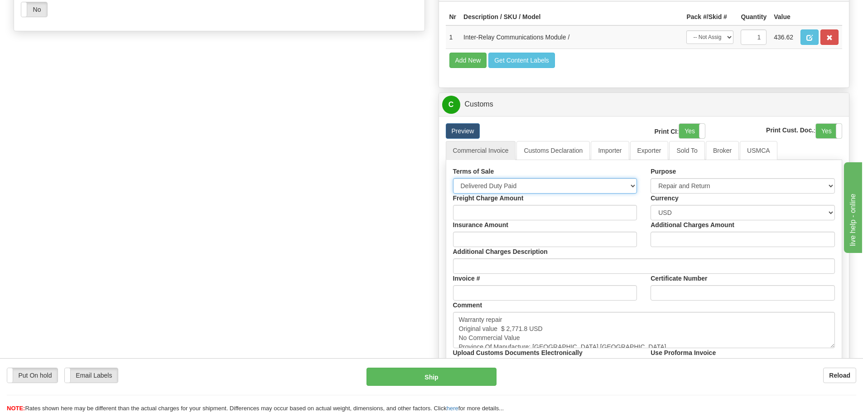
click at [592, 186] on select "Free Carrier Free On Board Ex Works Delivered Duty Unpaid Delivered Duty Paid C…" at bounding box center [545, 185] width 184 height 15
select select "7"
click at [453, 178] on select "Free Carrier Free On Board Ex Works Delivered Duty Unpaid Delivered Duty Paid C…" at bounding box center [545, 185] width 184 height 15
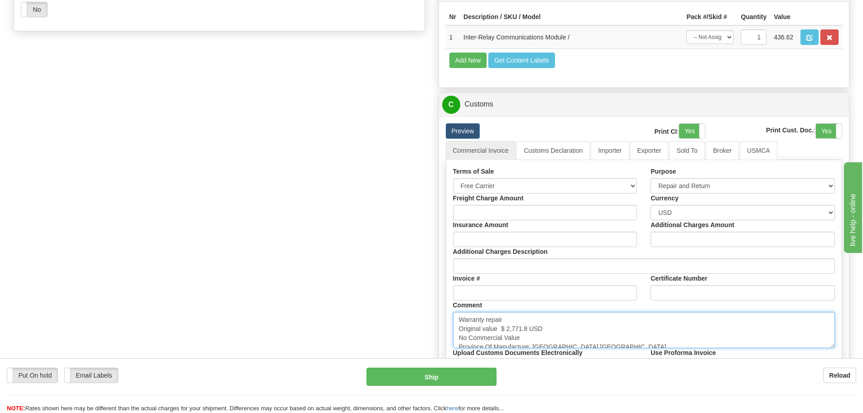
click at [577, 318] on textarea "Warranty repair Original value $ 2,771.8 USD No Commercial Value Province Of Ma…" at bounding box center [644, 330] width 383 height 36
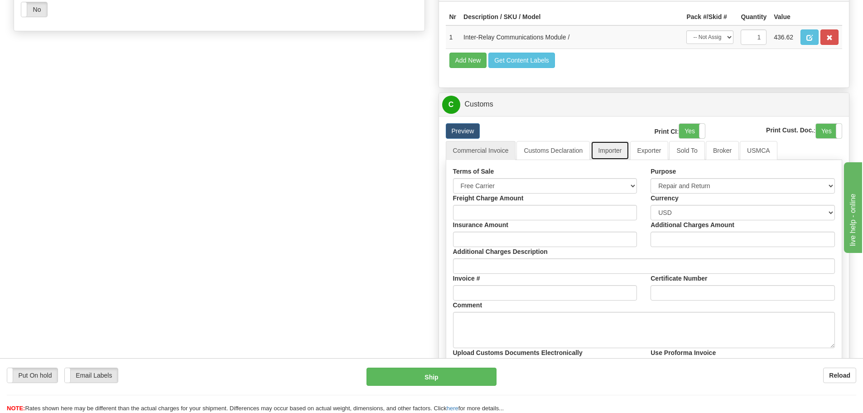
click at [628, 150] on link "Importer" at bounding box center [610, 150] width 38 height 19
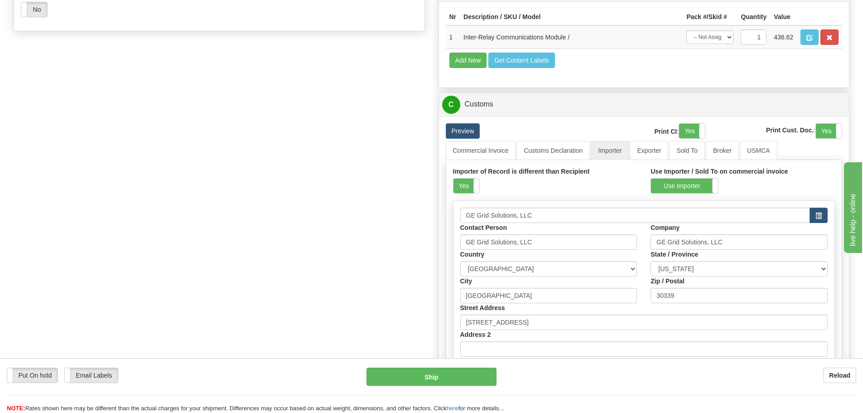
click at [480, 182] on div "Importer of Record is different than Recipient Yes No" at bounding box center [545, 180] width 184 height 27
click at [478, 182] on span at bounding box center [480, 186] width 12 height 15
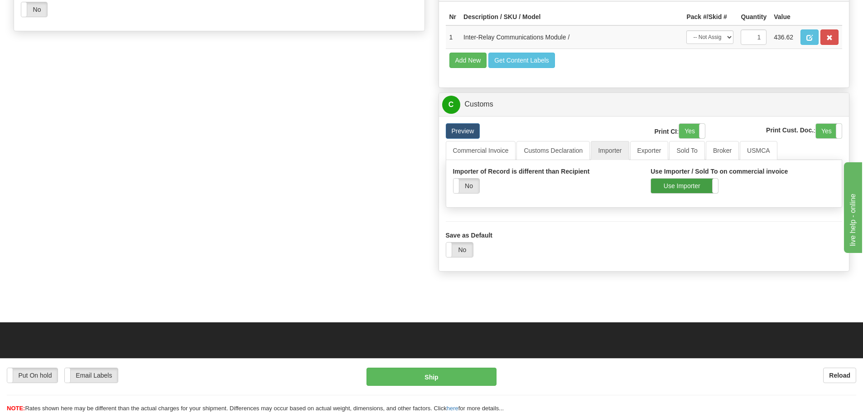
click at [680, 189] on label "Use Importer" at bounding box center [684, 186] width 67 height 15
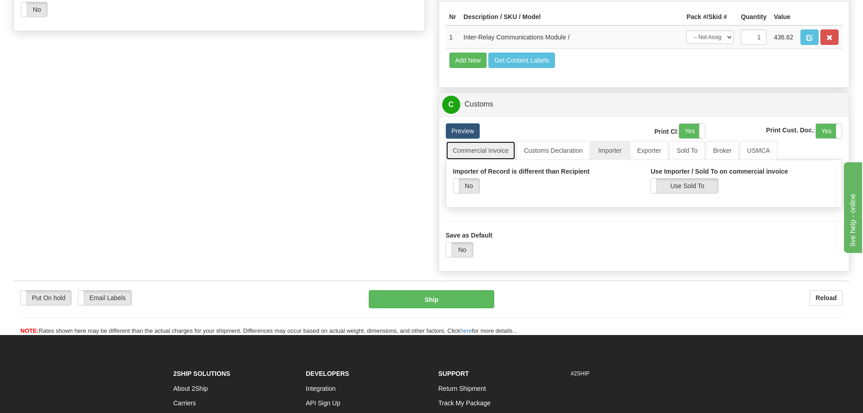
click at [484, 155] on link "Commercial Invoice" at bounding box center [481, 150] width 70 height 19
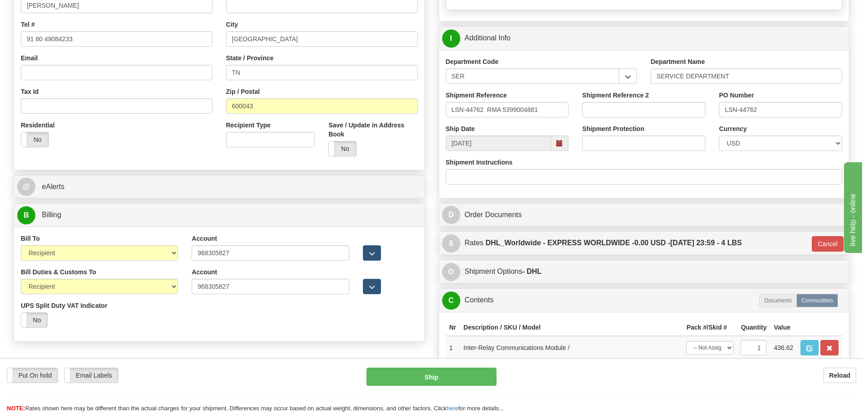
scroll to position [136, 0]
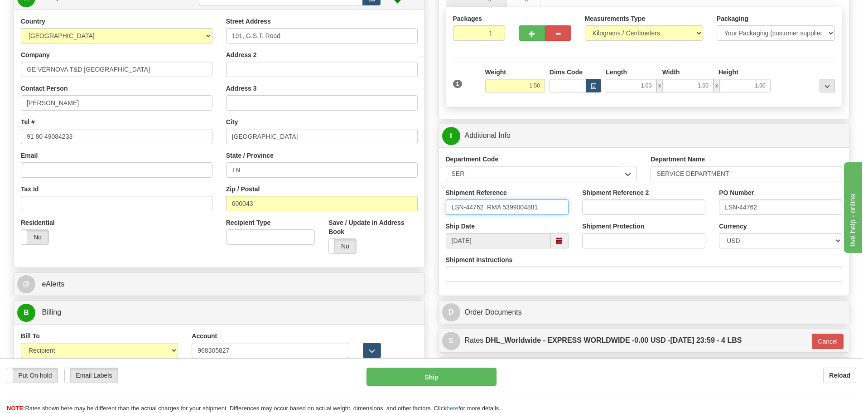
drag, startPoint x: 544, startPoint y: 202, endPoint x: 387, endPoint y: 211, distance: 157.5
click at [542, 204] on input "LSN-44762 RMA 5399004881" at bounding box center [507, 206] width 123 height 15
click at [554, 200] on input "LSN-44762 RMA 5399004881" at bounding box center [507, 206] width 123 height 15
drag, startPoint x: 552, startPoint y: 210, endPoint x: 415, endPoint y: 204, distance: 136.6
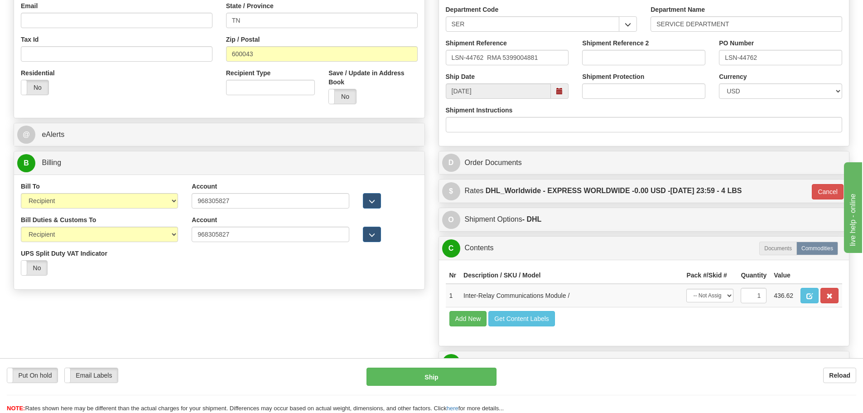
scroll to position [317, 0]
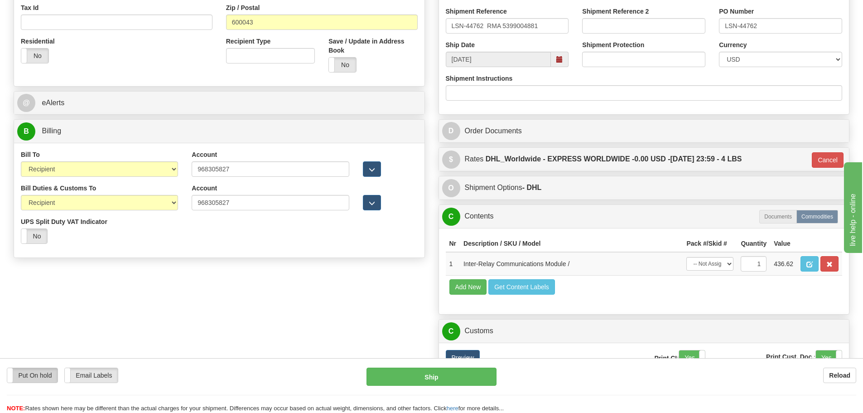
click at [24, 375] on label "Put On hold" at bounding box center [32, 375] width 50 height 15
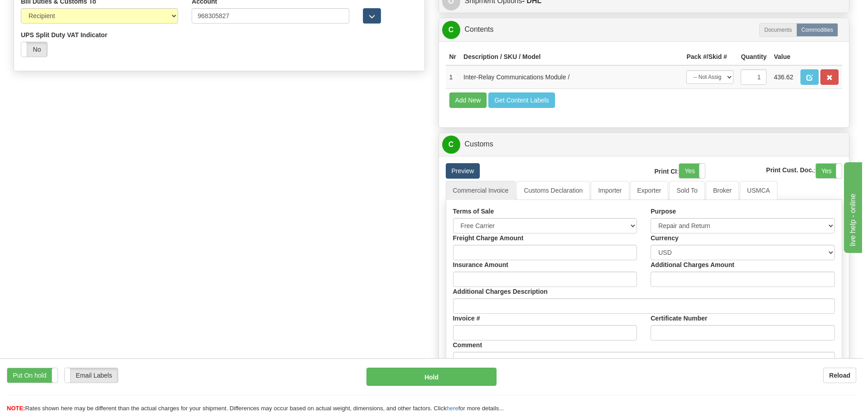
scroll to position [589, 0]
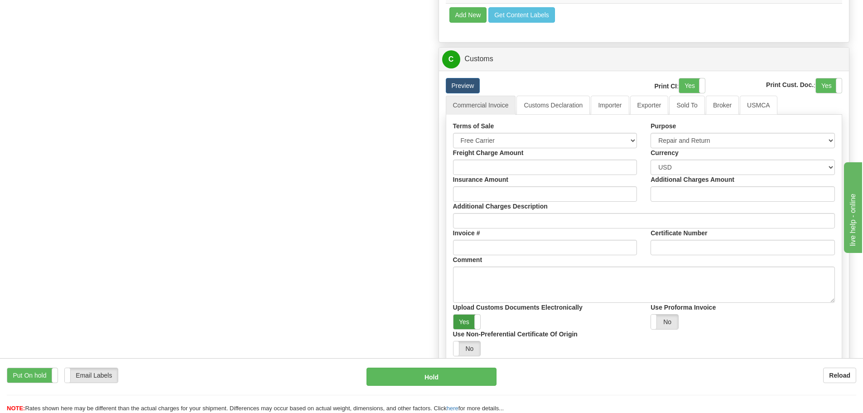
click at [470, 326] on label "Yes" at bounding box center [467, 322] width 27 height 15
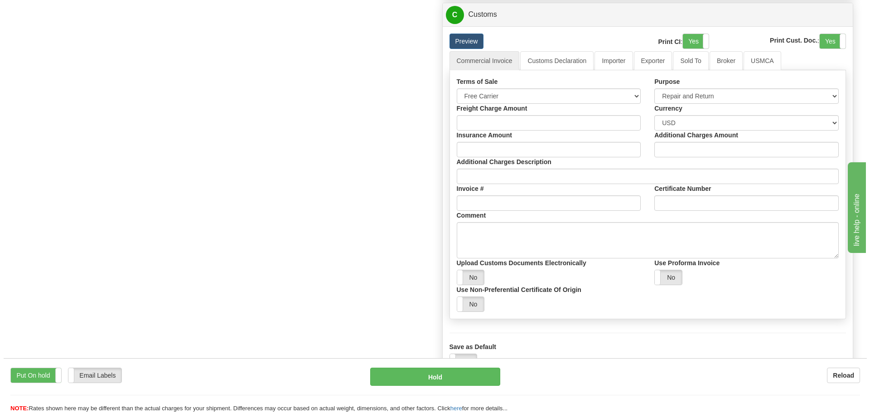
scroll to position [634, 0]
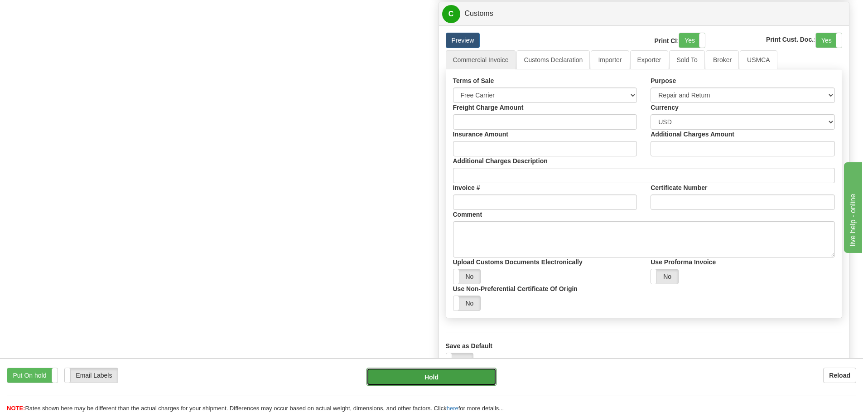
click at [449, 376] on button "Hold" at bounding box center [432, 377] width 130 height 18
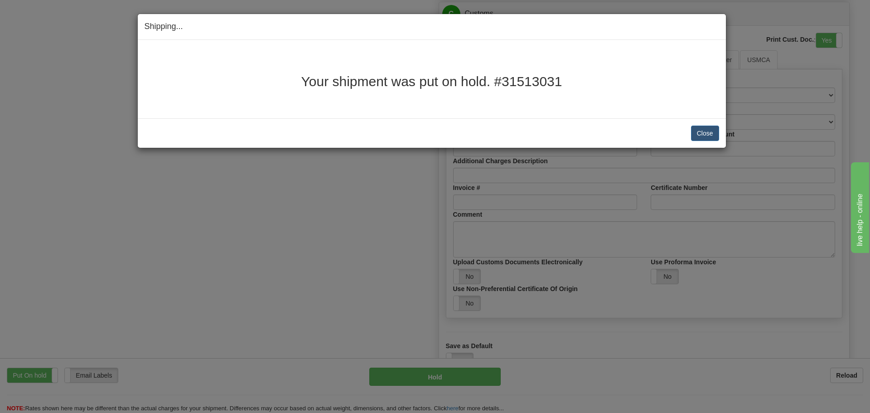
click at [533, 76] on h2 "Your shipment was put on hold. #31513031" at bounding box center [432, 81] width 575 height 15
drag, startPoint x: 303, startPoint y: 83, endPoint x: 567, endPoint y: 77, distance: 264.3
click at [567, 77] on h2 "Your shipment was put on hold. #31513031" at bounding box center [432, 81] width 575 height 15
copy h2 "Your shipment was put on hold. #31513031"
click at [699, 127] on button "Close" at bounding box center [705, 133] width 28 height 15
